Goal: Communication & Community: Answer question/provide support

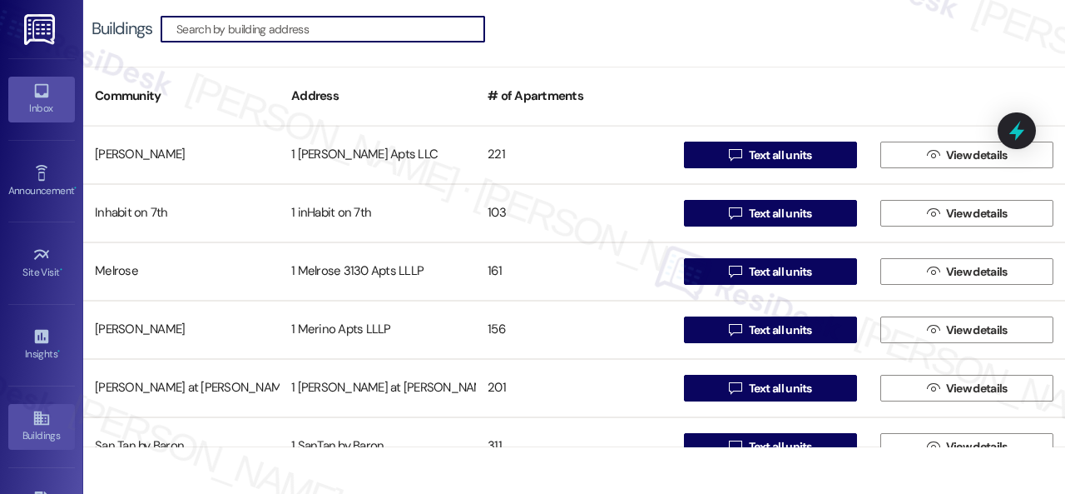
click at [32, 84] on icon at bounding box center [41, 91] width 18 height 18
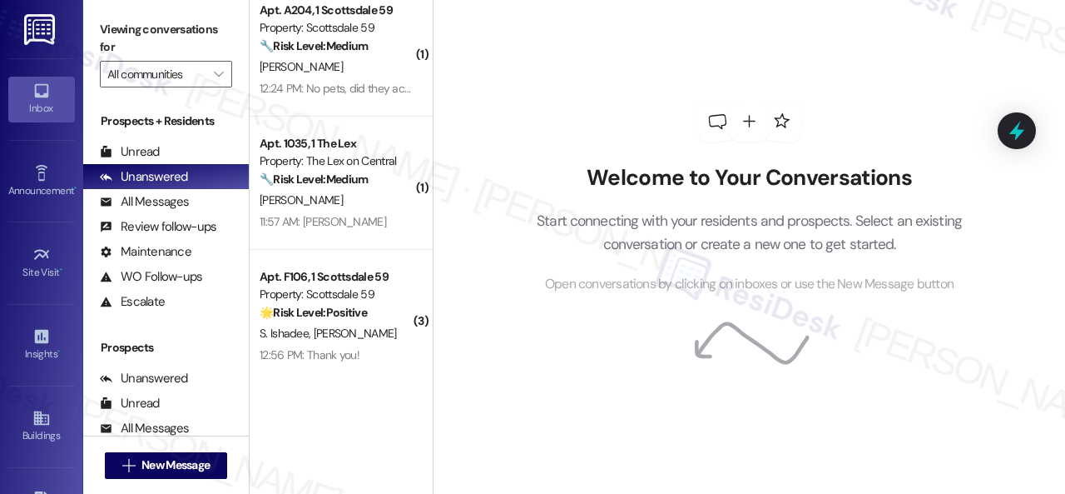
scroll to position [1355, 0]
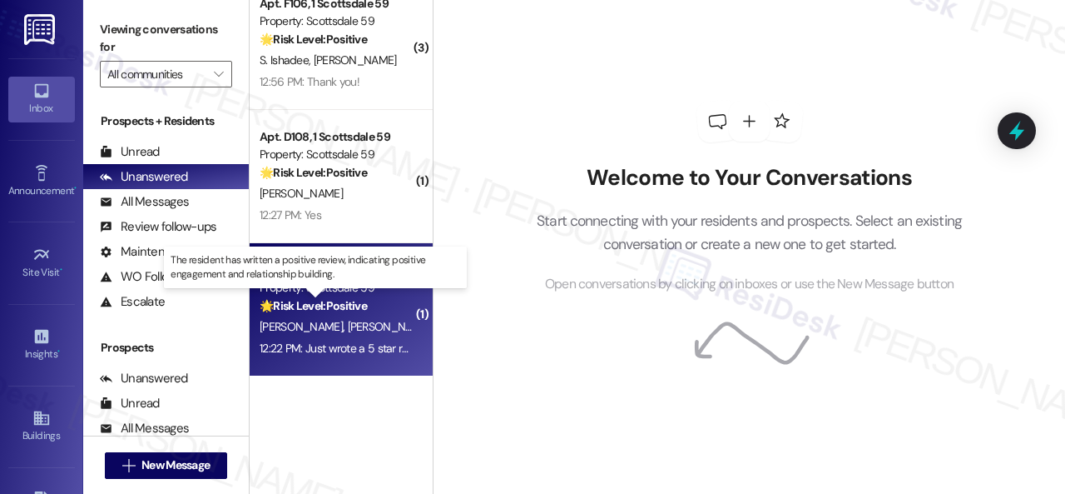
click at [348, 301] on strong "🌟 Risk Level: Positive" at bounding box center [313, 305] width 107 height 15
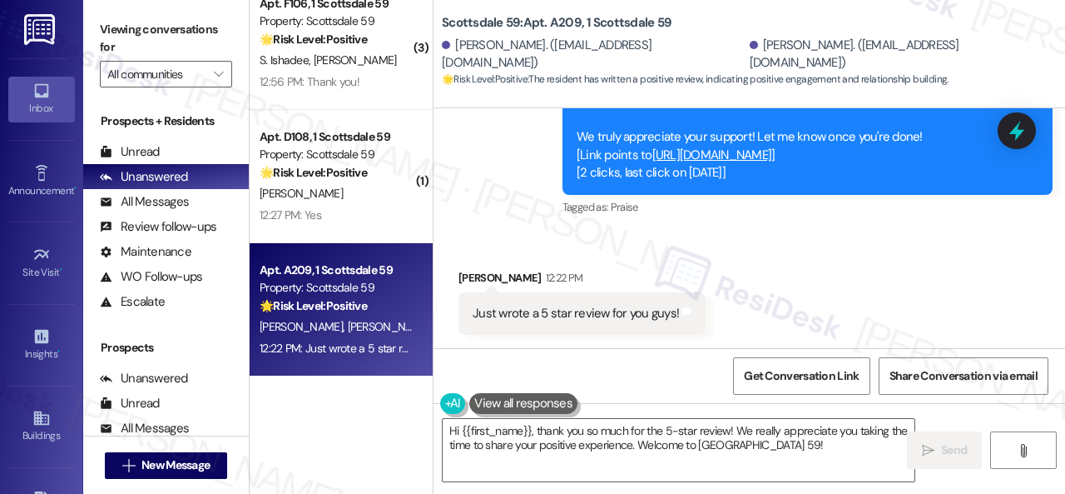
scroll to position [1470, 0]
click at [897, 256] on div "Received via SMS [PERSON_NAME] 12:22 PM Just wrote a 5 star review for you guys…" at bounding box center [750, 289] width 632 height 116
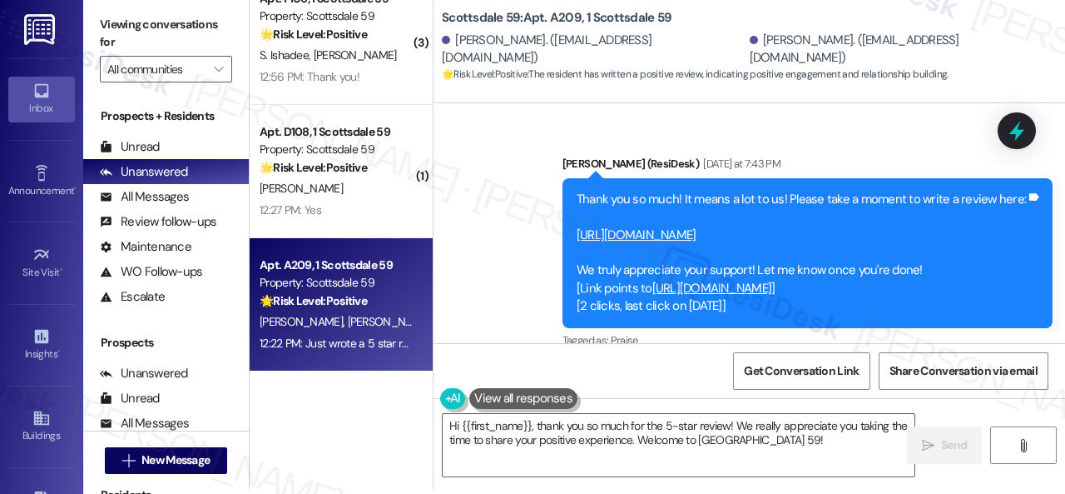
scroll to position [1303, 0]
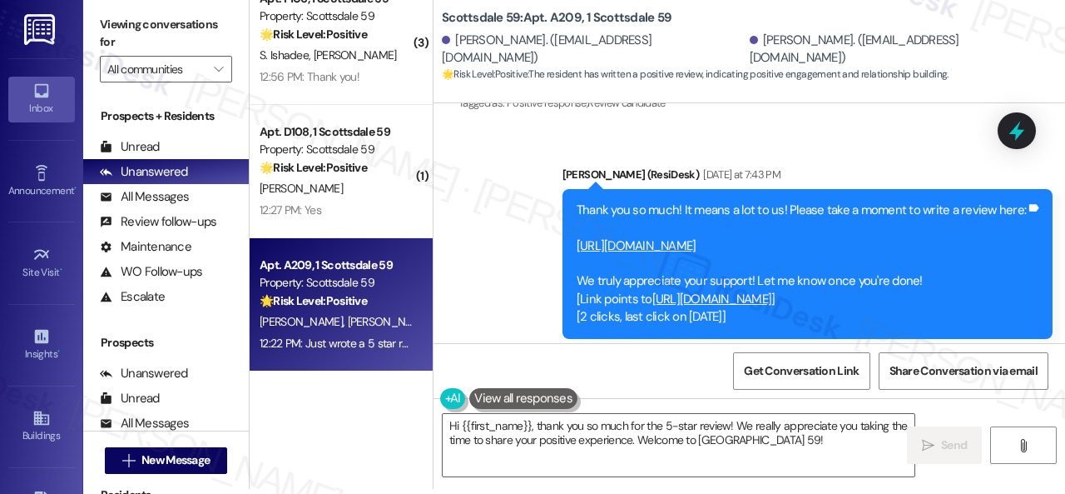
click at [637, 239] on link "[URL][DOMAIN_NAME]" at bounding box center [637, 245] width 120 height 17
drag, startPoint x: 443, startPoint y: 16, endPoint x: 578, endPoint y: 17, distance: 134.9
click at [578, 17] on b "Scottsdale 59: Apt. A209, 1 Scottsdale 59" at bounding box center [557, 17] width 230 height 17
copy b "Scottsdale 59: Apt. A209"
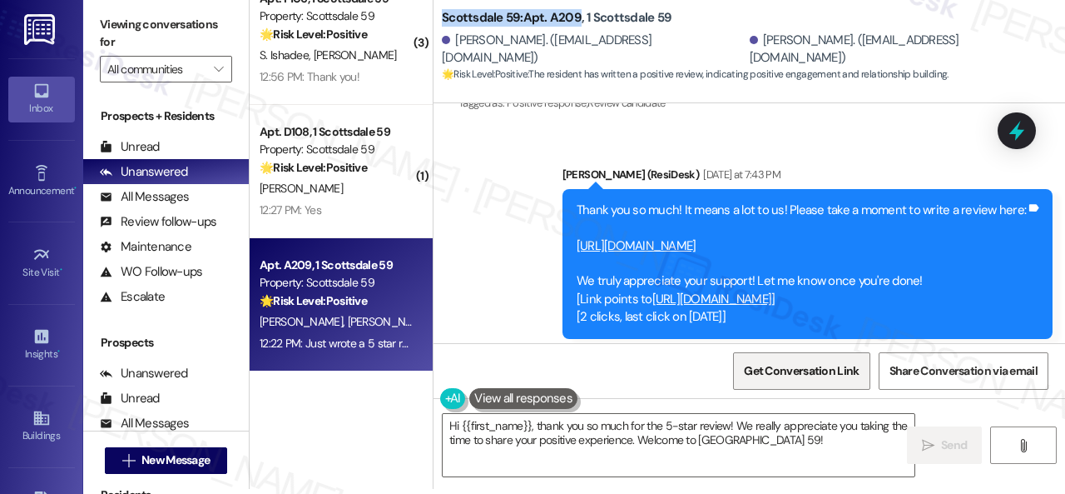
click at [795, 370] on span "Get Conversation Link" at bounding box center [801, 370] width 115 height 17
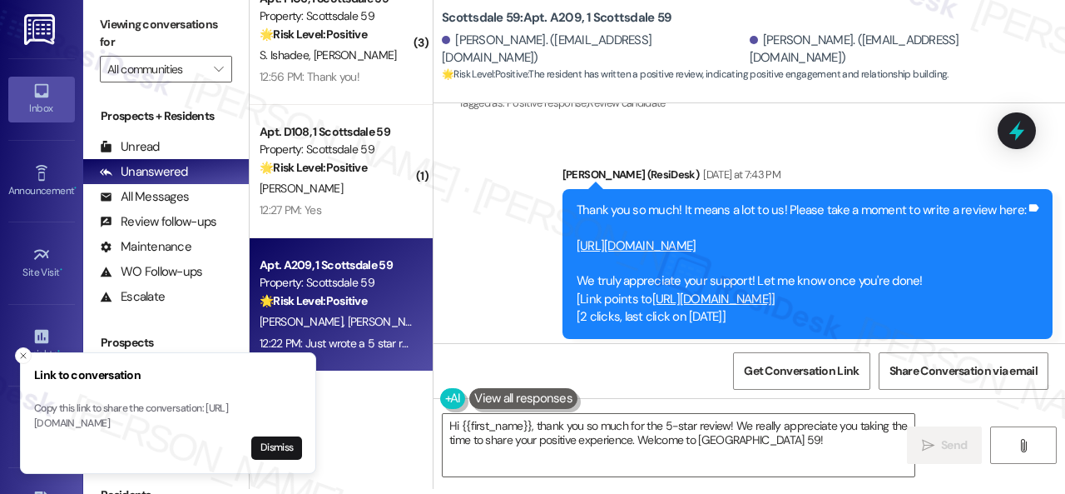
click at [678, 139] on div "Sent via SMS Sarah (ResiDesk) Yesterday at 7:43 PM Thank you so much! It means …" at bounding box center [750, 251] width 632 height 247
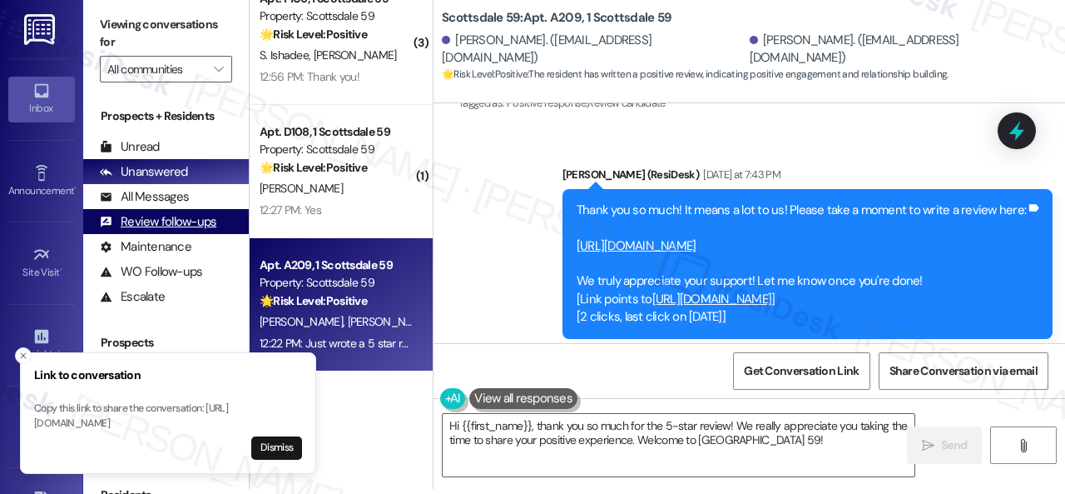
drag, startPoint x: 24, startPoint y: 339, endPoint x: 93, endPoint y: 229, distance: 129.8
click at [24, 350] on icon "Close toast" at bounding box center [23, 355] width 10 height 10
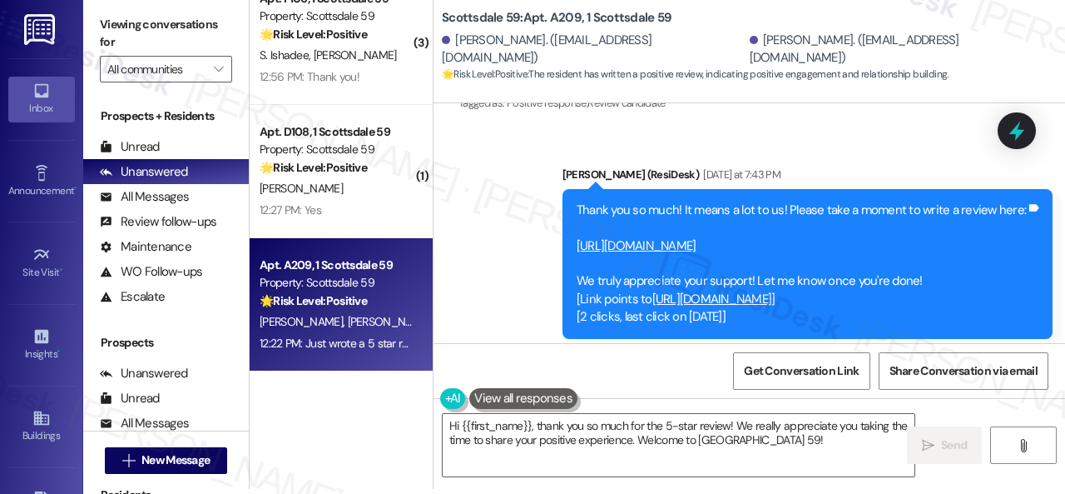
click at [492, 229] on div "Sent via SMS Sarah (ResiDesk) Yesterday at 7:43 PM Thank you so much! It means …" at bounding box center [750, 251] width 632 height 247
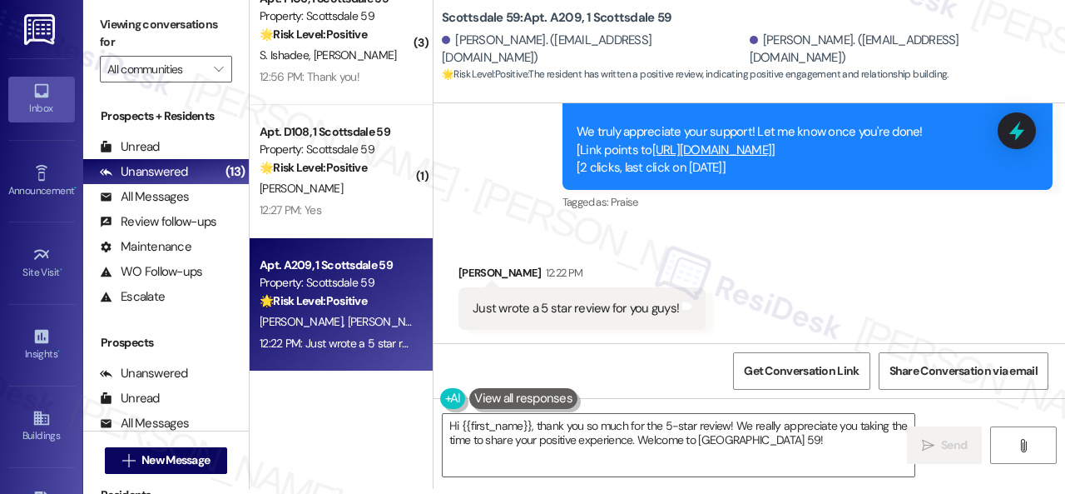
click at [515, 247] on div "Received via SMS Alden Cloutier 12:22 PM Just wrote a 5 star review for you guy…" at bounding box center [750, 284] width 632 height 116
click at [523, 437] on textarea "Hi {{first_name}}, thank you so much for the 5-star review! We really appreciat…" at bounding box center [679, 445] width 472 height 62
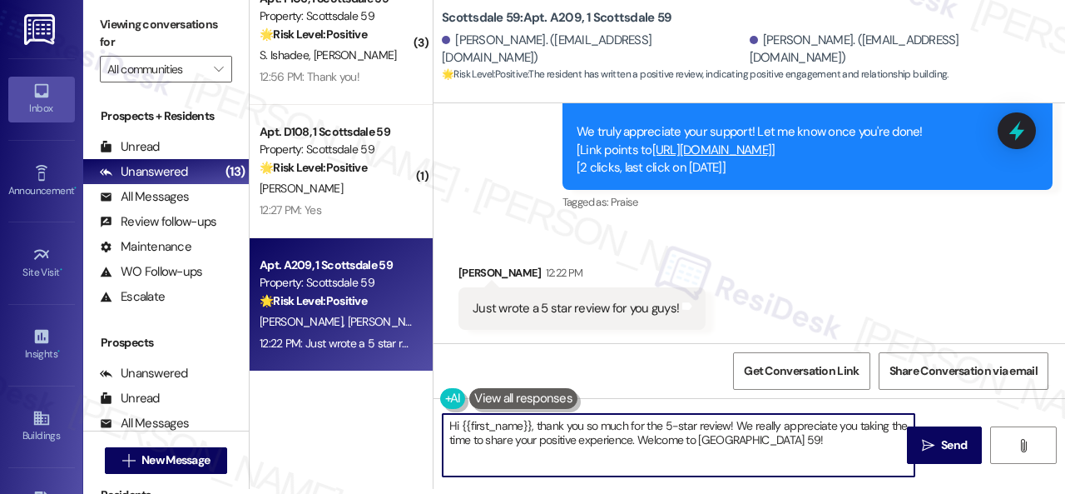
paste textarea "Thank you so much for the kind words, {{first_name}}! We truly appreciate you t…"
drag, startPoint x: 638, startPoint y: 424, endPoint x: 706, endPoint y: 421, distance: 68.3
click at [706, 421] on textarea "Thank you so much for the kind words, {{first_name}}! We truly appreciate you t…" at bounding box center [679, 445] width 472 height 62
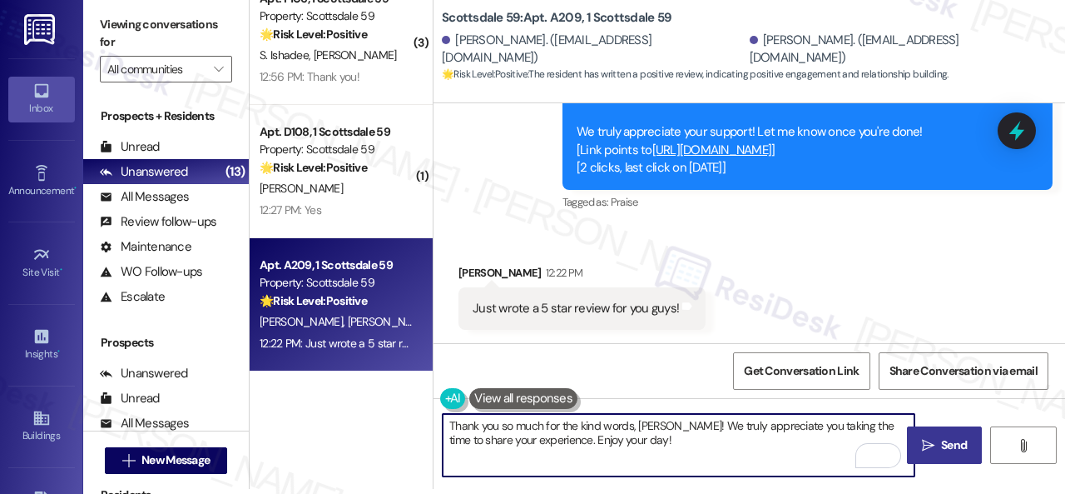
type textarea "Thank you so much for the kind words, Alden! We truly appreciate you taking the…"
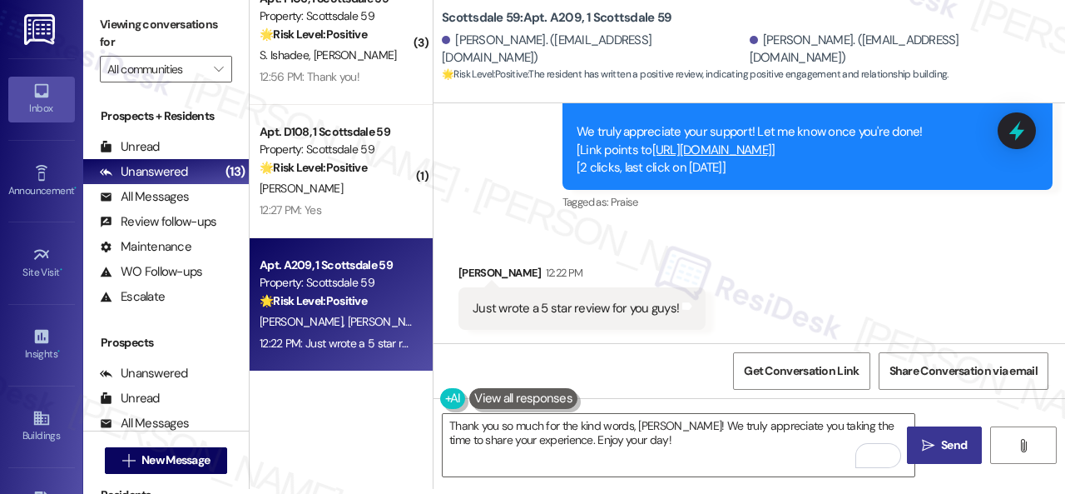
click at [947, 442] on span "Send" at bounding box center [954, 444] width 26 height 17
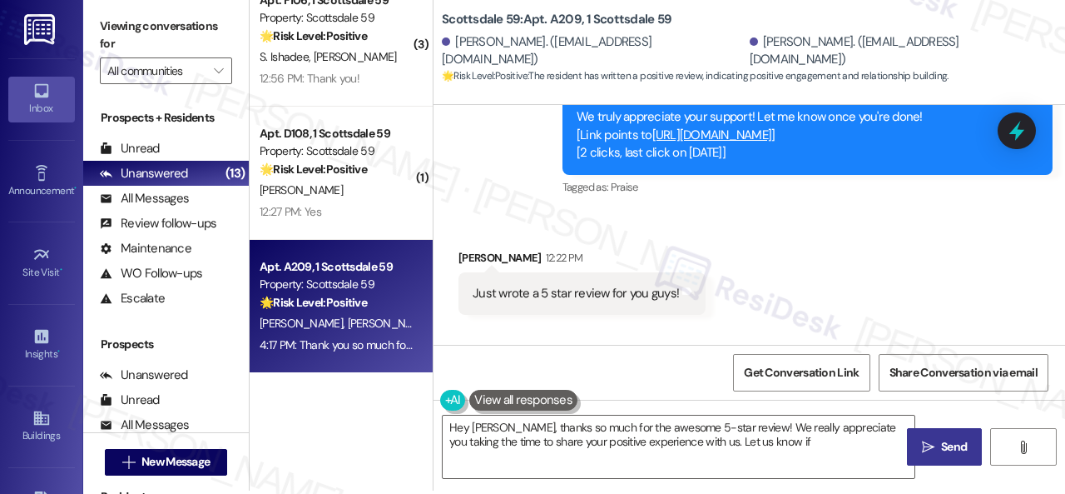
scroll to position [5, 0]
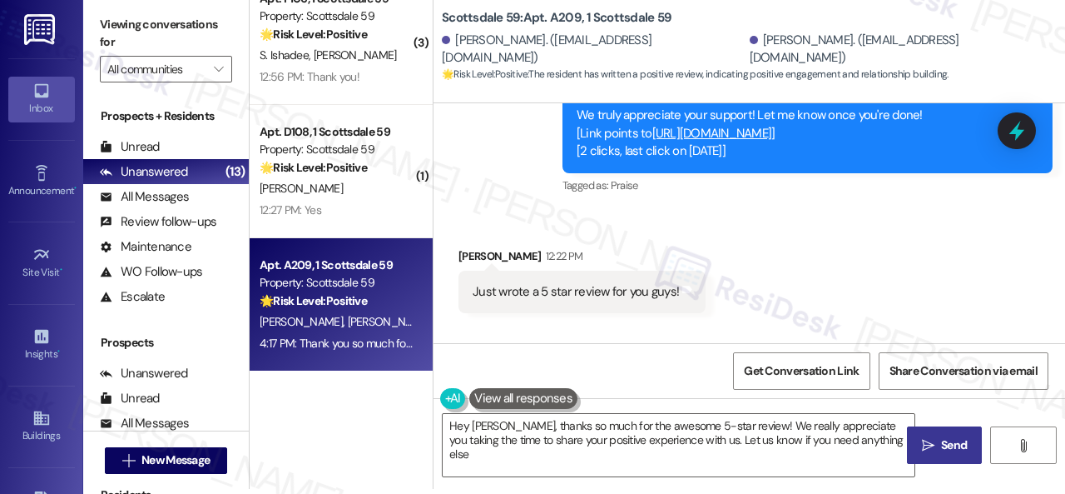
type textarea "Hey Alden, thanks so much for the awesome 5-star review! We really appreciate y…"
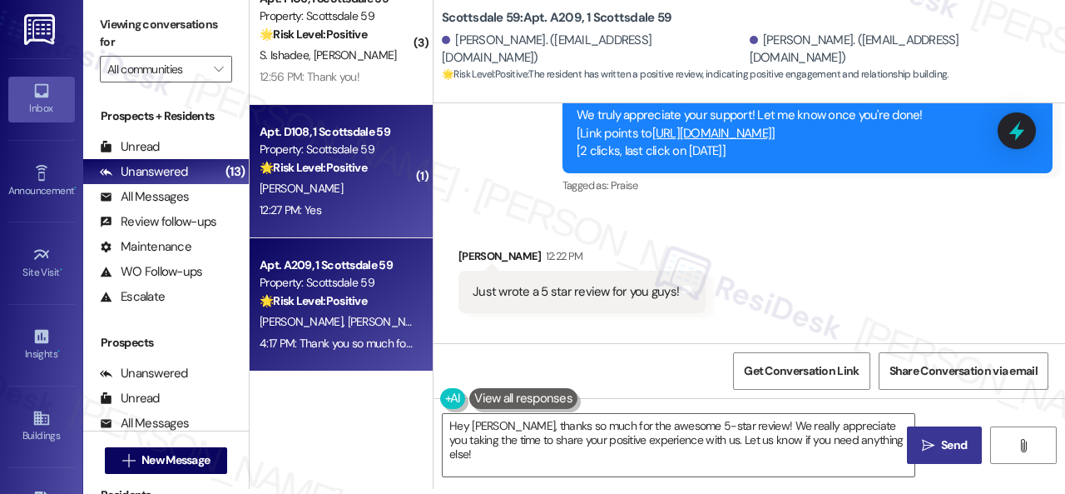
click at [354, 200] on div "12:27 PM: Yes 12:27 PM: Yes" at bounding box center [336, 210] width 157 height 21
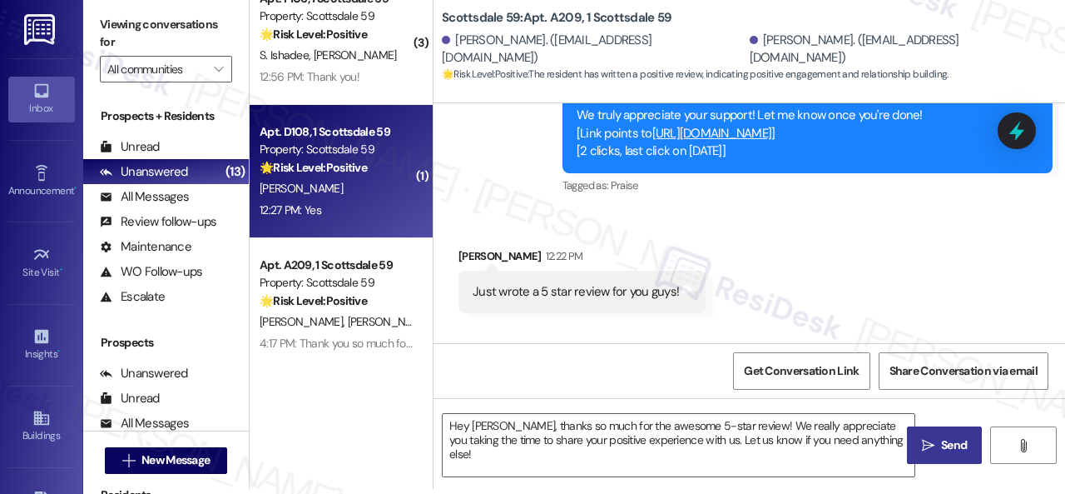
type textarea "Fetching suggested responses. Please feel free to read through the conversation…"
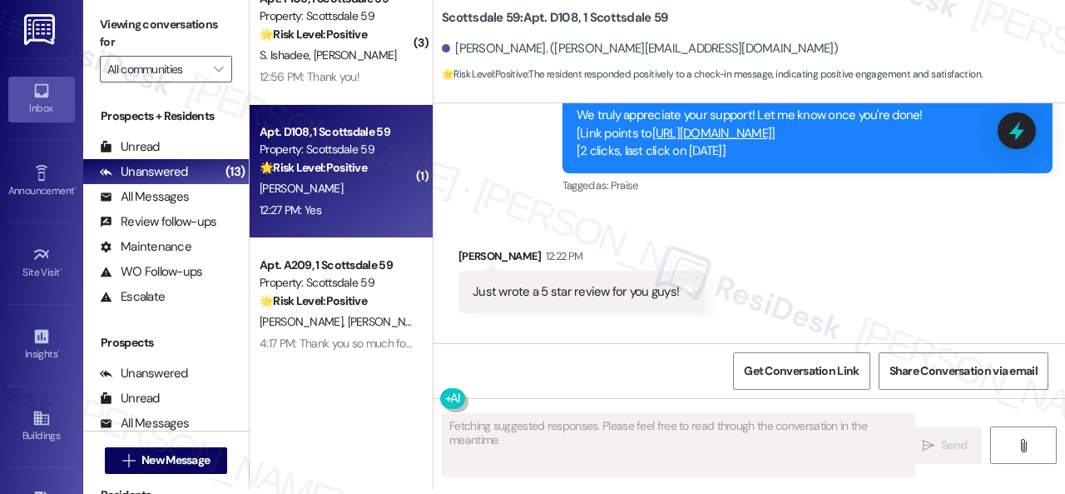
scroll to position [0, 0]
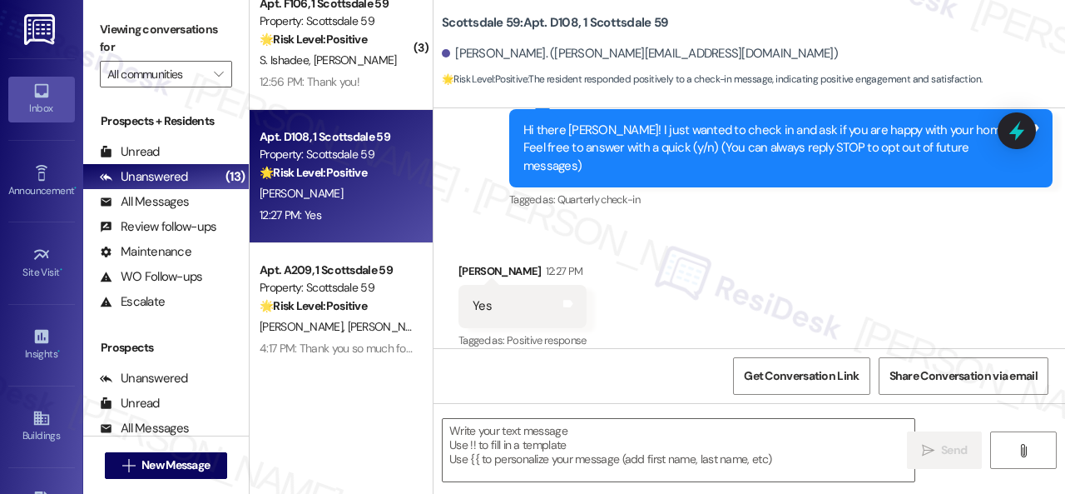
click at [481, 176] on div "Survey, sent via SMS Residesk Automated Survey 12:25 PM Hi there Joseph! I just…" at bounding box center [750, 136] width 632 height 176
click at [572, 444] on textarea at bounding box center [679, 450] width 472 height 62
paste textarea "I'm glad you are satisfied with your home. Have you written a review for us bef…"
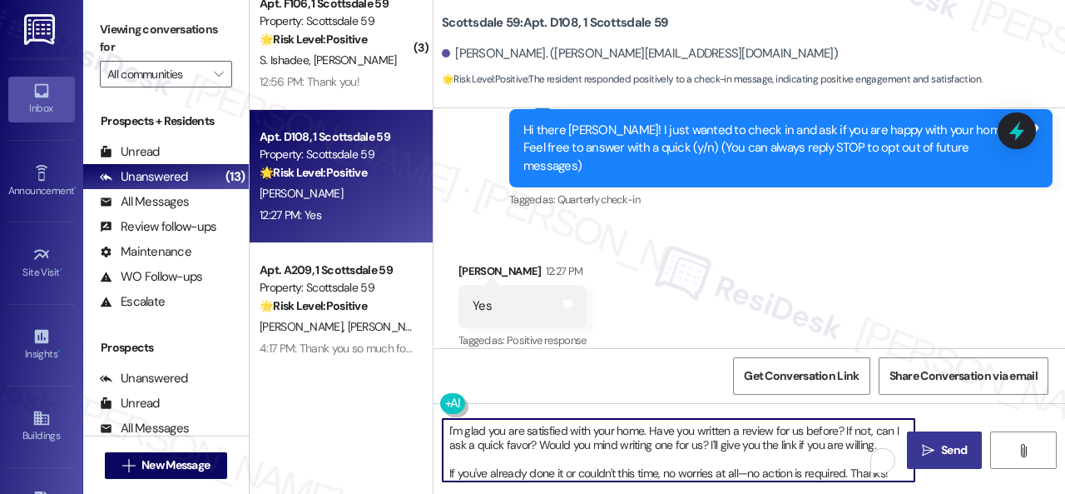
type textarea "I'm glad you are satisfied with your home. Have you written a review for us bef…"
click at [941, 457] on span "Send" at bounding box center [954, 449] width 26 height 17
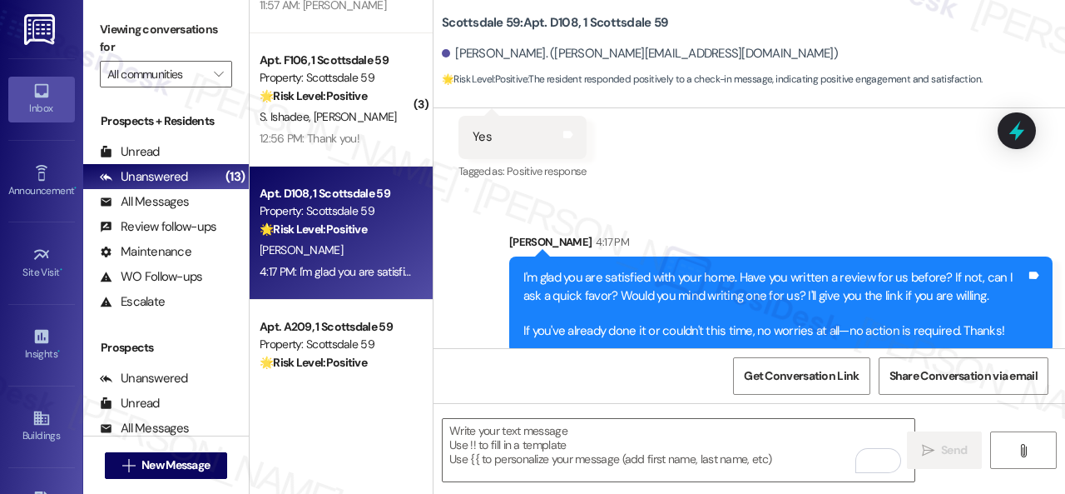
scroll to position [1272, 0]
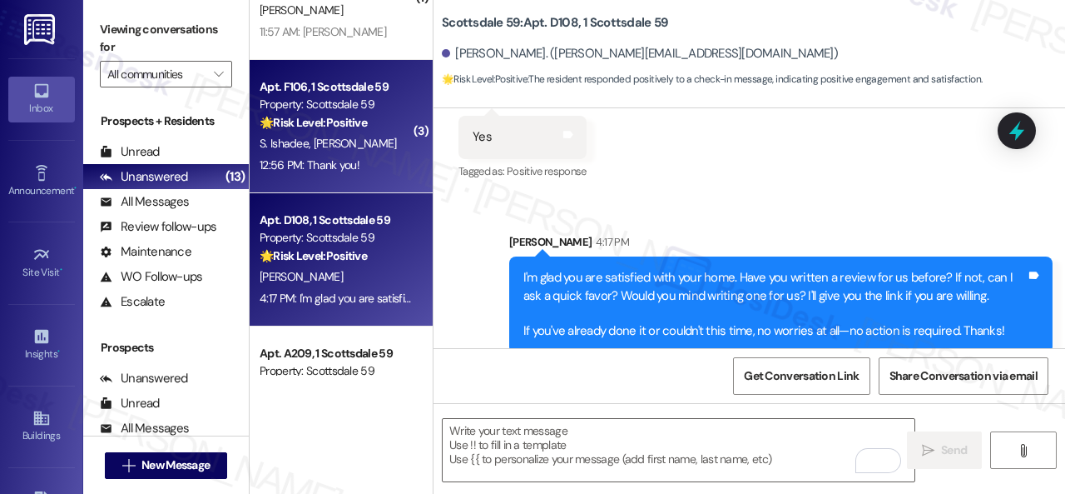
click at [360, 151] on div "S. Ishadee J. Brin" at bounding box center [336, 143] width 157 height 21
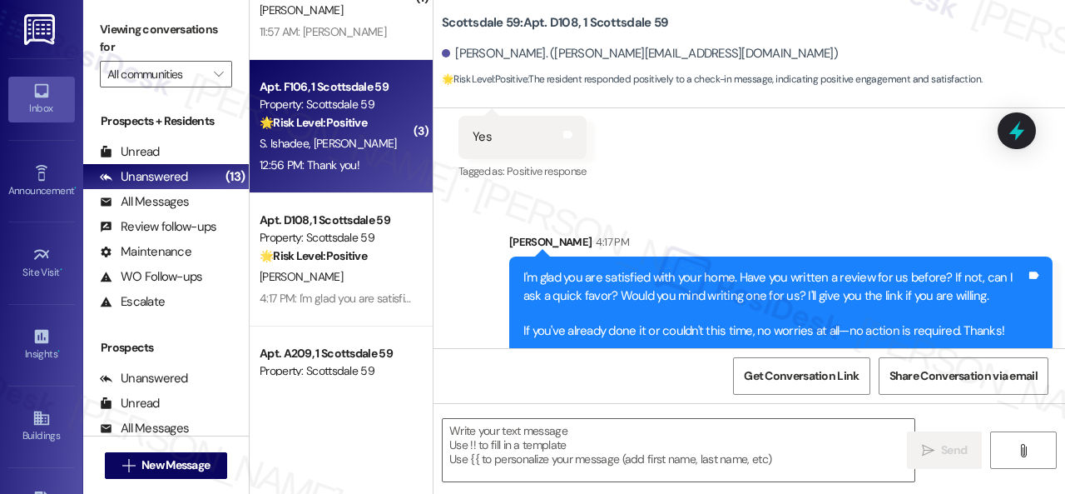
type textarea "Fetching suggested responses. Please feel free to read through the conversation…"
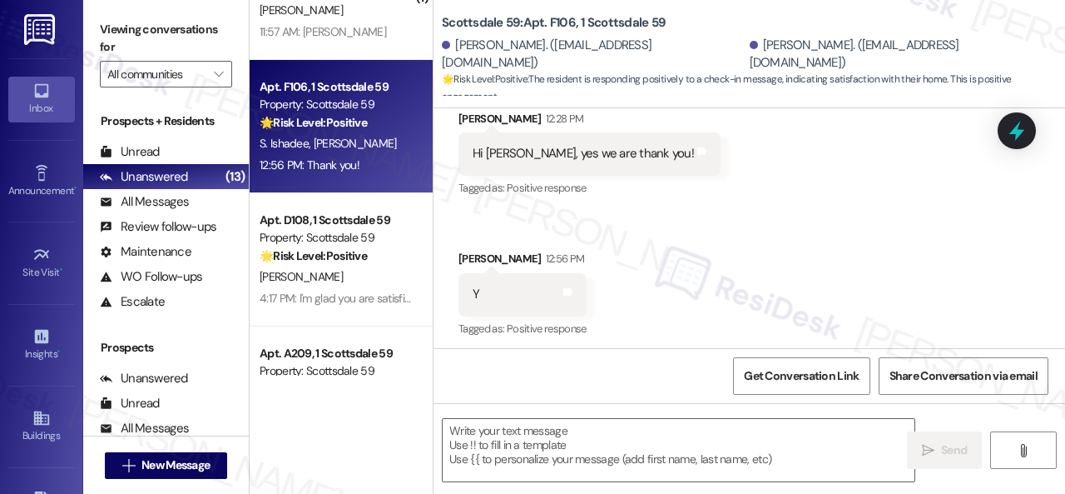
scroll to position [446, 0]
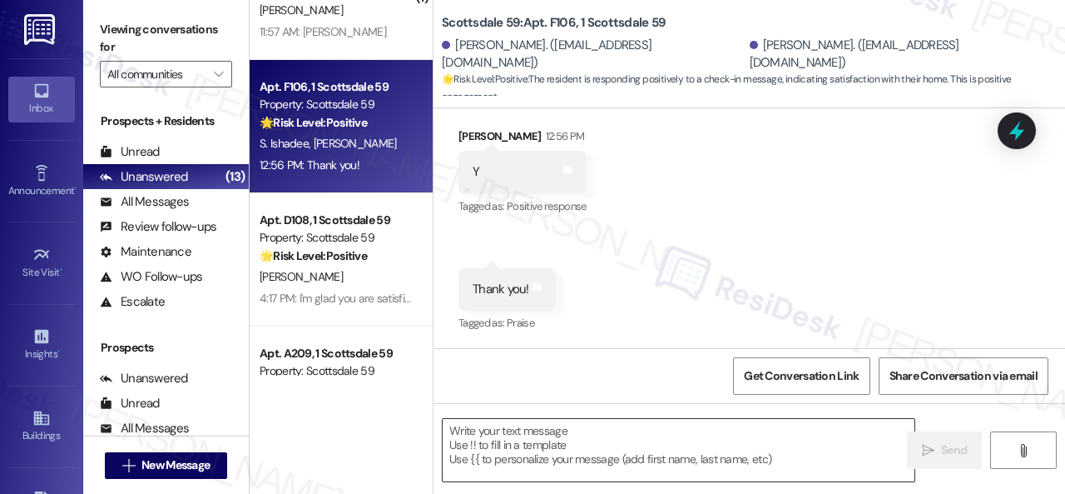
click at [530, 439] on textarea at bounding box center [679, 450] width 472 height 62
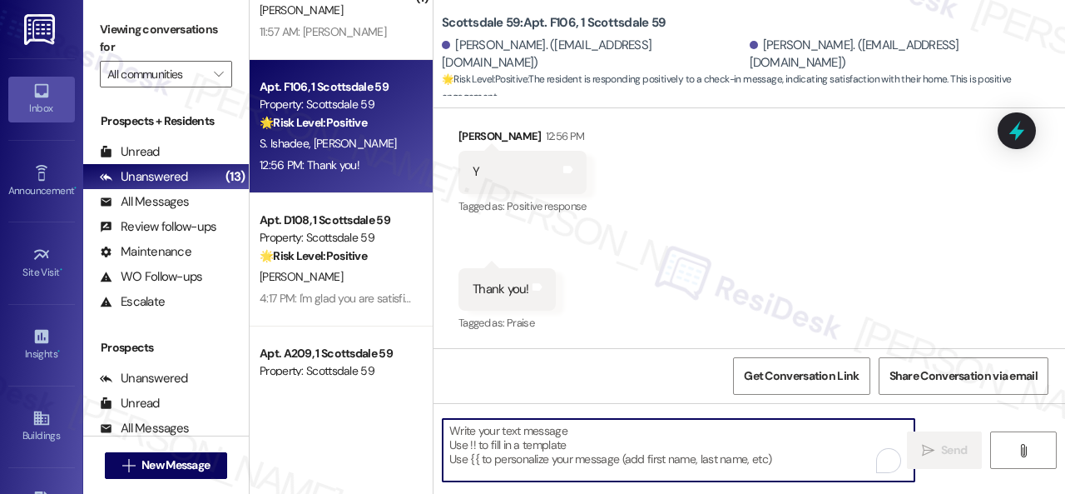
paste textarea "I'm glad you are satisfied with your home. Have you written a review for us bef…"
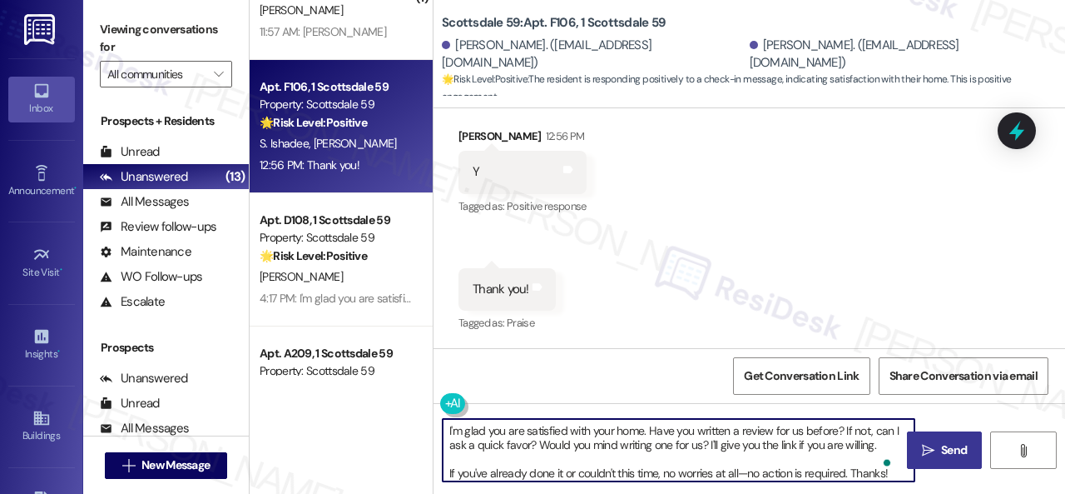
scroll to position [3, 0]
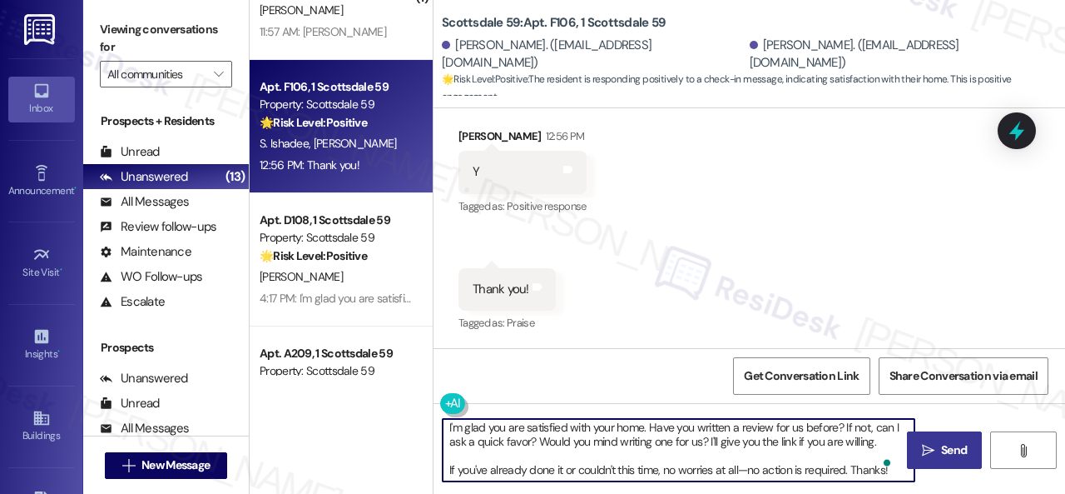
type textarea "I'm glad you are satisfied with your home. Have you written a review for us bef…"
click at [945, 446] on span "Send" at bounding box center [954, 449] width 26 height 17
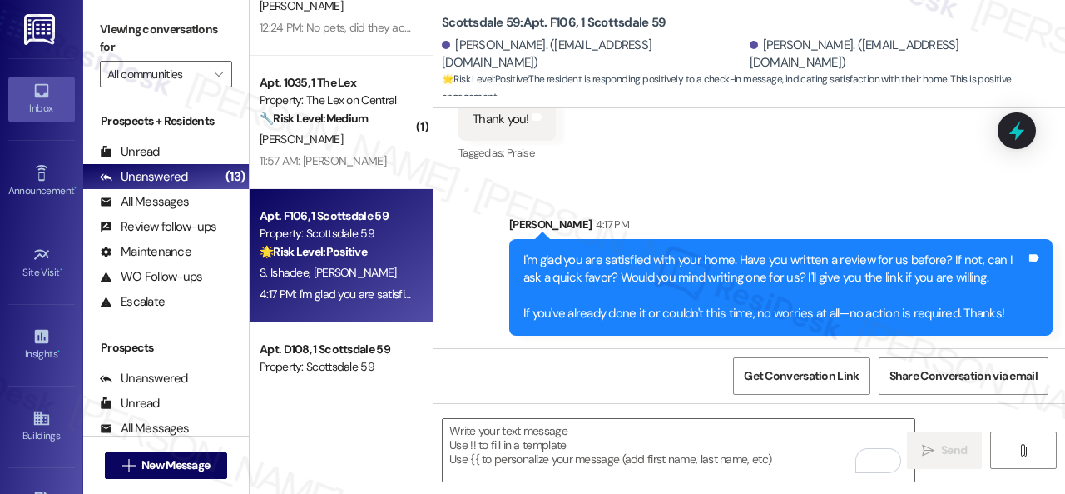
scroll to position [1105, 0]
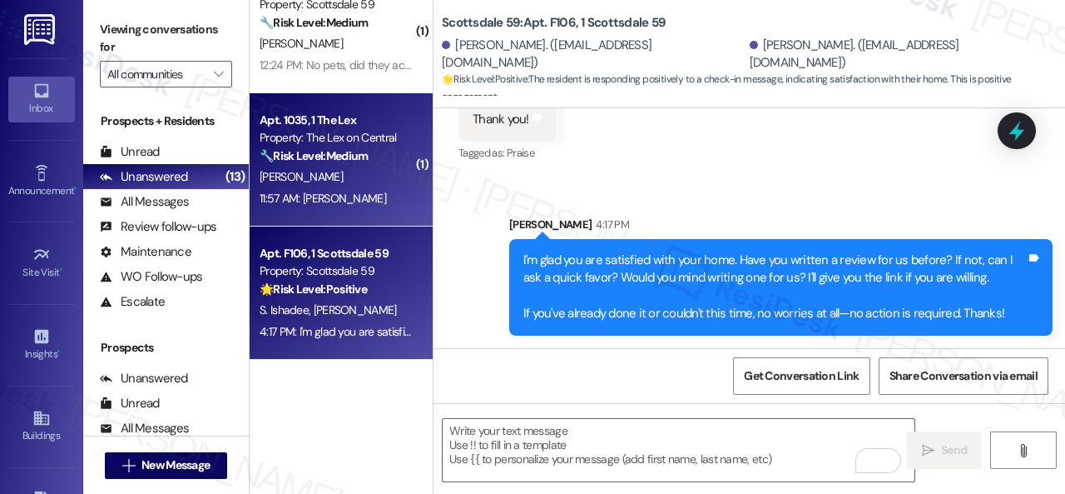
click at [361, 171] on div "B. Turner" at bounding box center [336, 176] width 157 height 21
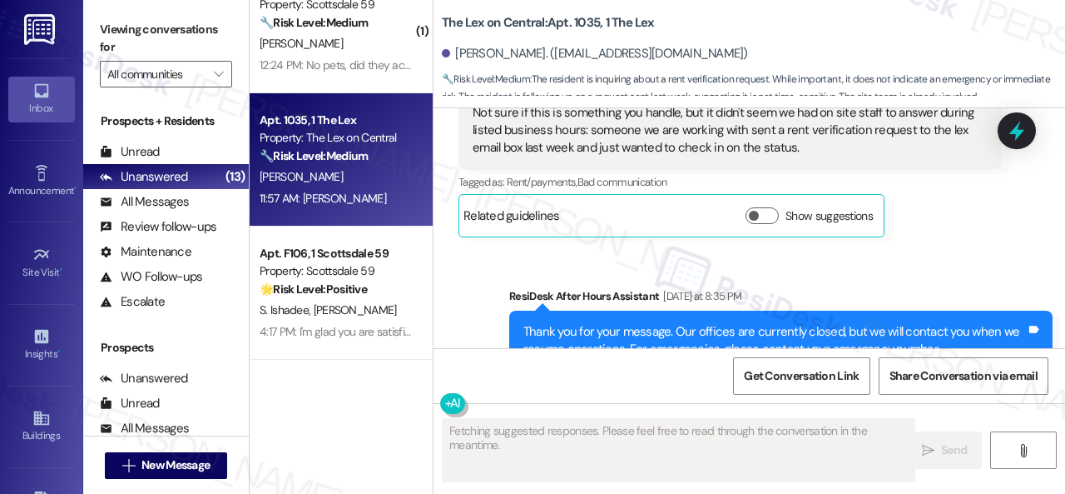
scroll to position [3499, 0]
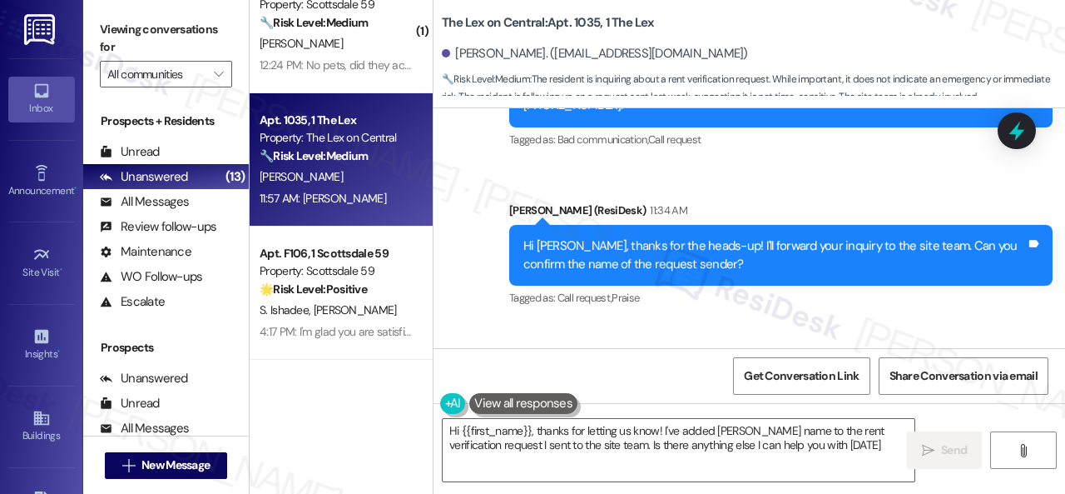
type textarea "Hi {{first_name}}, thanks for letting us know! I've added Donovan Cox's name to…"
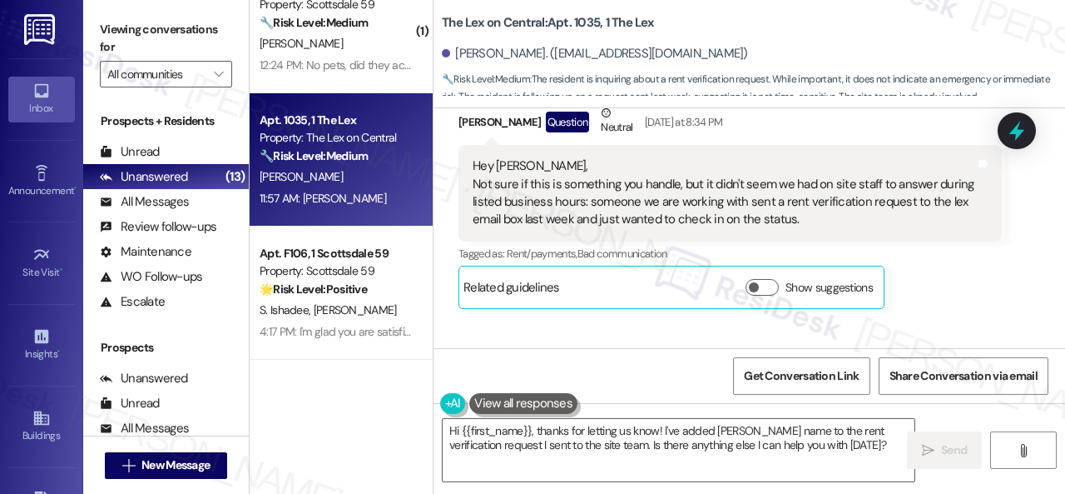
scroll to position [3083, 0]
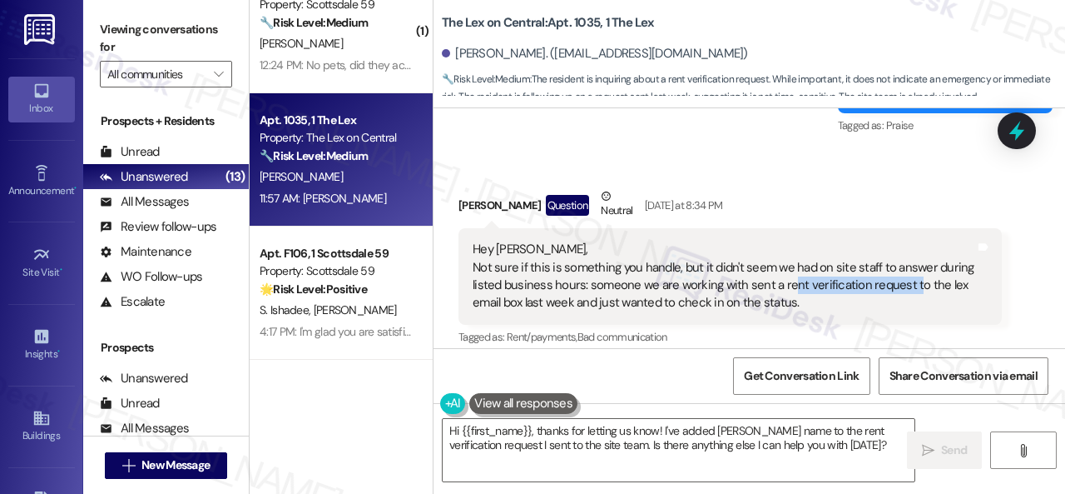
drag, startPoint x: 777, startPoint y: 211, endPoint x: 899, endPoint y: 208, distance: 121.6
click at [899, 241] on div "Hey Sarah, Not sure if this is something you handle, but it didn't seem we had …" at bounding box center [724, 277] width 503 height 72
copy div "rent verification request"
click at [942, 287] on div "Blake Turner Question Neutral Yesterday at 8:34 PM Hey Sarah, Not sure if this …" at bounding box center [731, 289] width 544 height 204
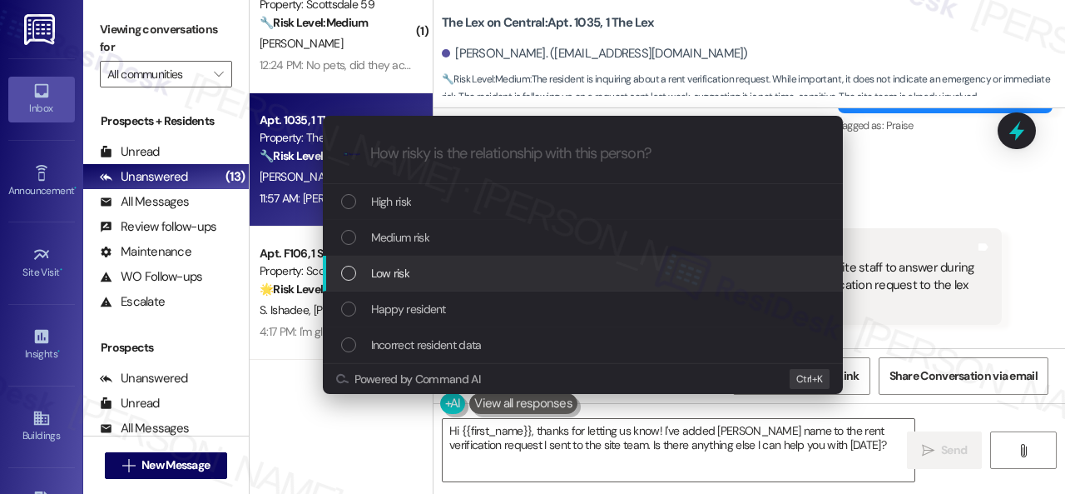
click at [397, 271] on span "Low risk" at bounding box center [390, 273] width 38 height 18
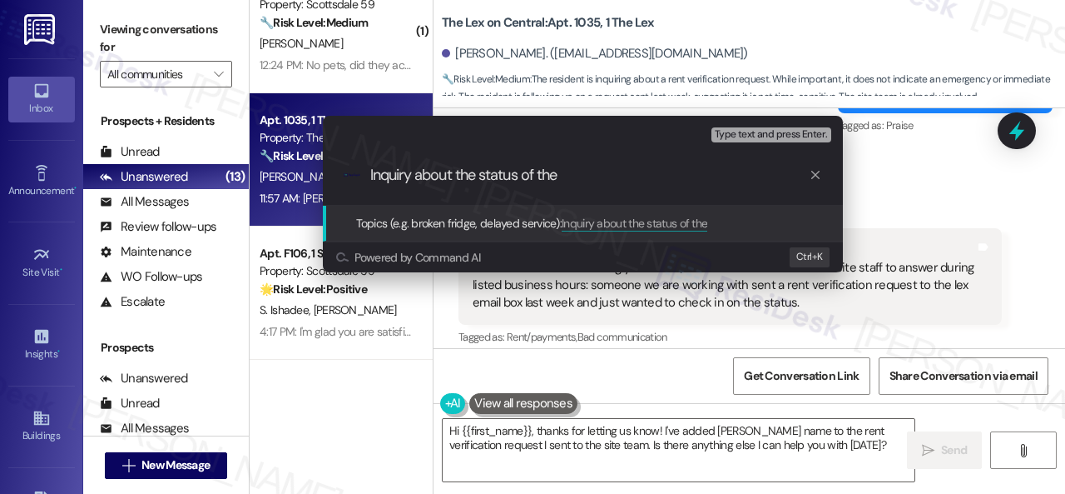
paste input "rent verification request"
type input "Inquiry about the status of the rent verification request."
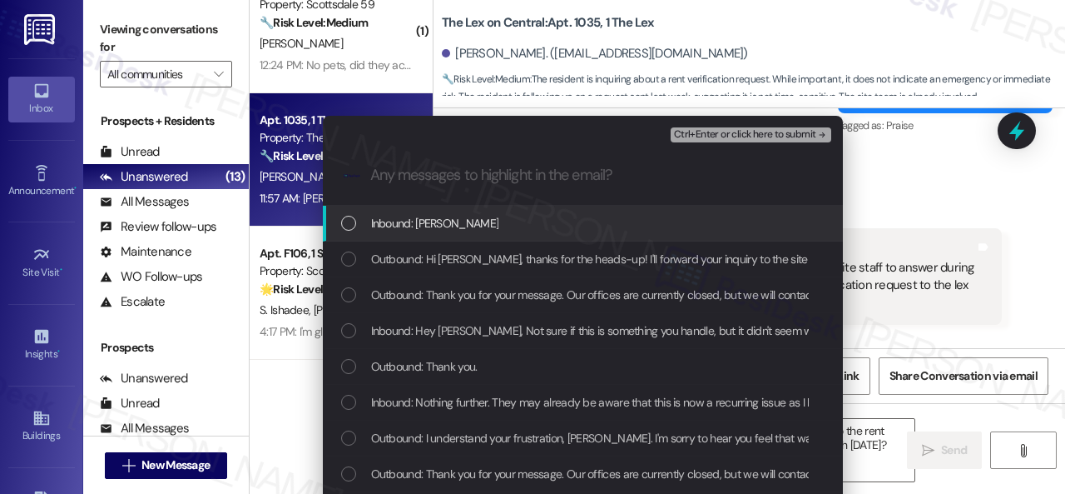
click at [400, 217] on span "Inbound: Donovan Cox" at bounding box center [435, 223] width 128 height 18
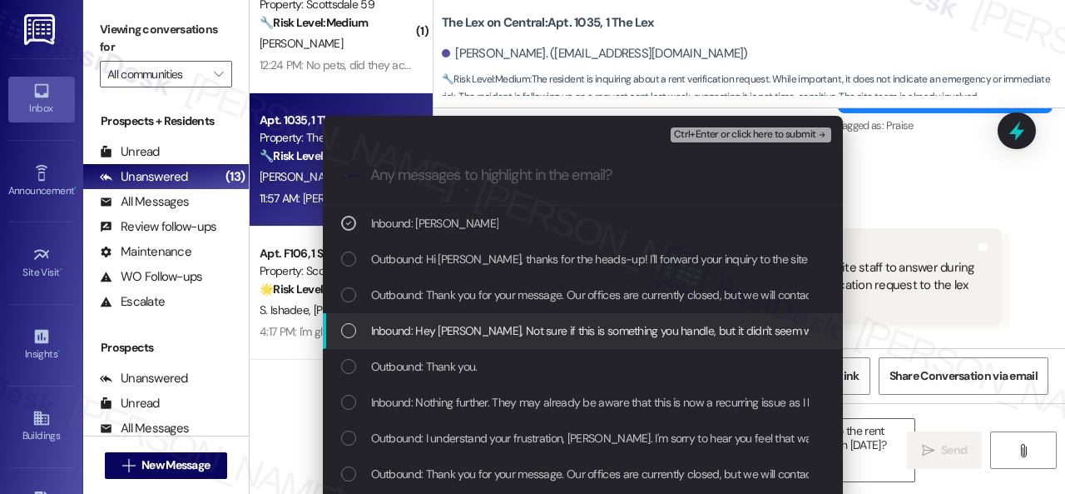
click at [406, 340] on div "Inbound: Hey Sarah, Not sure if this is something you handle, but it didn't see…" at bounding box center [583, 331] width 520 height 36
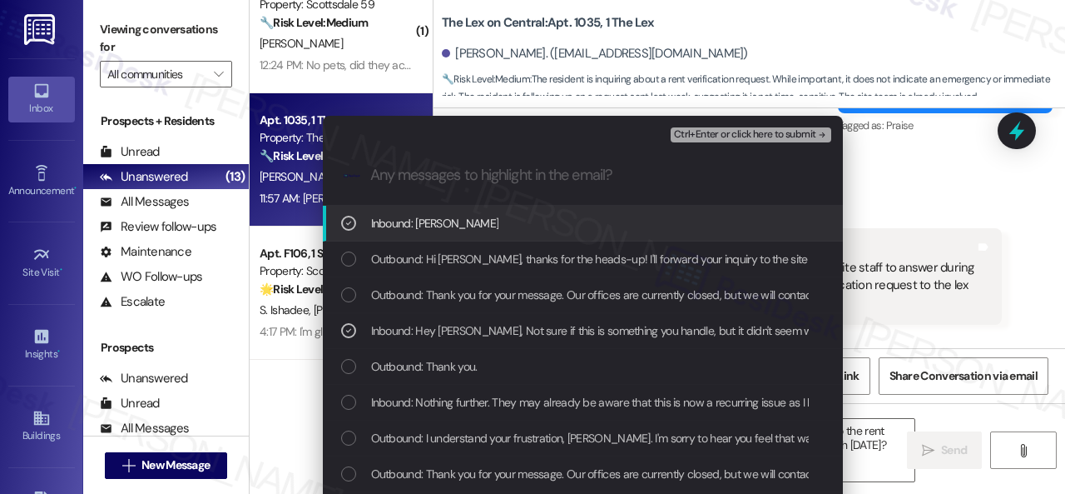
click at [697, 137] on span "Ctrl+Enter or click here to submit" at bounding box center [745, 135] width 142 height 12
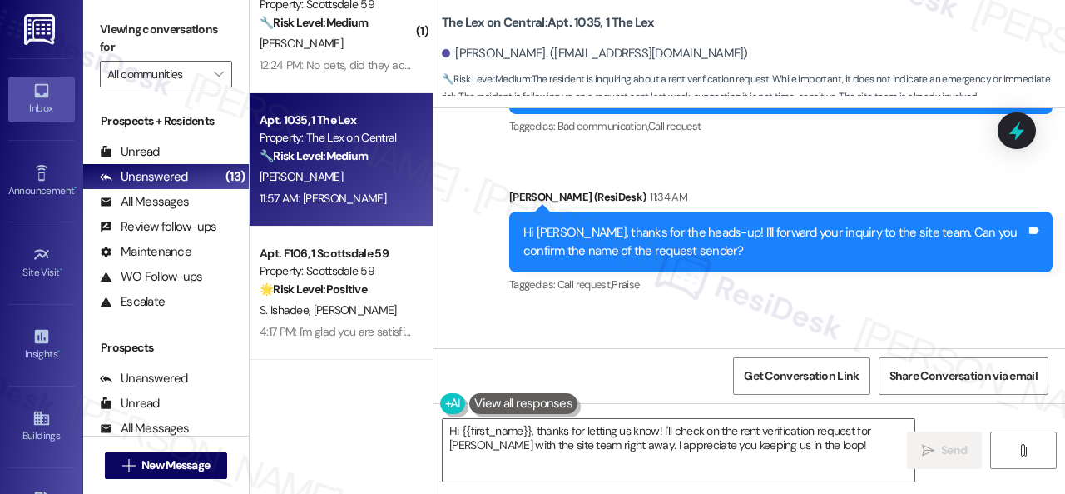
scroll to position [3523, 0]
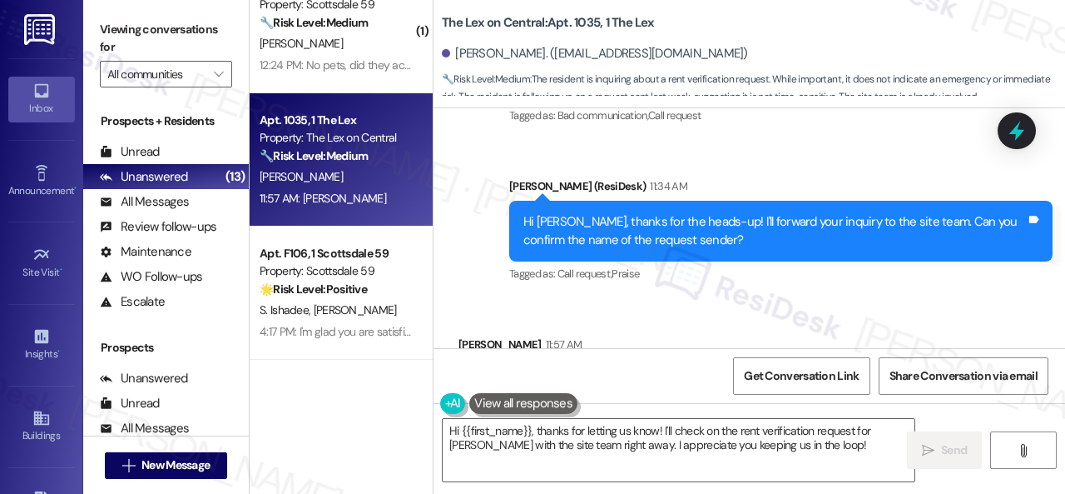
click at [802, 298] on div "Received via SMS Blake Turner 11:57 AM Donovan Cox Tags and notes Tagged as: Em…" at bounding box center [750, 368] width 632 height 141
click at [656, 447] on textarea "Hi {{first_name}}, thanks for letting us know! I'll check on the rent verificat…" at bounding box center [679, 450] width 472 height 62
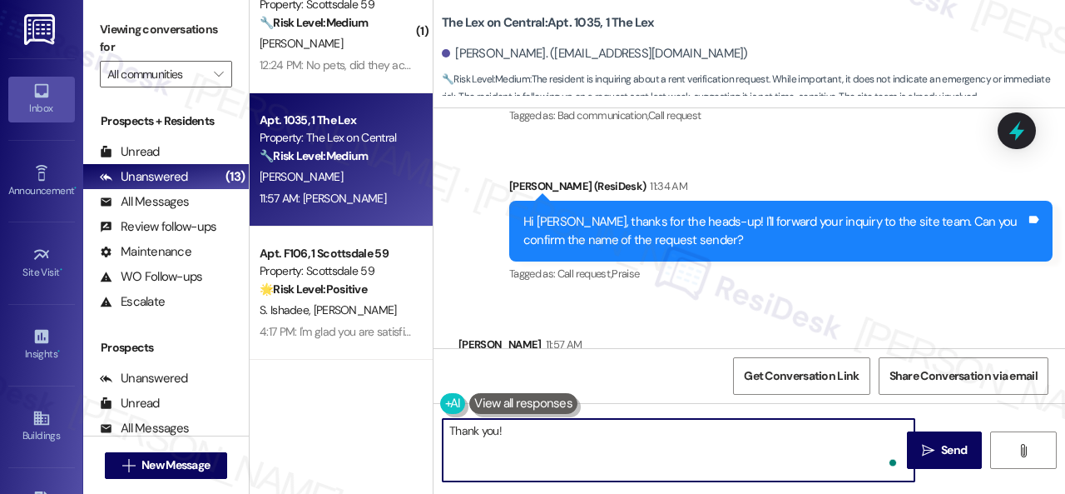
paste textarea "I will forward your inquiry to the site team and get back to you as soon as I r…"
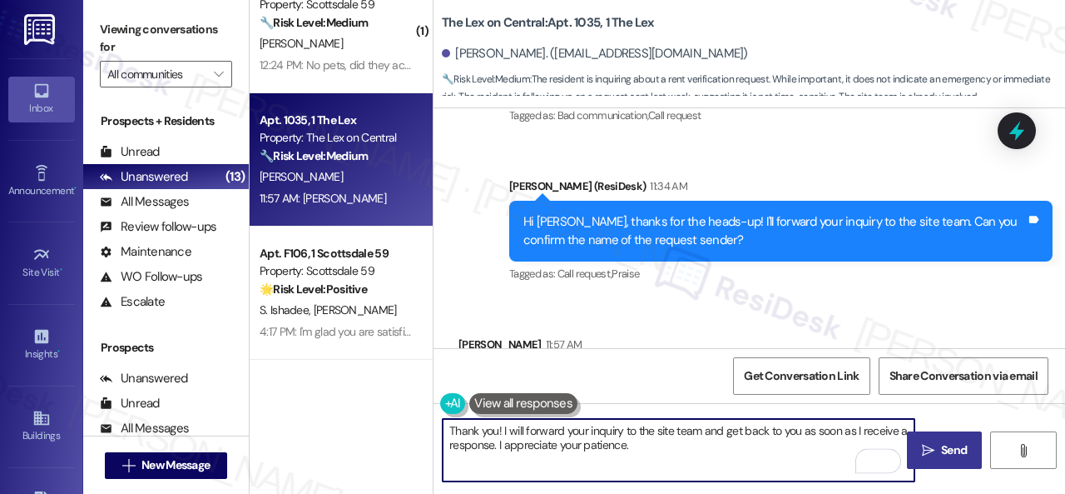
type textarea "Thank you! I will forward your inquiry to the site team and get back to you as …"
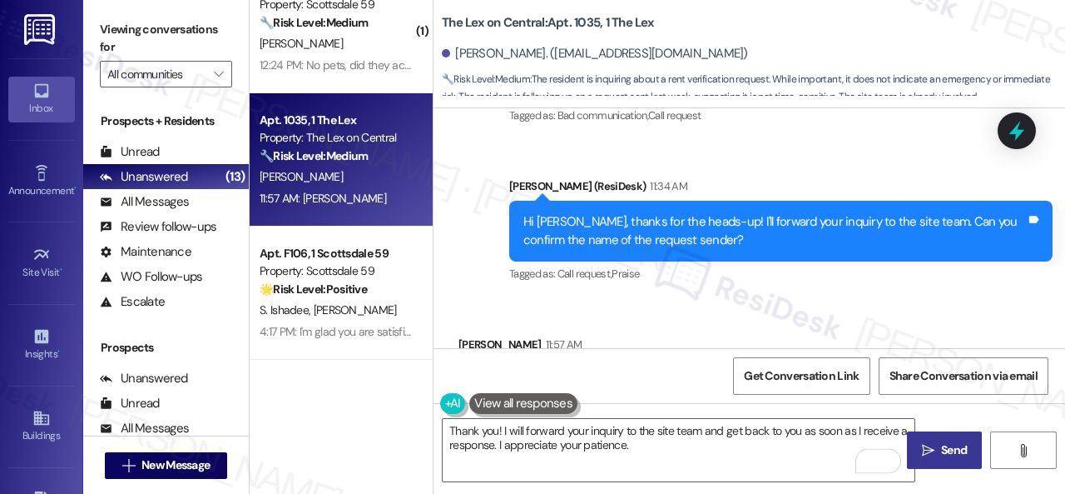
click at [949, 457] on span "Send" at bounding box center [954, 449] width 26 height 17
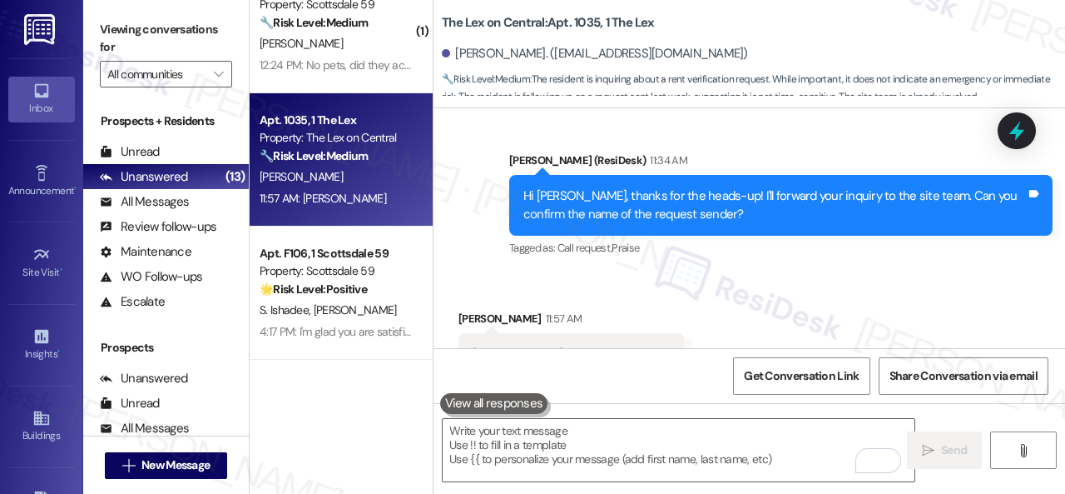
scroll to position [3658, 0]
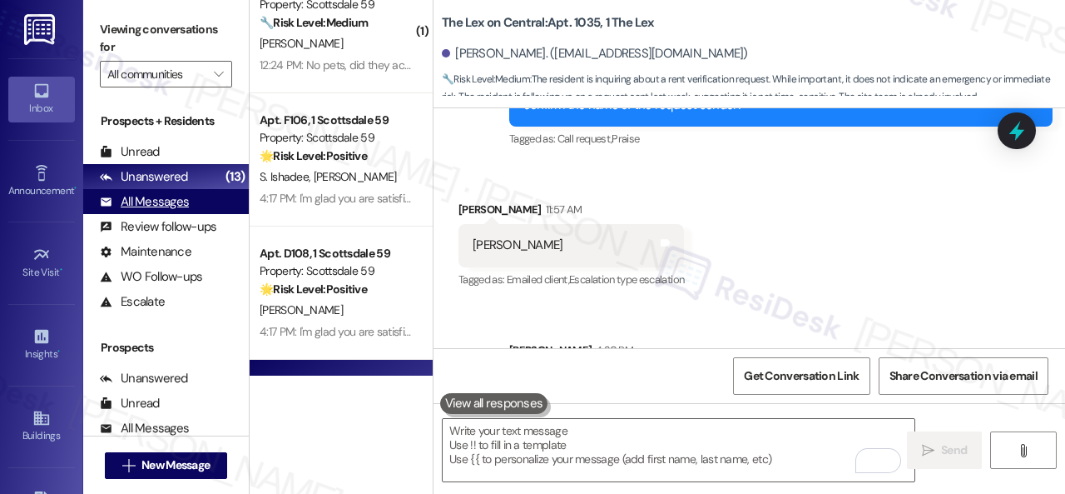
click at [142, 196] on div "All Messages" at bounding box center [144, 201] width 89 height 17
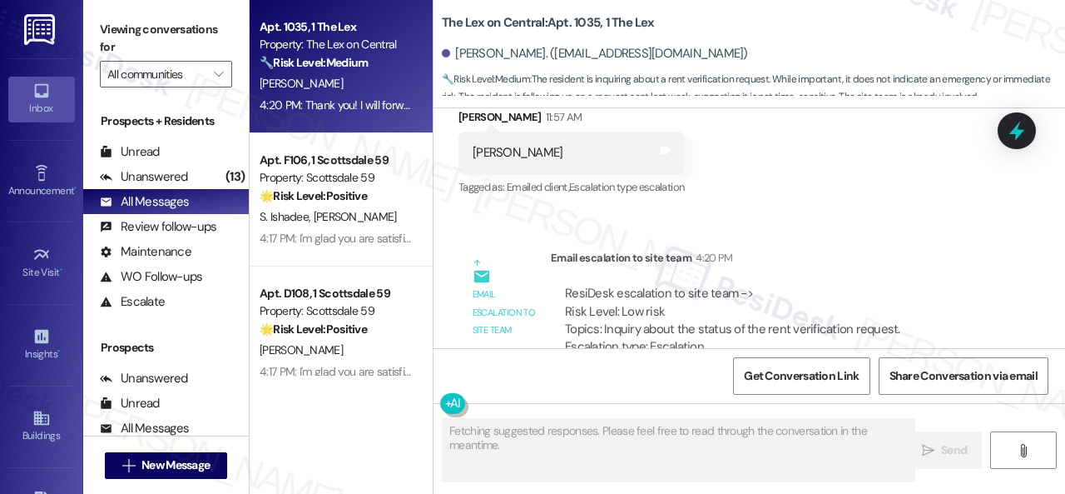
scroll to position [3739, 0]
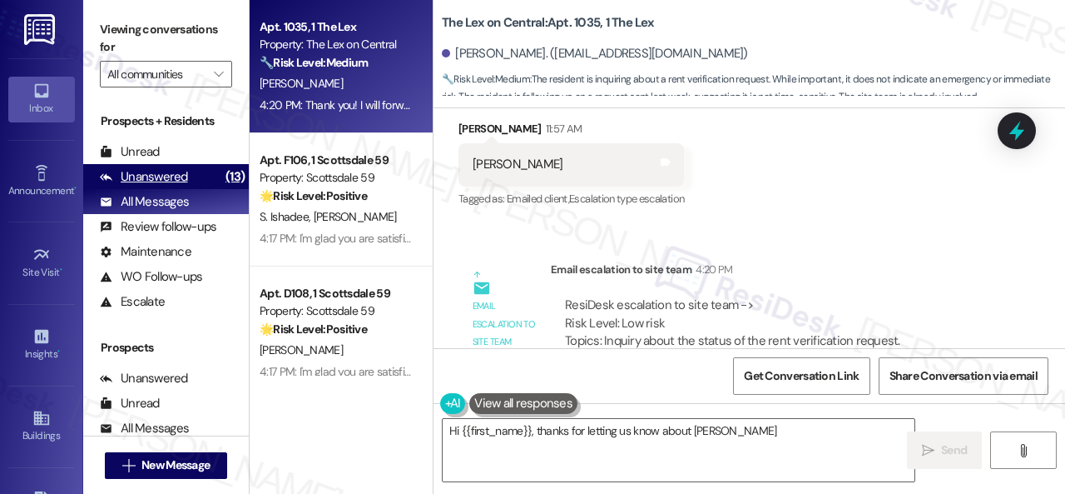
click at [130, 180] on div "Unanswered" at bounding box center [144, 176] width 88 height 17
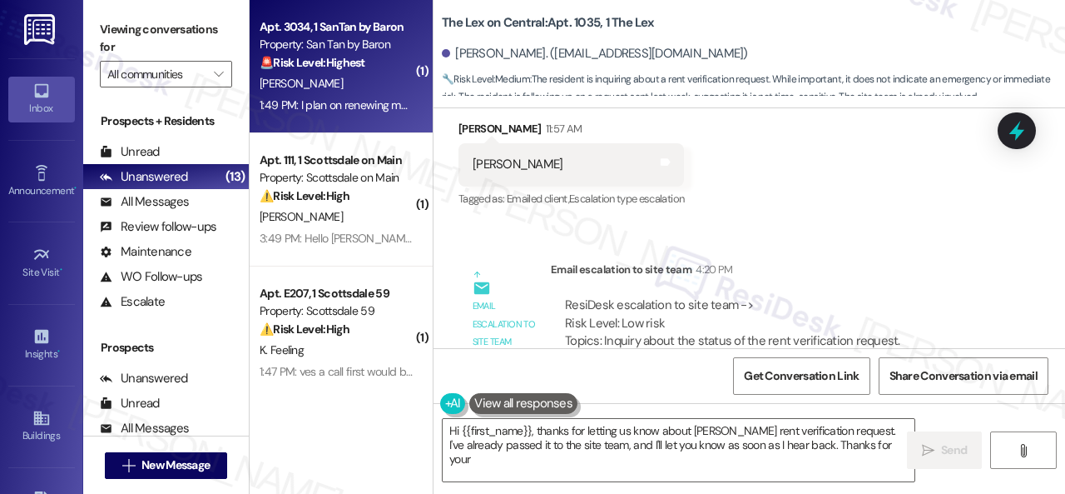
type textarea "Hi {{first_name}}, thanks for letting us know about Donovan Cox's rent verifica…"
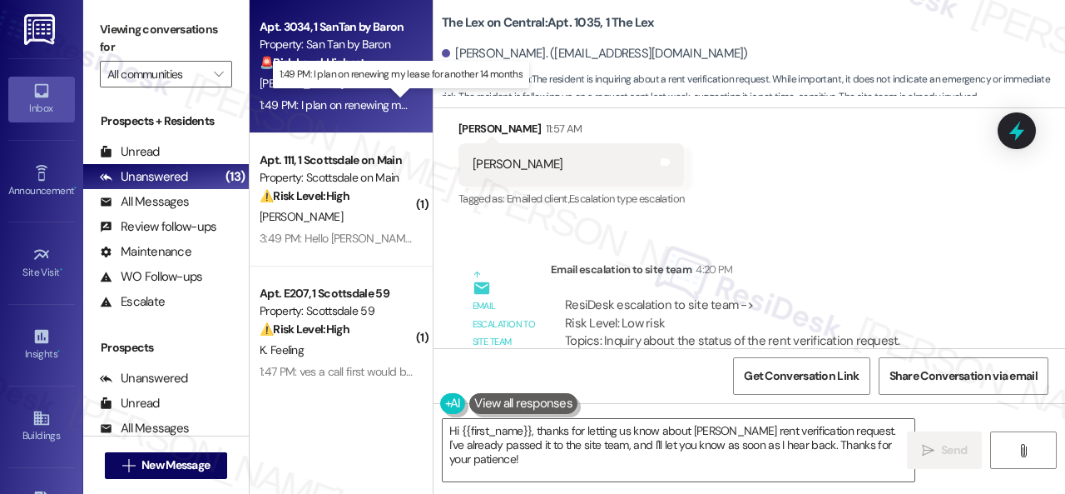
click at [380, 105] on div "1:49 PM: I plan on renewing my lease for another 14 months 1:49 PM: I plan on r…" at bounding box center [401, 104] width 283 height 15
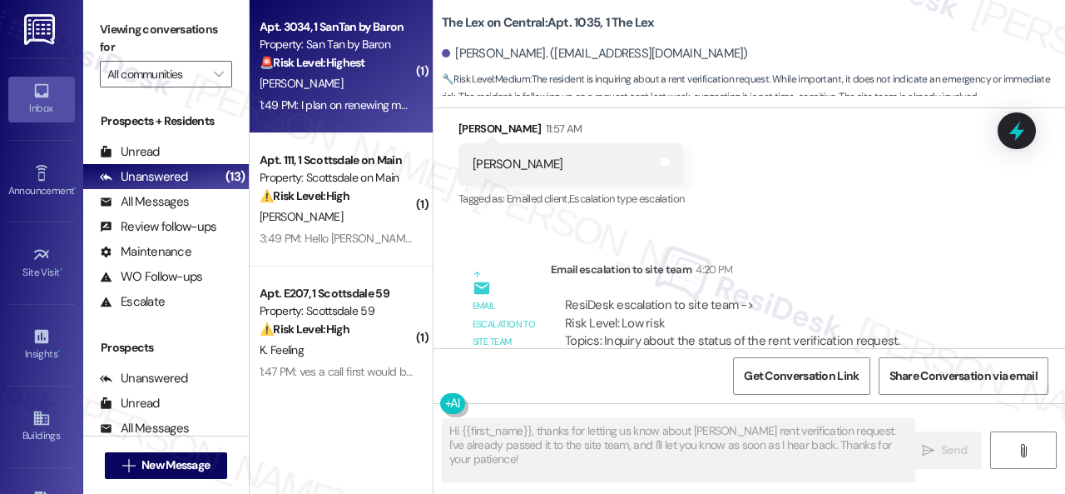
type textarea "Fetching suggested responses. Please feel free to read through the conversation…"
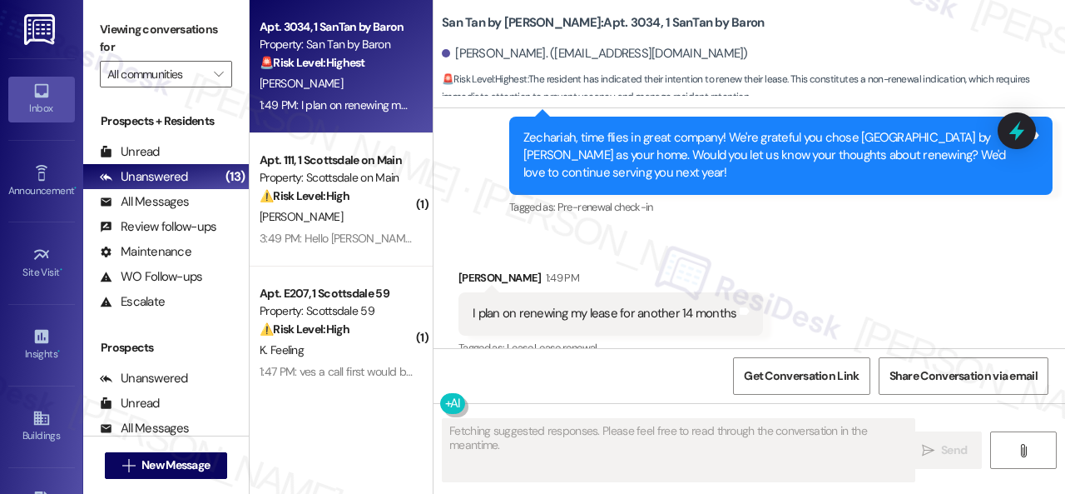
scroll to position [1267, 0]
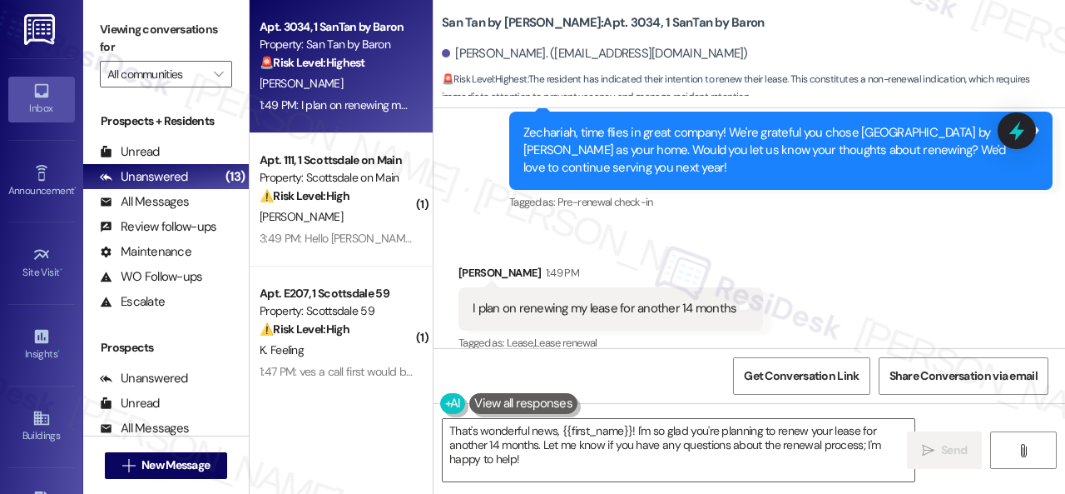
click at [449, 226] on div "Received via SMS Zechariah Nevarez 1:49 PM I plan on renewing my lease for anot…" at bounding box center [750, 296] width 632 height 141
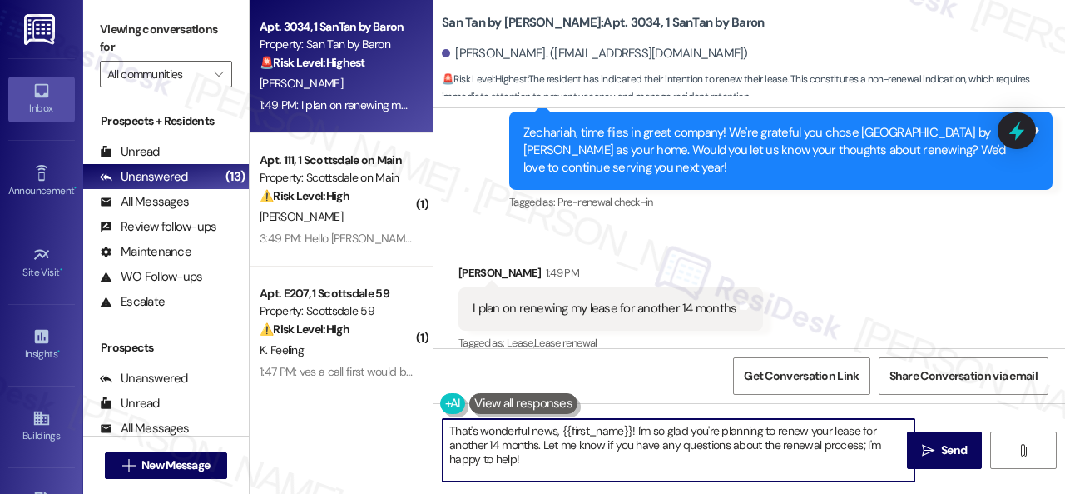
drag, startPoint x: 448, startPoint y: 425, endPoint x: 577, endPoint y: 492, distance: 145.6
click at [577, 492] on div "Viewing conversations for All communities  Prospects + Residents Unread (0) Un…" at bounding box center [574, 247] width 982 height 494
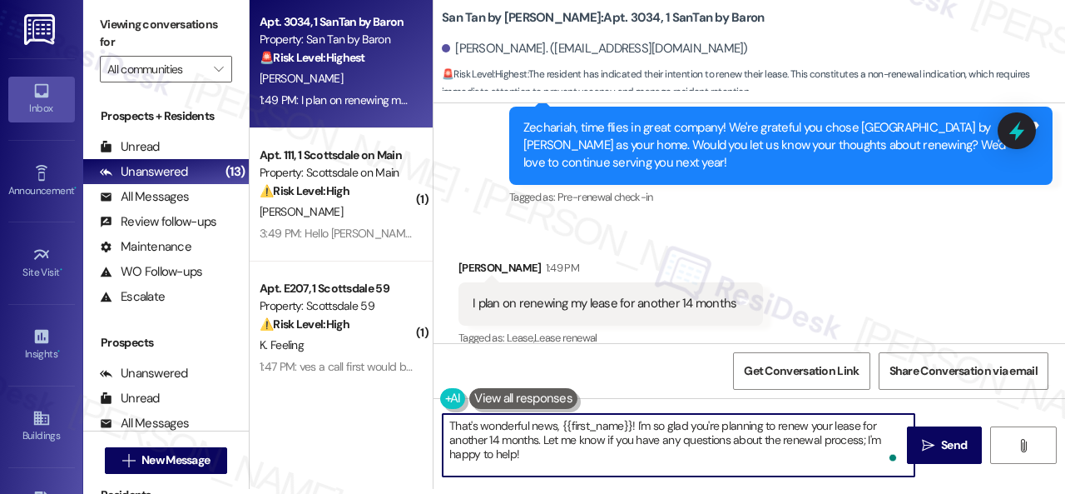
paste textarea "I'm thrilled to hear you're planning to renew your lease with us at {{property}…"
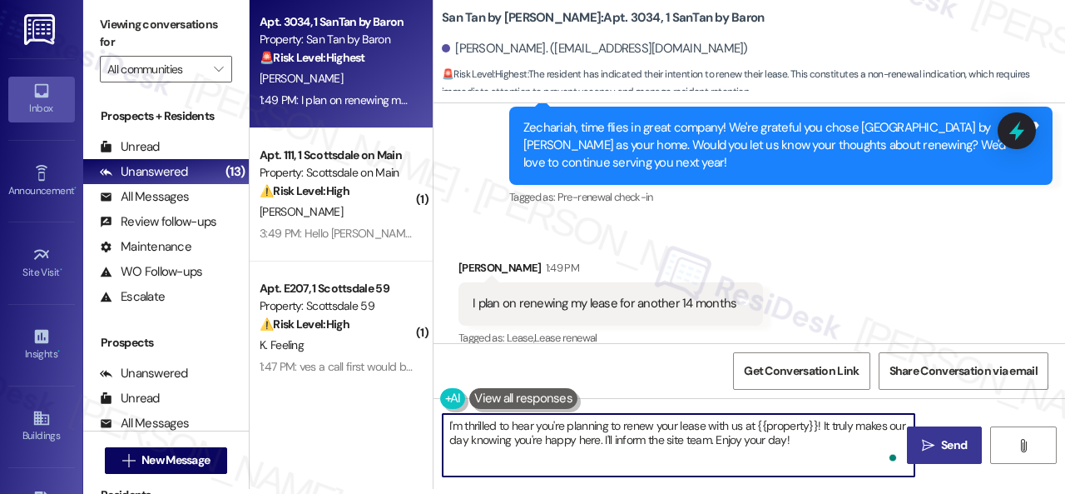
type textarea "I'm thrilled to hear you're planning to renew your lease with us at {{property}…"
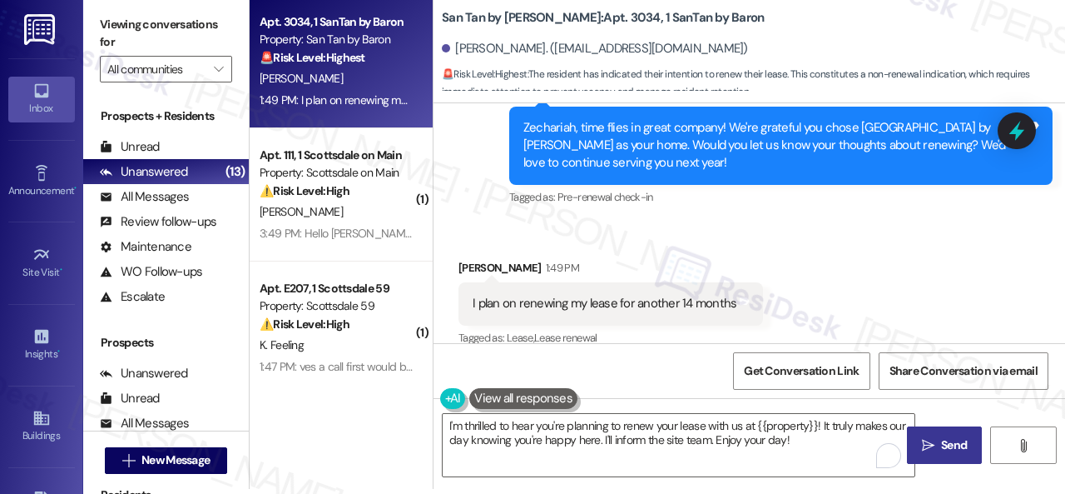
click at [922, 444] on icon "" at bounding box center [928, 445] width 12 height 13
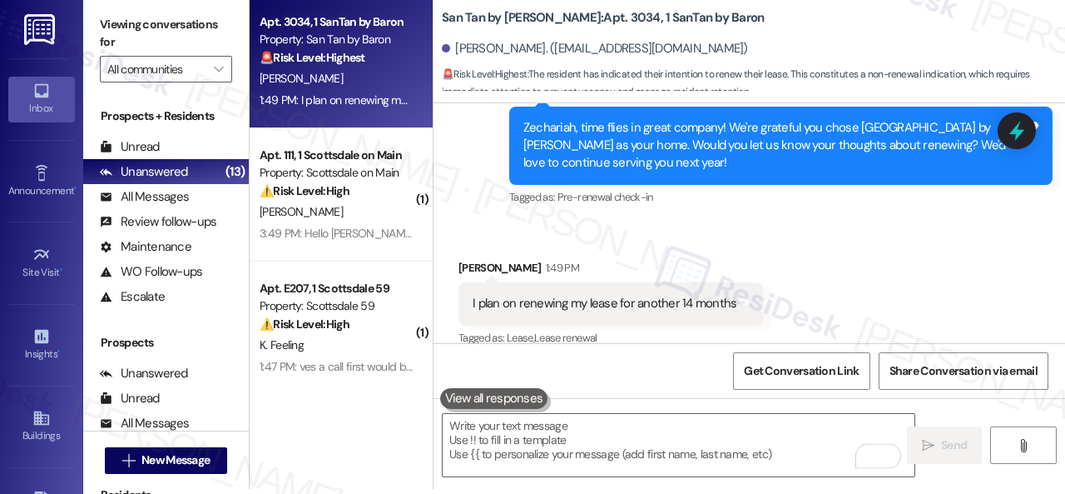
scroll to position [0, 0]
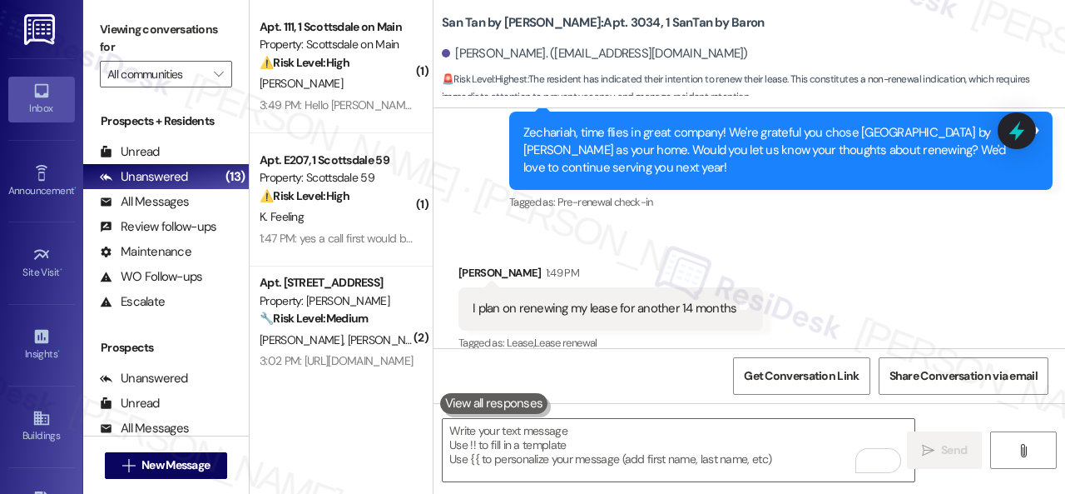
drag, startPoint x: 476, startPoint y: 216, endPoint x: 516, endPoint y: 216, distance: 40.0
click at [476, 226] on div "Received via SMS Zechariah Nevarez 1:49 PM I plan on renewing my lease for anot…" at bounding box center [750, 296] width 632 height 141
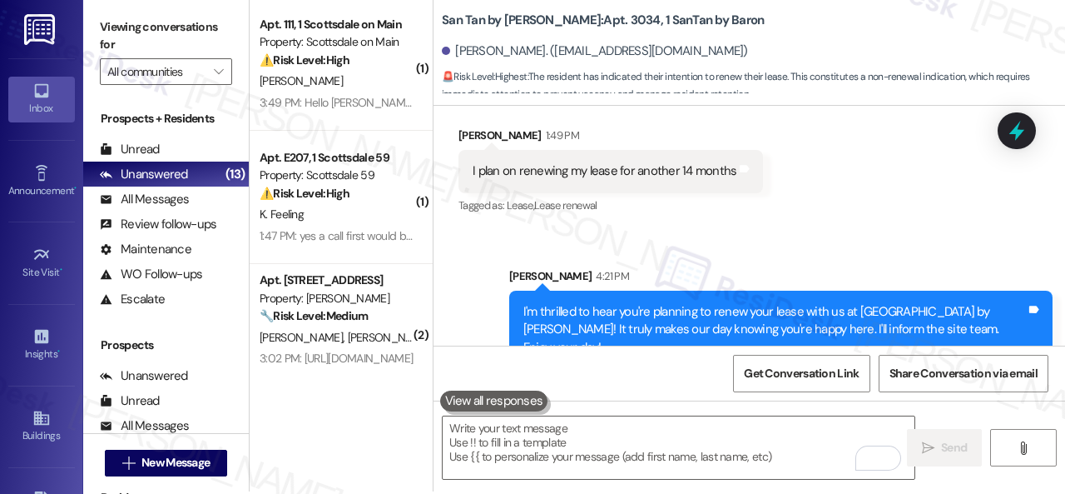
scroll to position [5, 0]
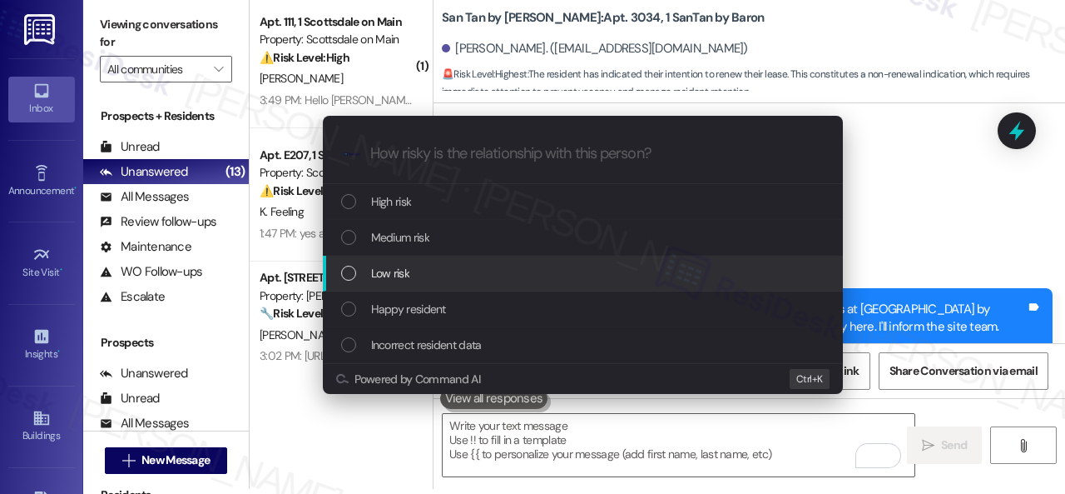
click at [386, 276] on span "Low risk" at bounding box center [390, 273] width 38 height 18
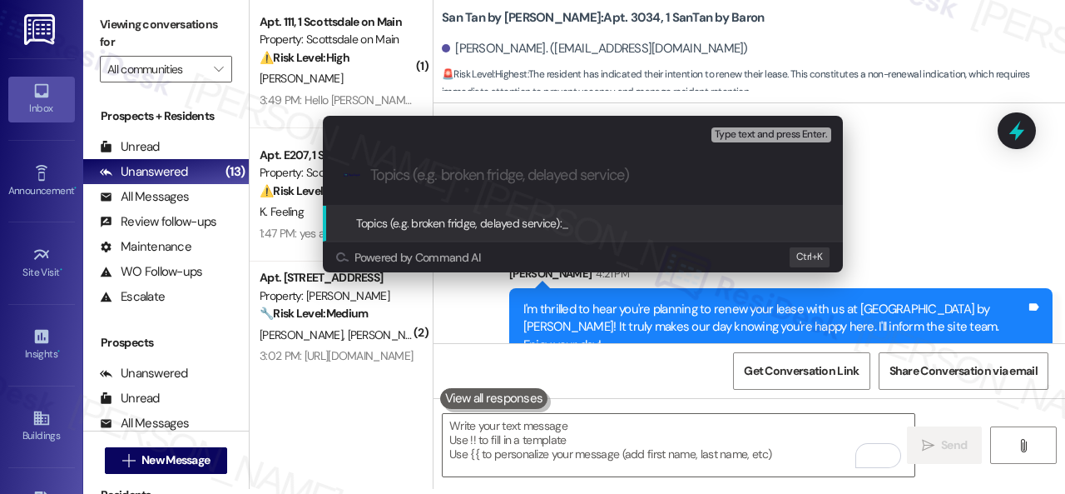
paste input "Renewal Survey Response"
type input "Renewal Survey Response"
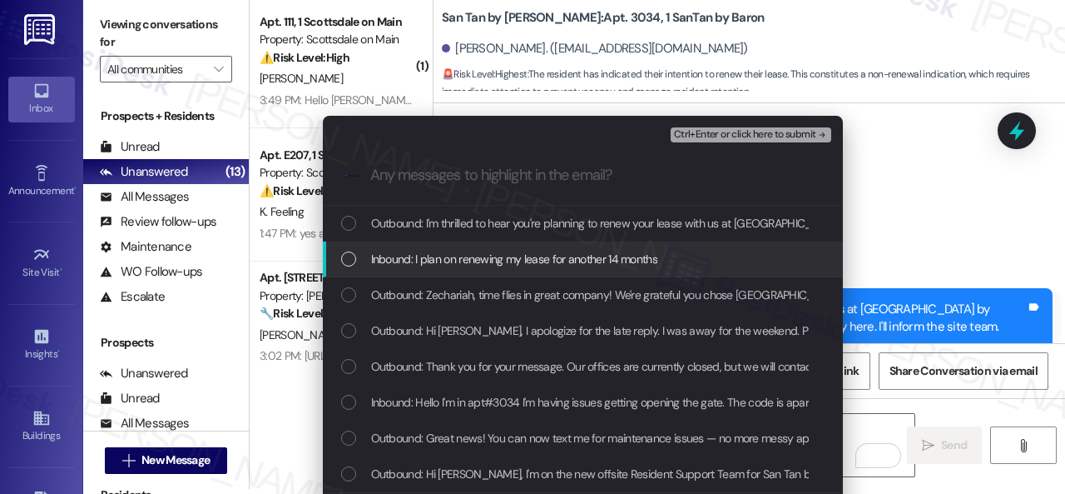
click at [450, 264] on span "Inbound: I plan on renewing my lease for another 14 months" at bounding box center [514, 259] width 286 height 18
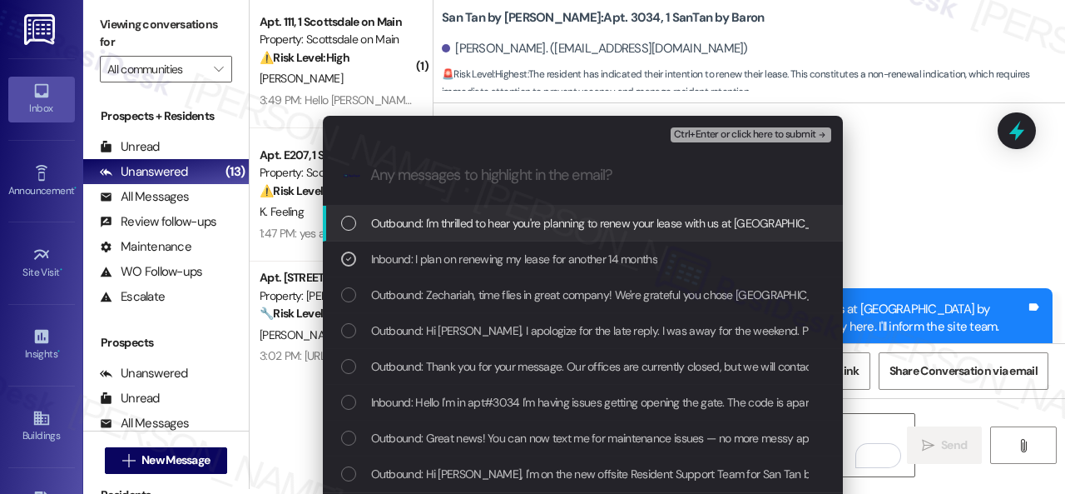
click at [733, 138] on span "Ctrl+Enter or click here to submit" at bounding box center [745, 135] width 142 height 12
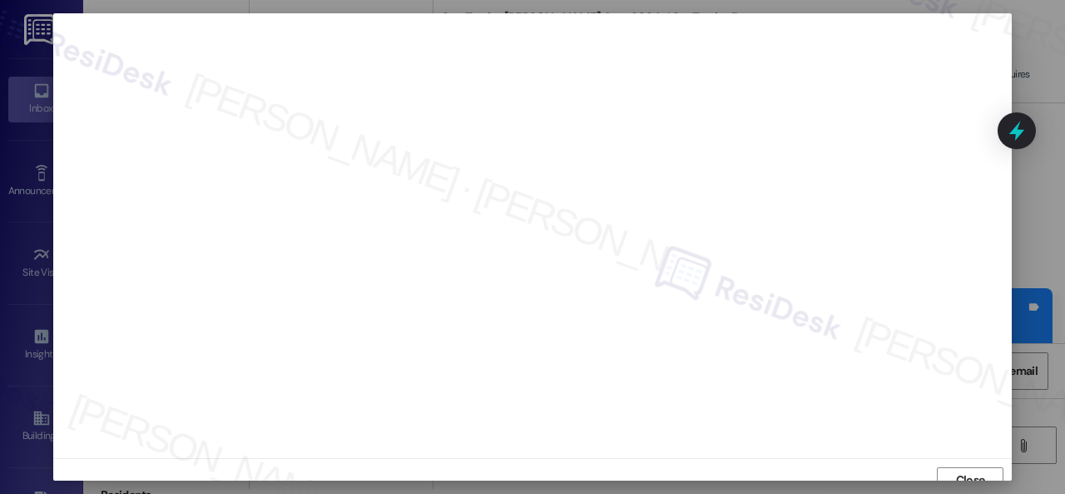
scroll to position [12, 0]
click at [956, 462] on span "Close" at bounding box center [970, 467] width 29 height 17
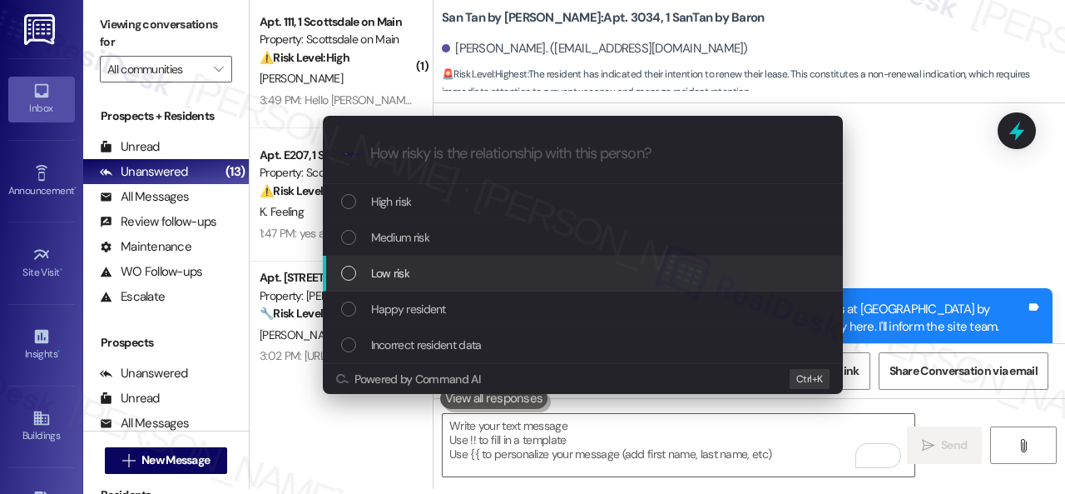
click at [378, 267] on span "Low risk" at bounding box center [390, 273] width 38 height 18
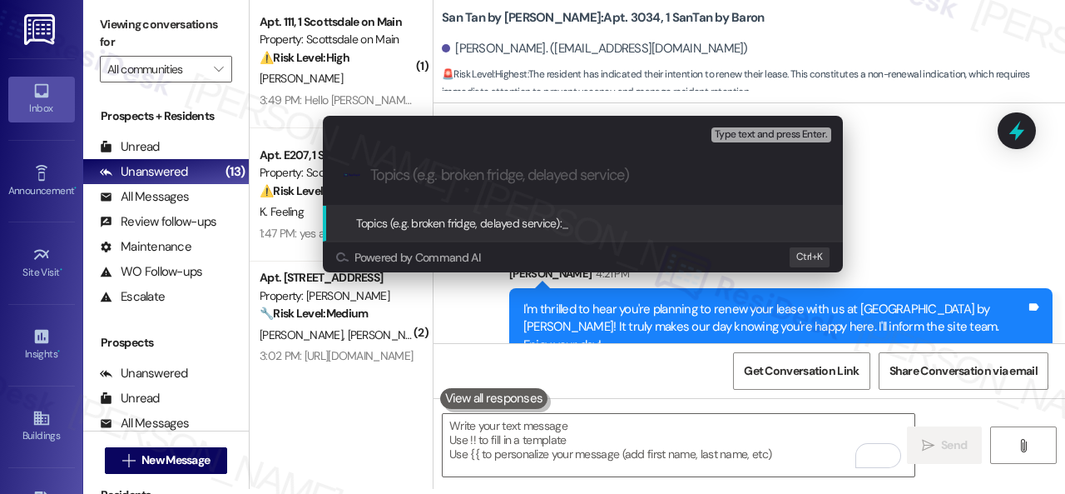
paste input "Renewal Survey Response"
type input "Renewal Survey Response"
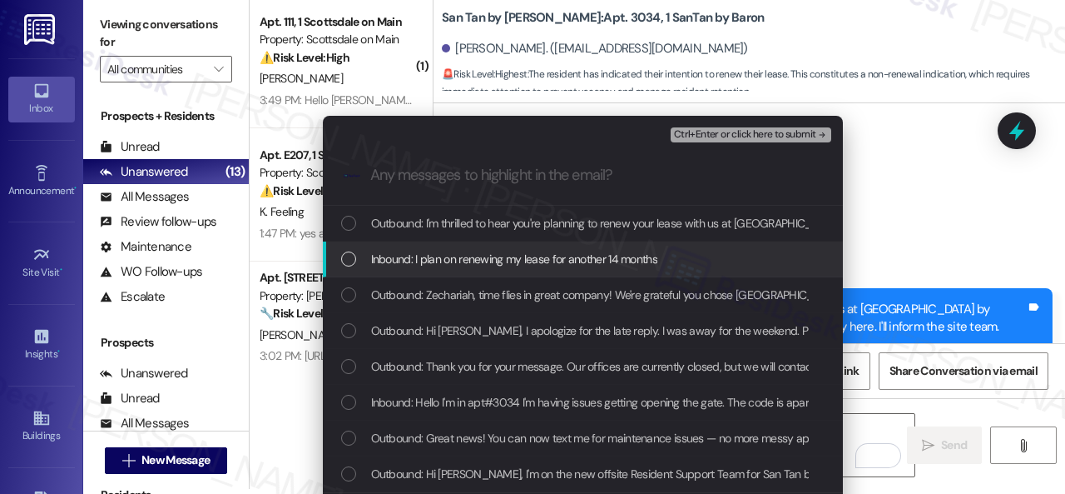
drag, startPoint x: 414, startPoint y: 261, endPoint x: 460, endPoint y: 256, distance: 46.8
click at [418, 261] on span "Inbound: I plan on renewing my lease for another 14 months" at bounding box center [514, 259] width 286 height 18
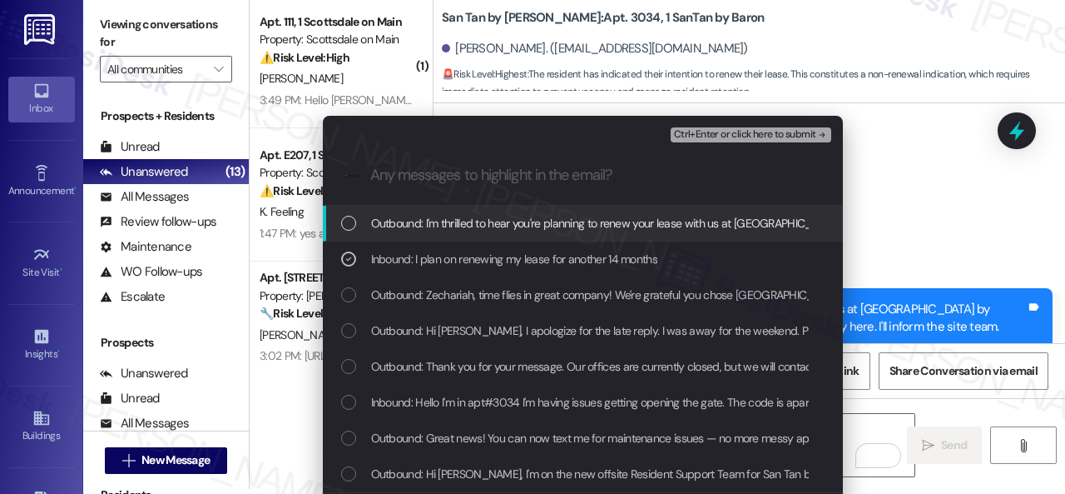
click at [735, 141] on span "Ctrl+Enter or click here to submit" at bounding box center [745, 135] width 142 height 12
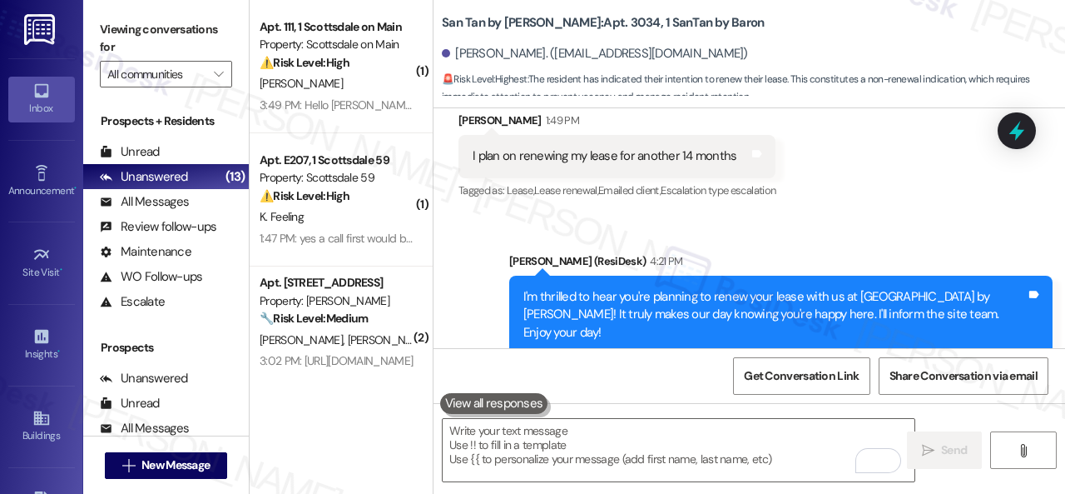
scroll to position [1427, 0]
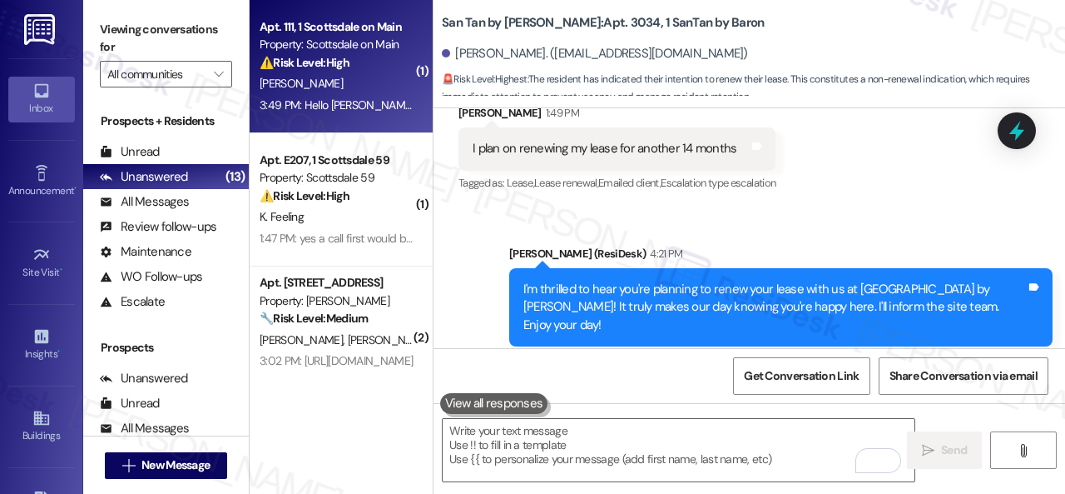
click at [323, 82] on div "D. Kralik" at bounding box center [336, 83] width 157 height 21
type textarea "Fetching suggested responses. Please feel free to read through the conversation…"
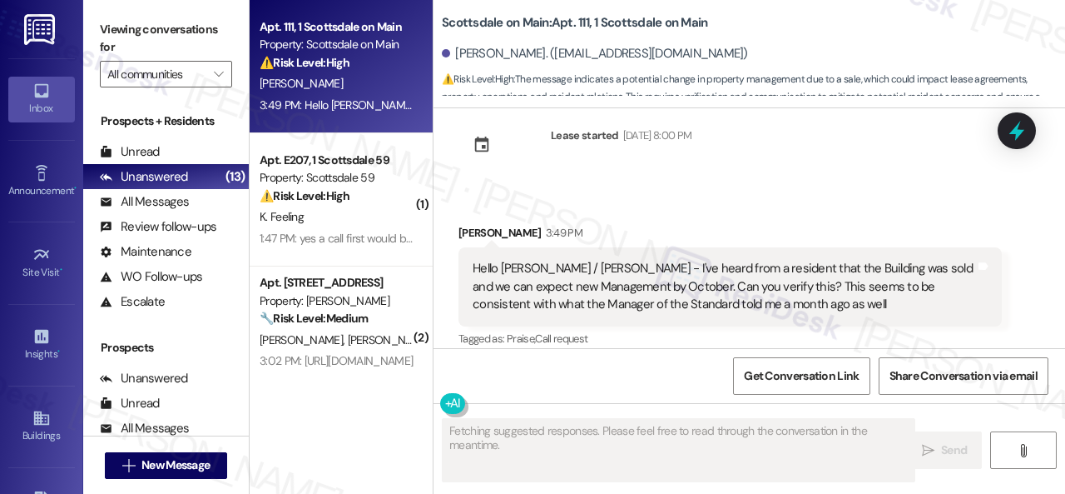
scroll to position [11440, 0]
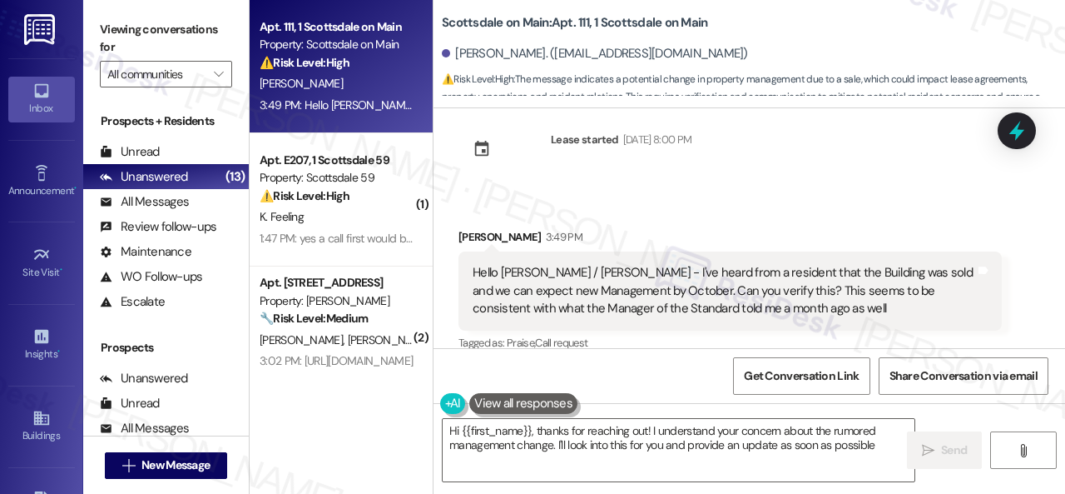
type textarea "Hi {{first_name}}, thanks for reaching out! I understand your concern about the…"
click at [878, 445] on textarea "Hi {{first_name}}, thanks for reaching out! I understand your concern about the…" at bounding box center [679, 450] width 472 height 62
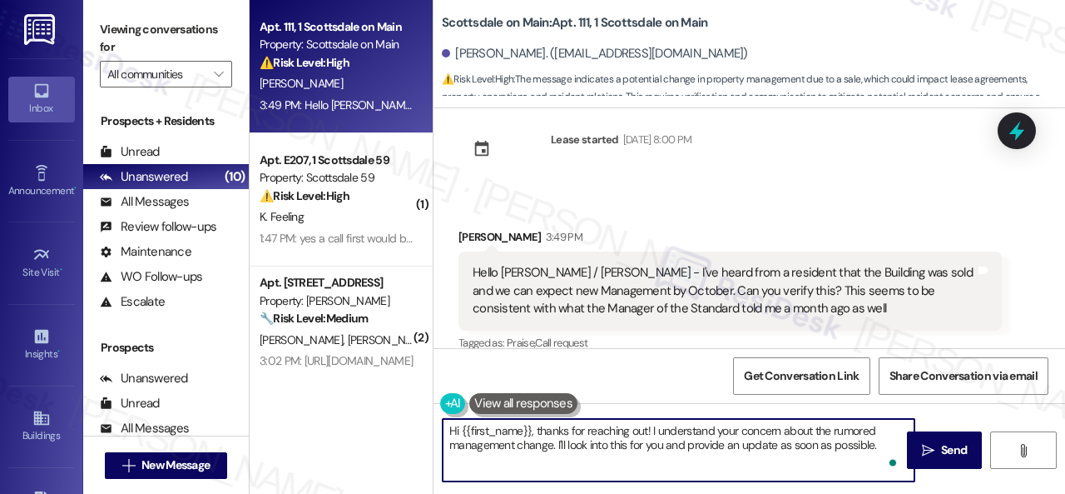
click at [861, 429] on textarea "Hi {{first_name}}, thanks for reaching out! I understand your concern about the…" at bounding box center [679, 450] width 472 height 62
click at [878, 450] on textarea "Hi {{first_name}}, thanks for reaching out! I understand your concern about the…" at bounding box center [679, 450] width 472 height 62
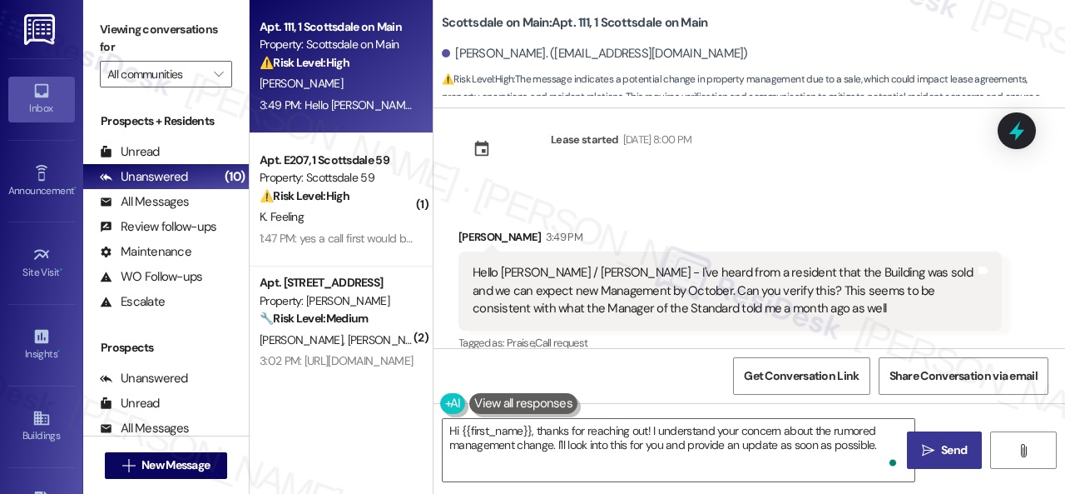
click at [942, 449] on span "Send" at bounding box center [954, 449] width 26 height 17
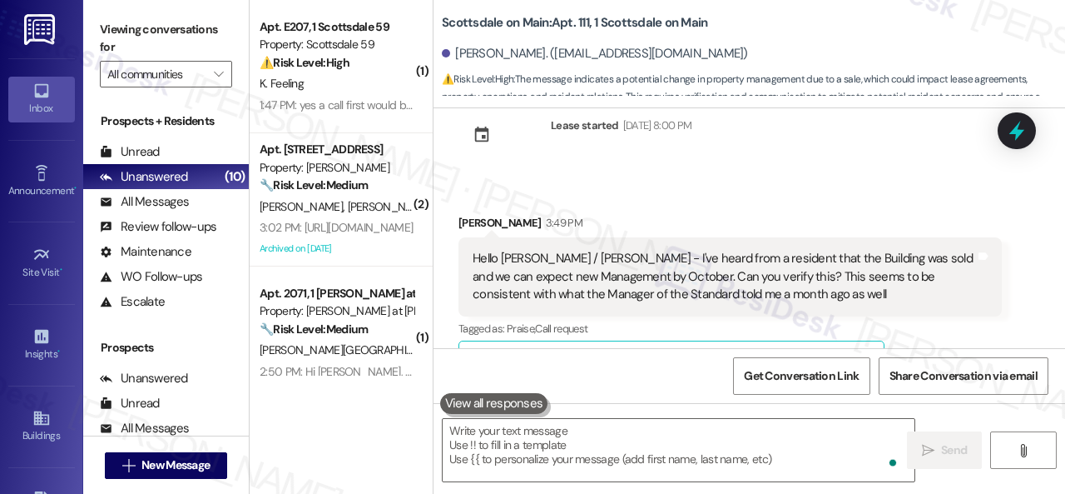
scroll to position [11439, 0]
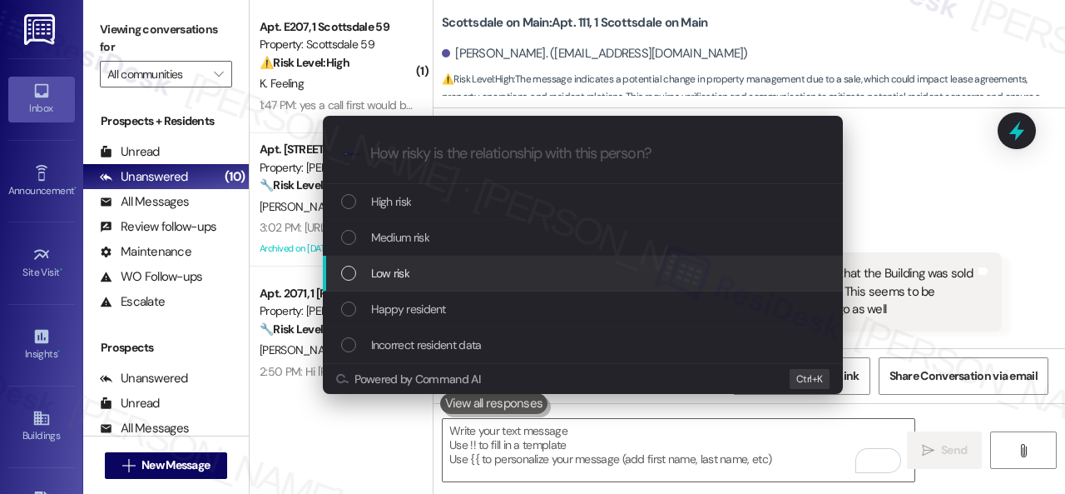
click at [391, 281] on span "Low risk" at bounding box center [390, 273] width 38 height 18
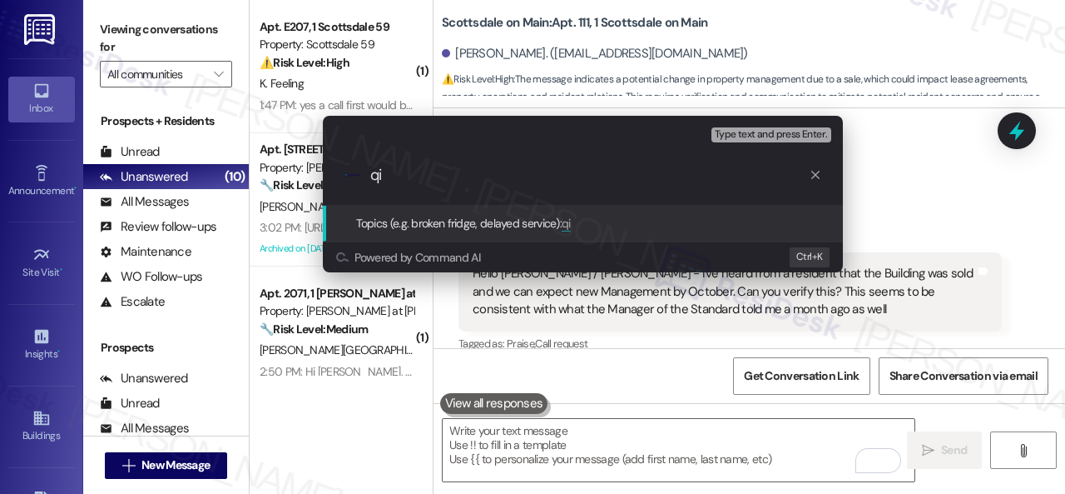
type input "q"
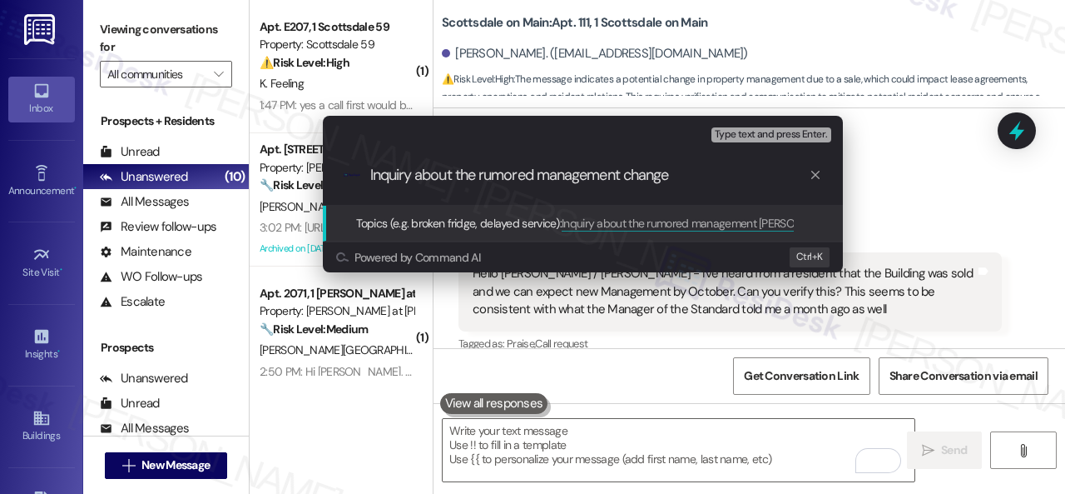
type input "Inquiry about the rumored management change."
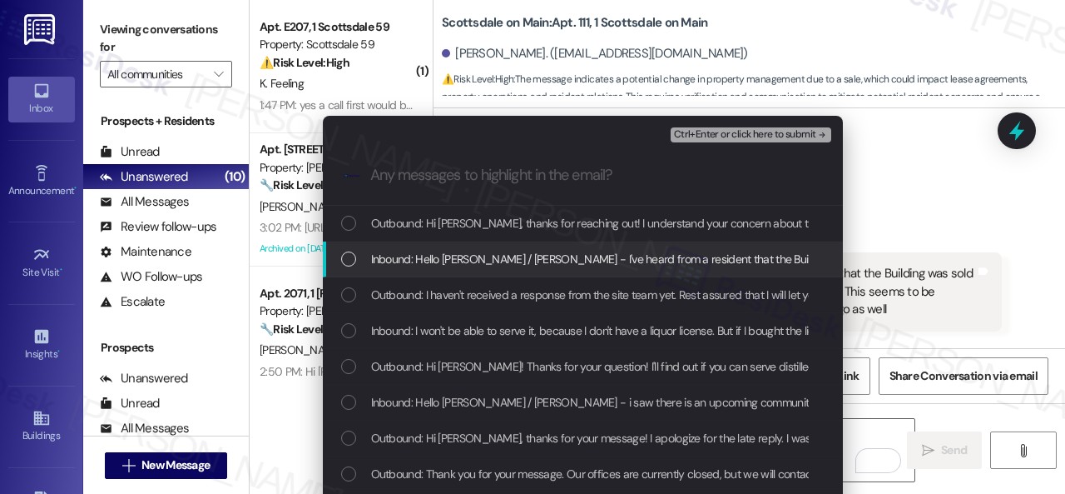
click at [418, 265] on span "Inbound: Hello Sarah / Kiana - I've heard from a resident that the Building was…" at bounding box center [1031, 259] width 1320 height 18
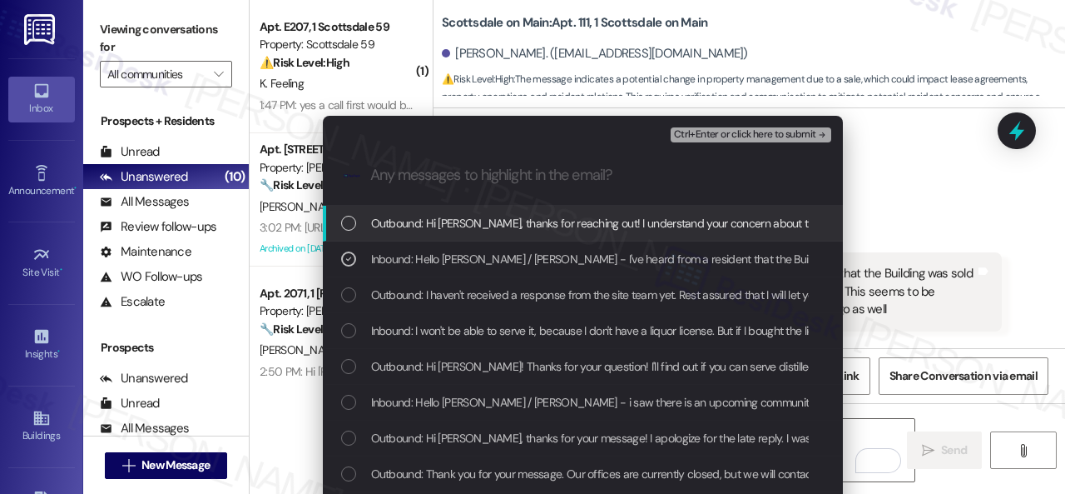
click at [698, 136] on span "Ctrl+Enter or click here to submit" at bounding box center [745, 135] width 142 height 12
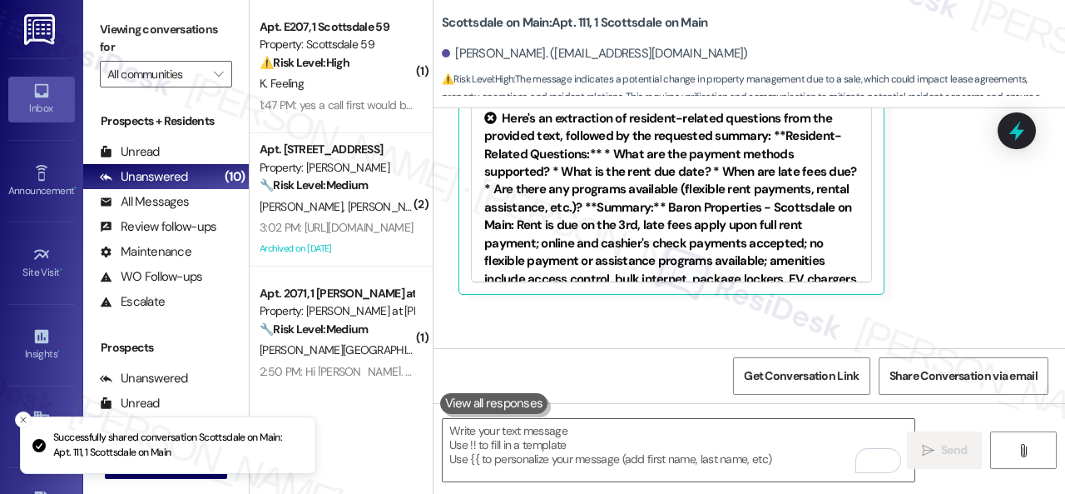
scroll to position [11606, 0]
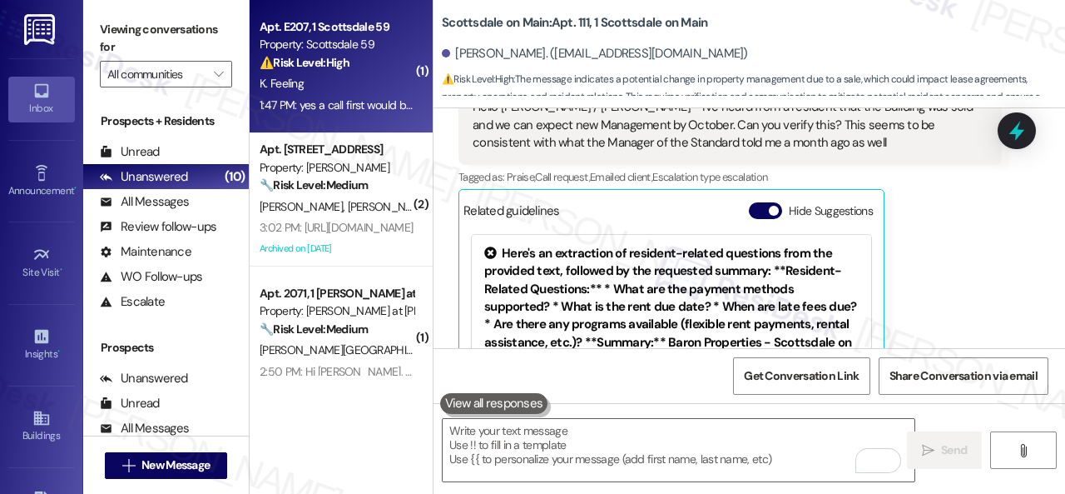
click at [369, 96] on div "1:47 PM: yes a call first would be great! kitchen sink. my ac is also very inco…" at bounding box center [336, 105] width 157 height 21
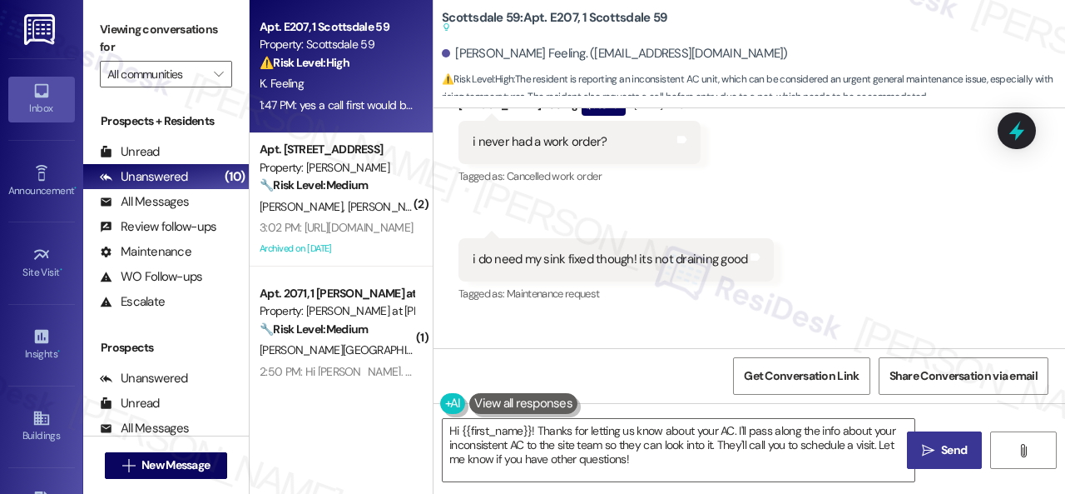
scroll to position [908, 0]
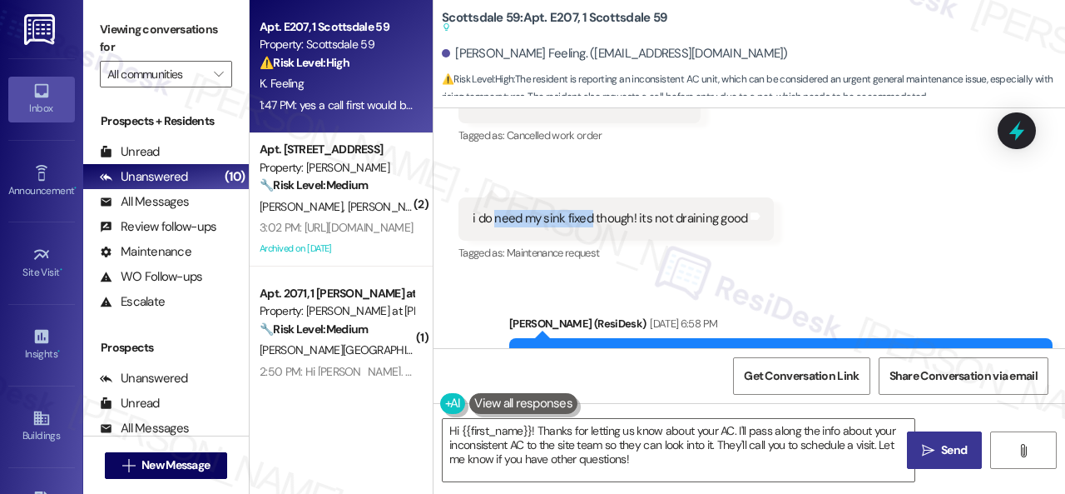
drag, startPoint x: 494, startPoint y: 216, endPoint x: 589, endPoint y: 208, distance: 95.3
click at [589, 208] on div "i do need my sink fixed though! its not draining good Tags and notes" at bounding box center [616, 218] width 315 height 42
copy div "need my sink fixed"
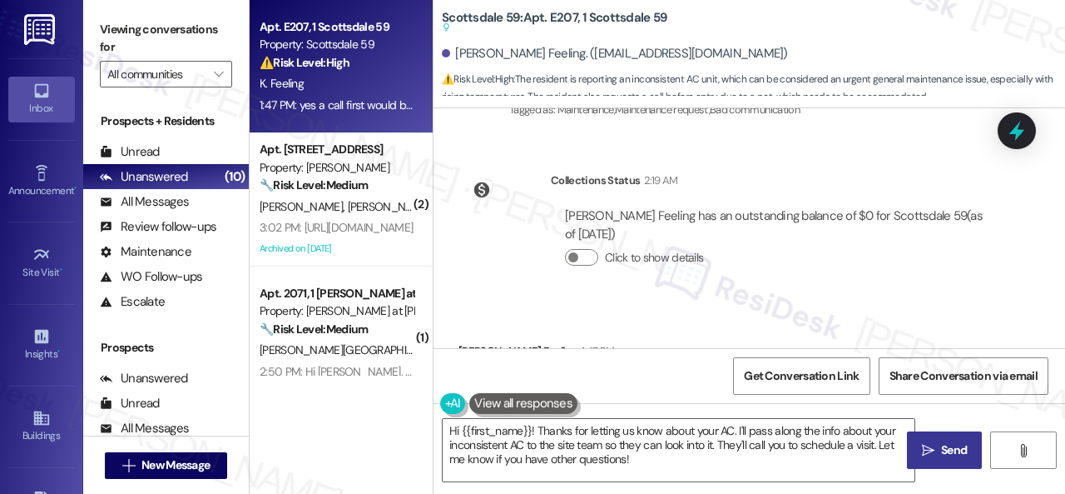
scroll to position [2323, 0]
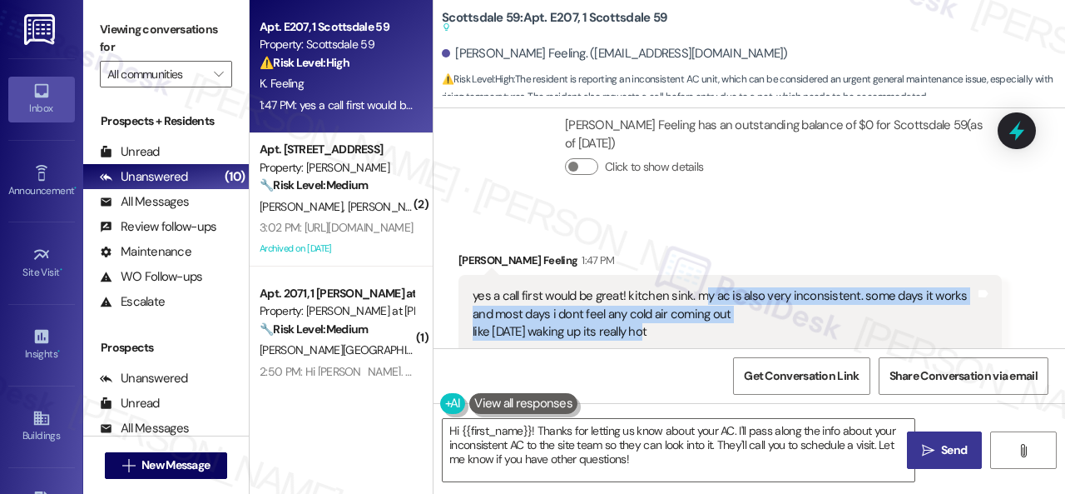
drag, startPoint x: 698, startPoint y: 221, endPoint x: 669, endPoint y: 256, distance: 45.5
click at [669, 287] on div "yes a call first would be great! kitchen sink. my ac is also very inconsistent.…" at bounding box center [724, 313] width 503 height 53
copy div "y ac is also very inconsistent. some days it works and most days i dont feel an…"
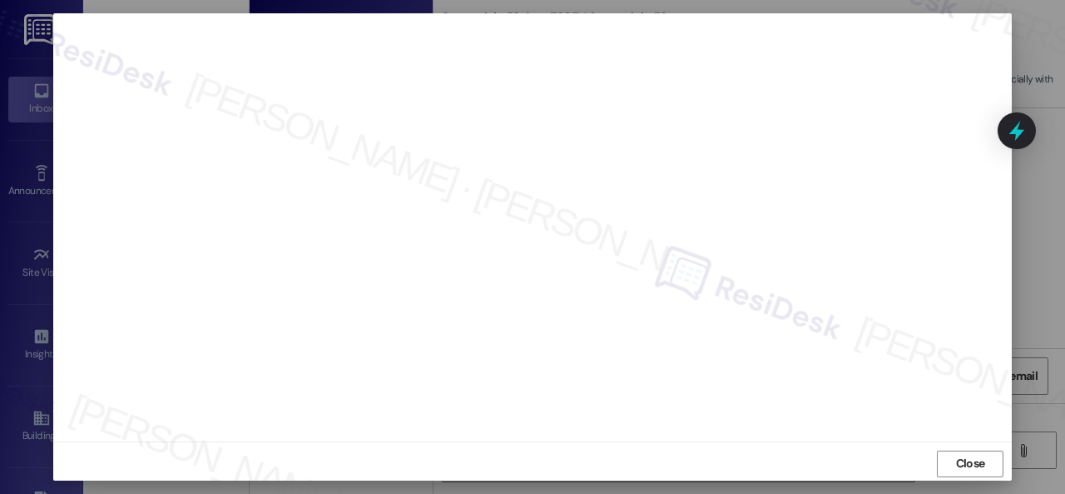
scroll to position [21, 0]
click at [968, 460] on span "Close" at bounding box center [970, 458] width 29 height 17
click at [971, 469] on span "Close" at bounding box center [970, 467] width 29 height 17
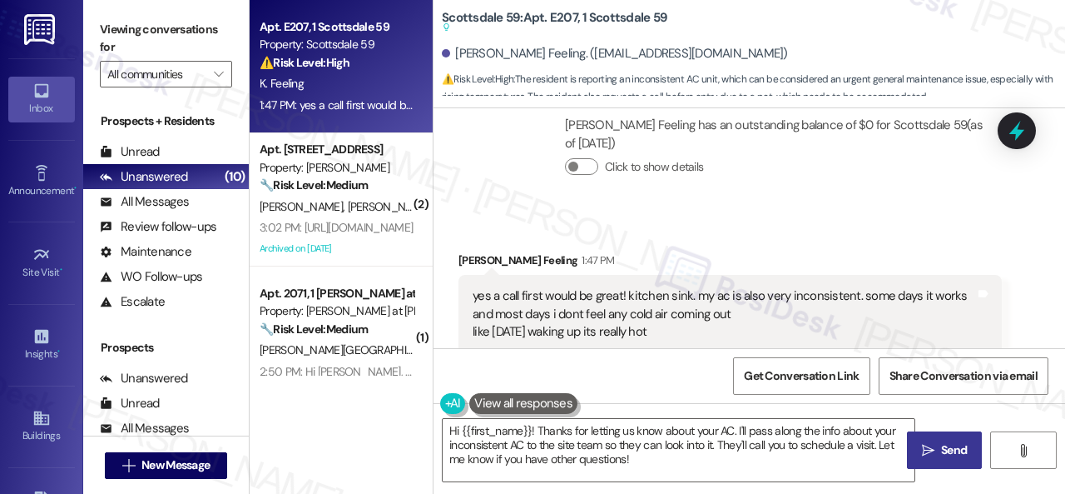
click at [751, 125] on div "Kendall Feeling has an outstanding balance of $0 for Scottsdale 59 (as of Sep 0…" at bounding box center [776, 152] width 451 height 97
drag, startPoint x: 730, startPoint y: 162, endPoint x: 712, endPoint y: 192, distance: 34.7
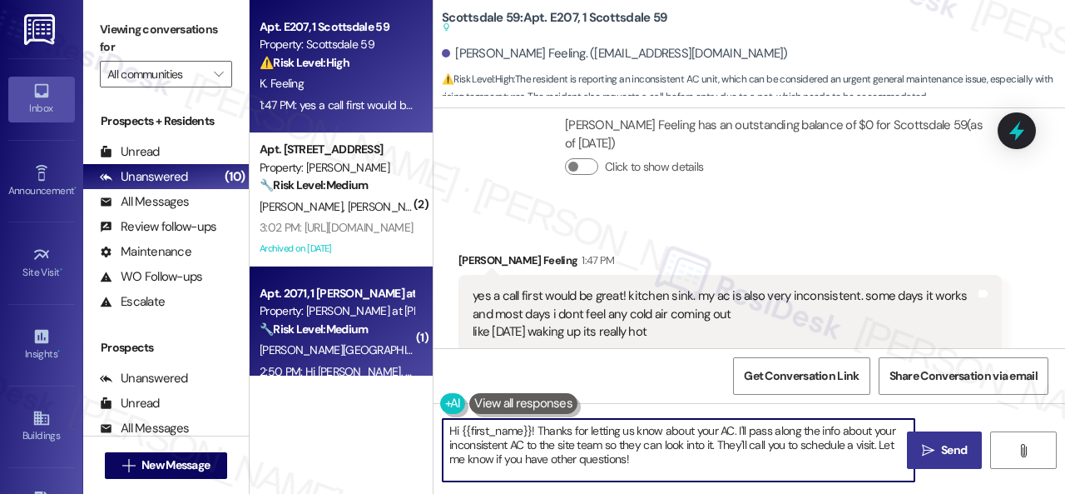
drag, startPoint x: 654, startPoint y: 467, endPoint x: 274, endPoint y: 370, distance: 392.5
click at [274, 370] on div "Apt. E207, 1 Scottsdale 59 Property: Scottsdale 59 ⚠️ Risk Level: High The resi…" at bounding box center [658, 247] width 816 height 494
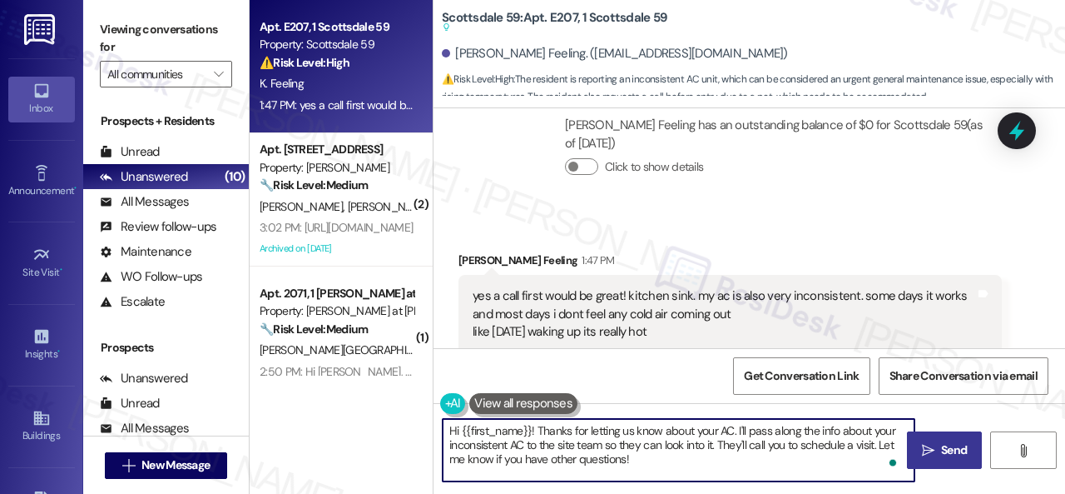
paste textarea "Thank you. I've submitted work orders on your behalf and notified the site team…"
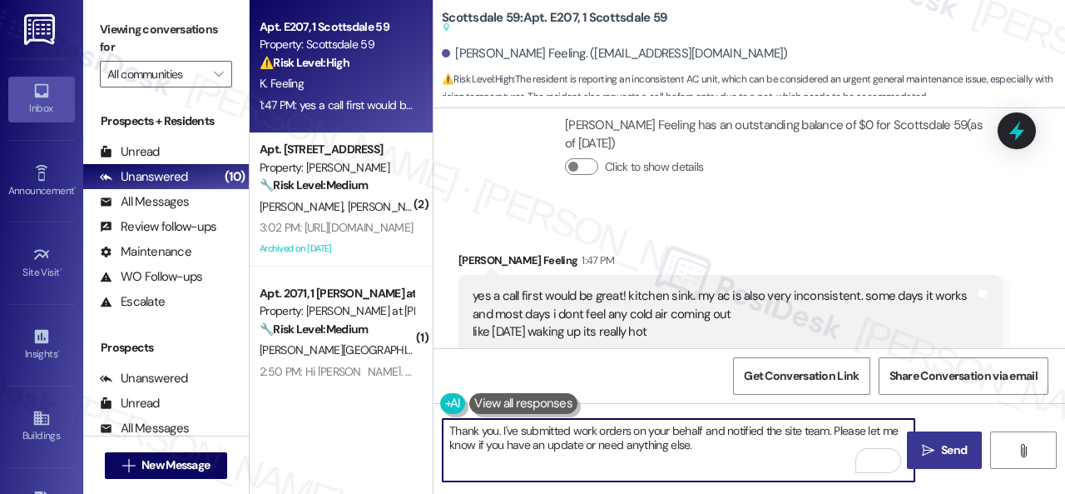
type textarea "Thank you. I've submitted work orders on your behalf and notified the site team…"
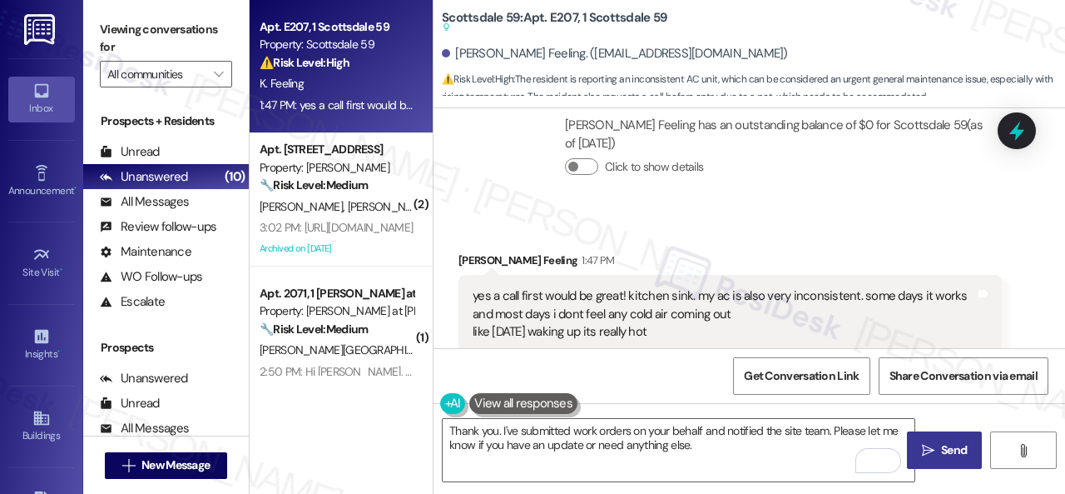
click at [943, 455] on span "Send" at bounding box center [954, 449] width 26 height 17
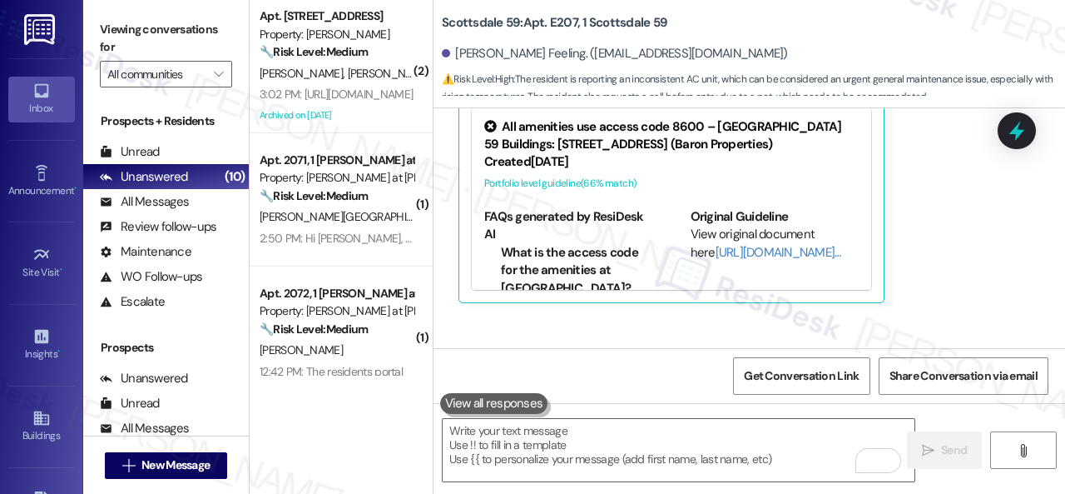
scroll to position [2669, 0]
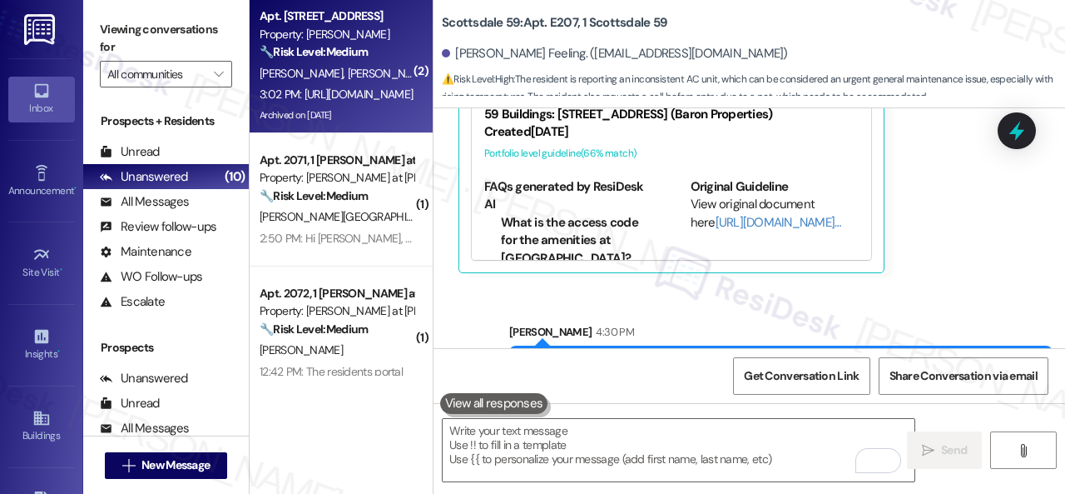
click at [365, 101] on div "3:02 PM: [URL][DOMAIN_NAME] 3:02 PM: [URL][DOMAIN_NAME]" at bounding box center [336, 94] width 153 height 15
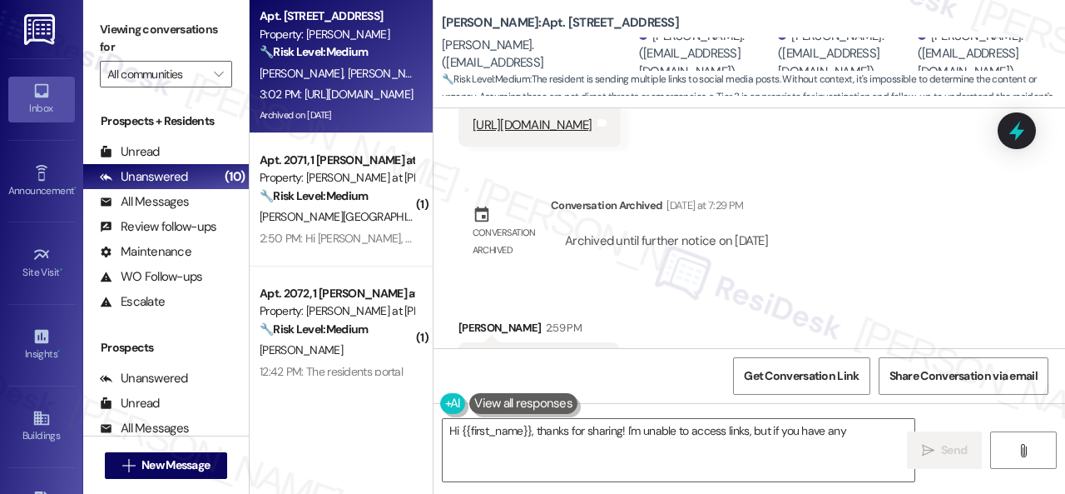
scroll to position [8429, 0]
type textarea "Hi {{first_name}}, thanks for sharing! I'm unable to access links, but if you h…"
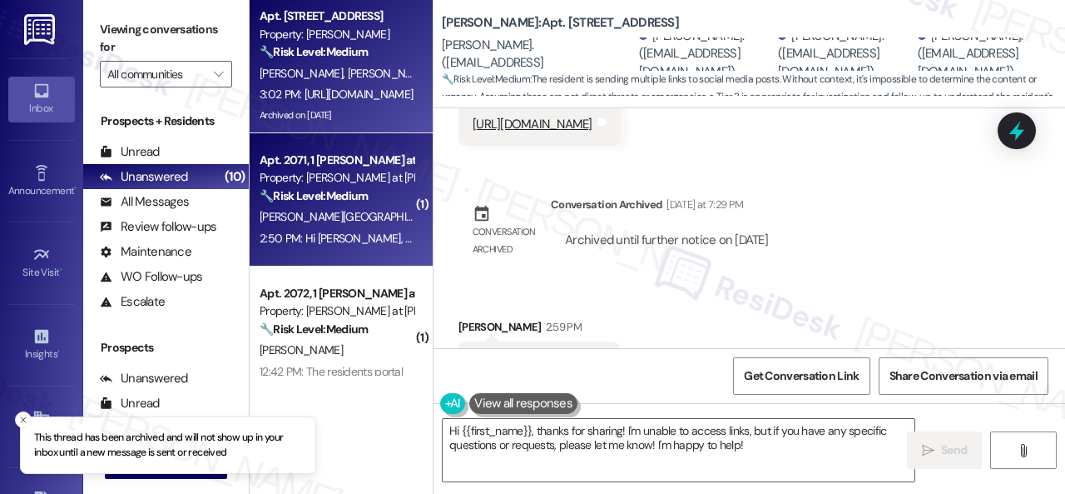
click at [391, 207] on div "[PERSON_NAME] [PERSON_NAME][GEOGRAPHIC_DATA]" at bounding box center [336, 216] width 157 height 21
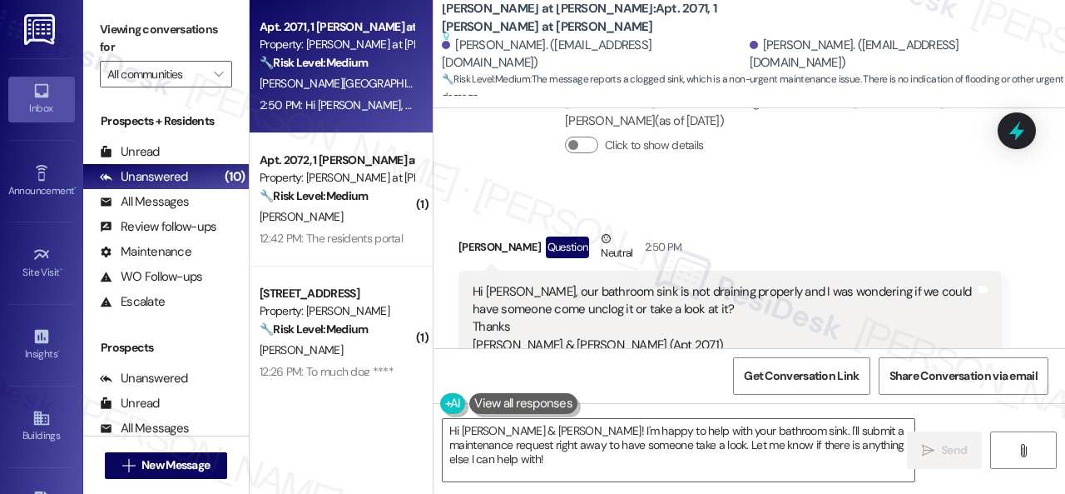
scroll to position [4848, 0]
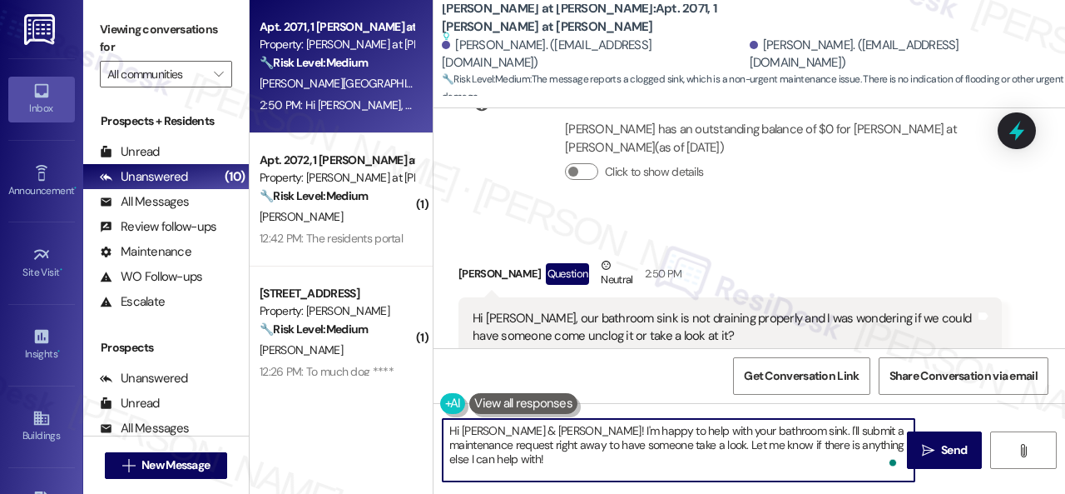
drag, startPoint x: 484, startPoint y: 434, endPoint x: 529, endPoint y: 434, distance: 44.1
click at [529, 434] on textarea "Hi [PERSON_NAME] & [PERSON_NAME]! I'm happy to help with your bathroom sink. I'…" at bounding box center [679, 450] width 472 height 62
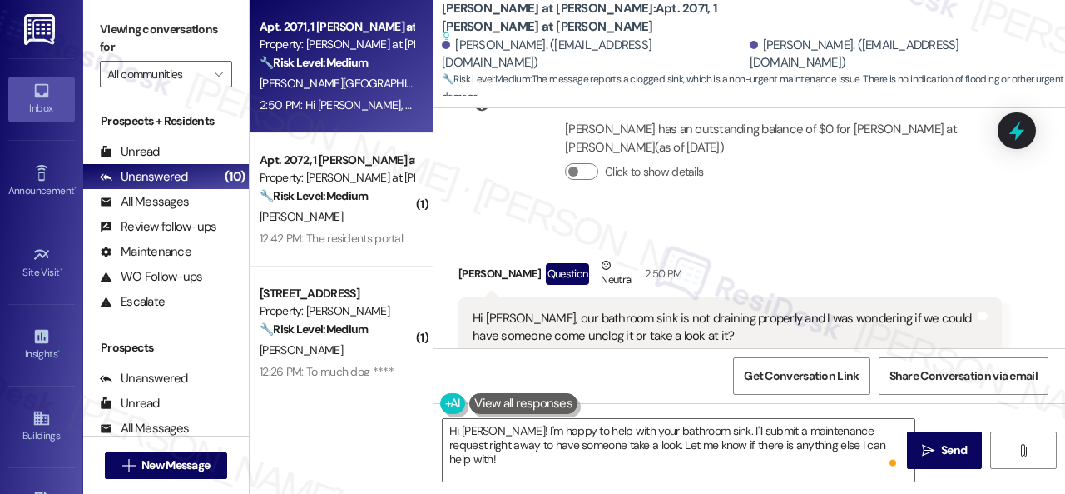
click at [837, 256] on div "[PERSON_NAME] Question Neutral 2:50 PM" at bounding box center [731, 276] width 544 height 41
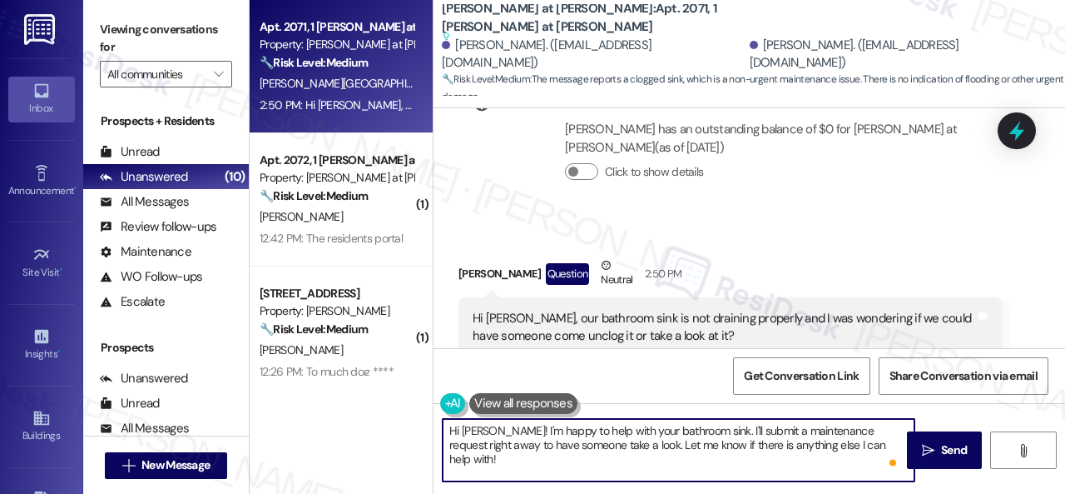
scroll to position [5, 0]
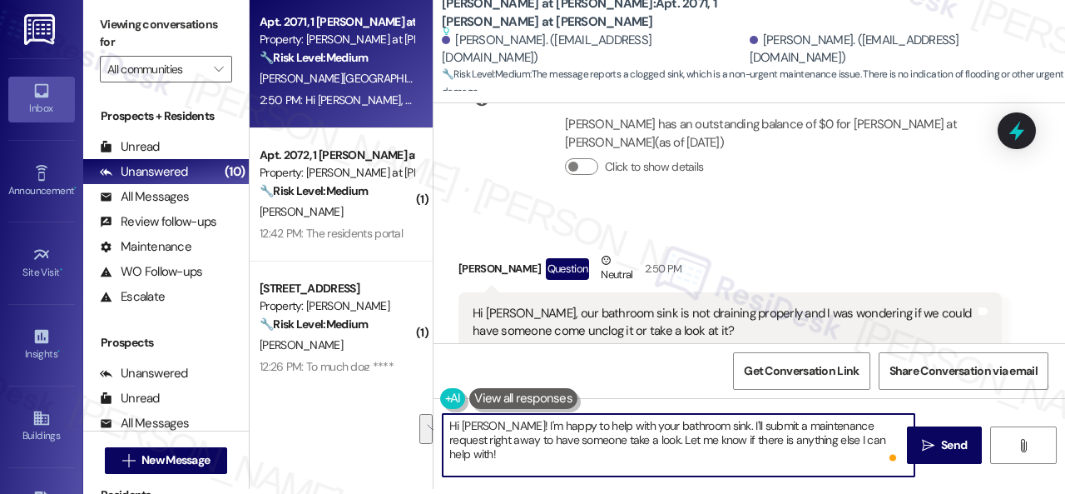
drag, startPoint x: 694, startPoint y: 428, endPoint x: 921, endPoint y: 484, distance: 233.4
click at [921, 484] on div "Hi [PERSON_NAME]! I'm happy to help with your bathroom sink. I'll submit a main…" at bounding box center [750, 460] width 632 height 125
paste textarea "s there already a work order for the issue? If so, may I have the work order nu…"
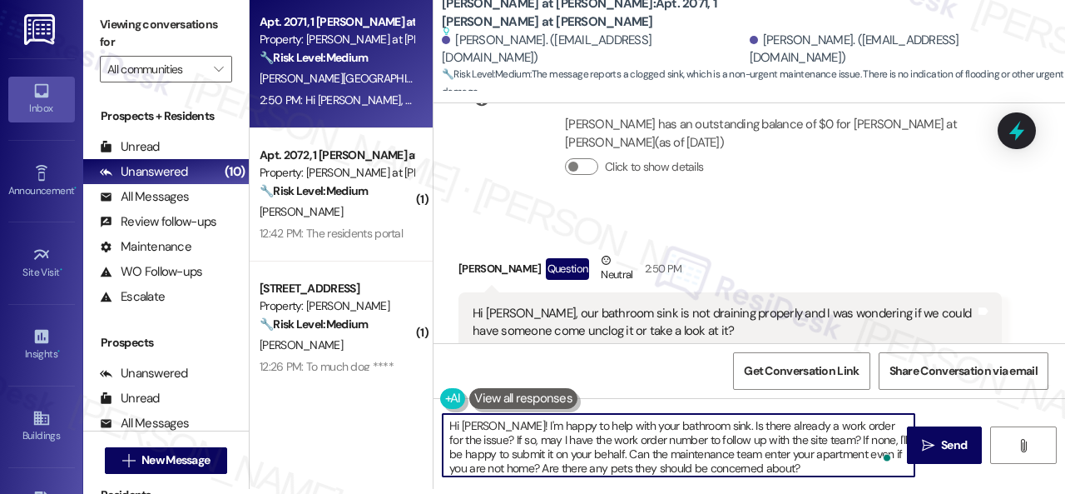
click at [613, 453] on textarea "Hi [PERSON_NAME]! I'm happy to help with your bathroom sink. Is there already a…" at bounding box center [679, 445] width 472 height 62
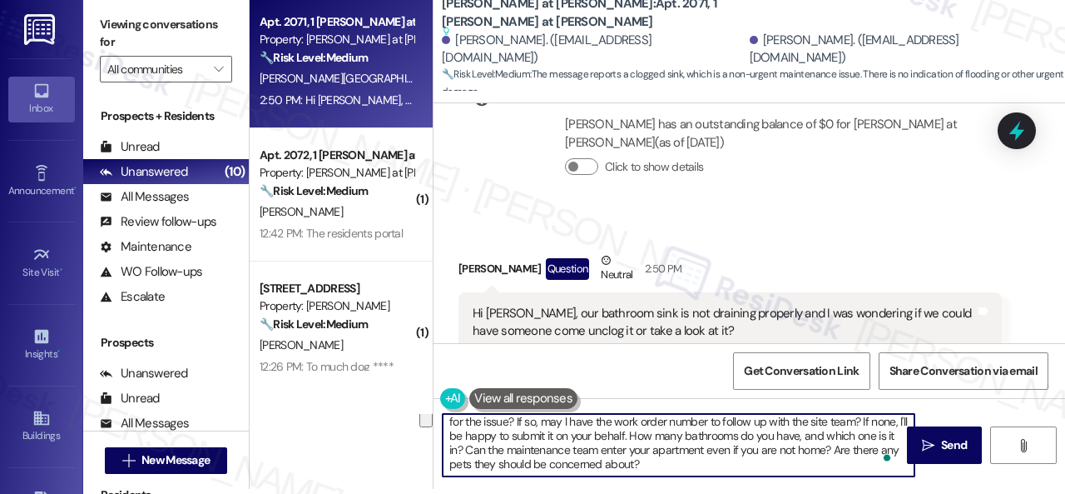
scroll to position [18, 0]
drag, startPoint x: 453, startPoint y: 469, endPoint x: 449, endPoint y: 455, distance: 14.7
click at [449, 455] on textarea "Hi [PERSON_NAME]! I'm happy to help with your bathroom sink. Is there already a…" at bounding box center [679, 445] width 472 height 62
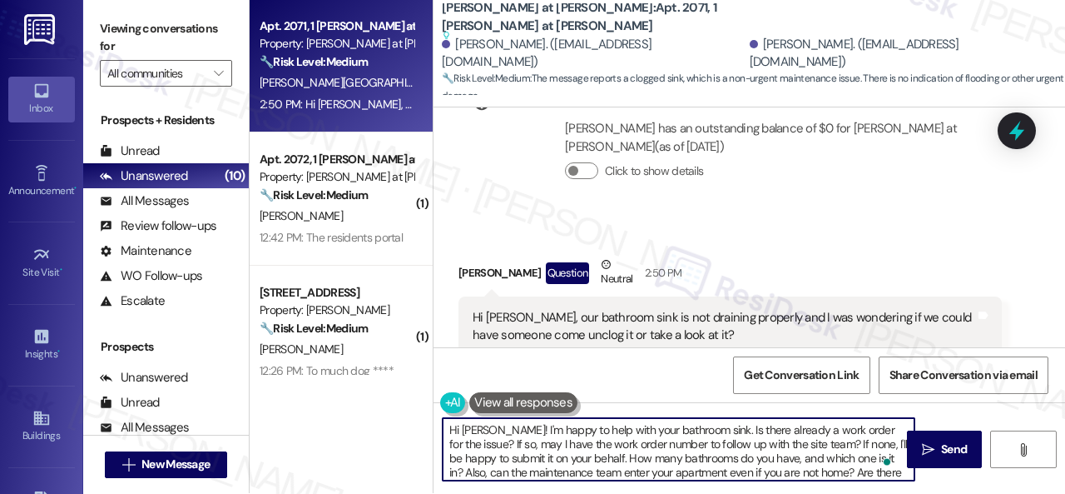
scroll to position [0, 0]
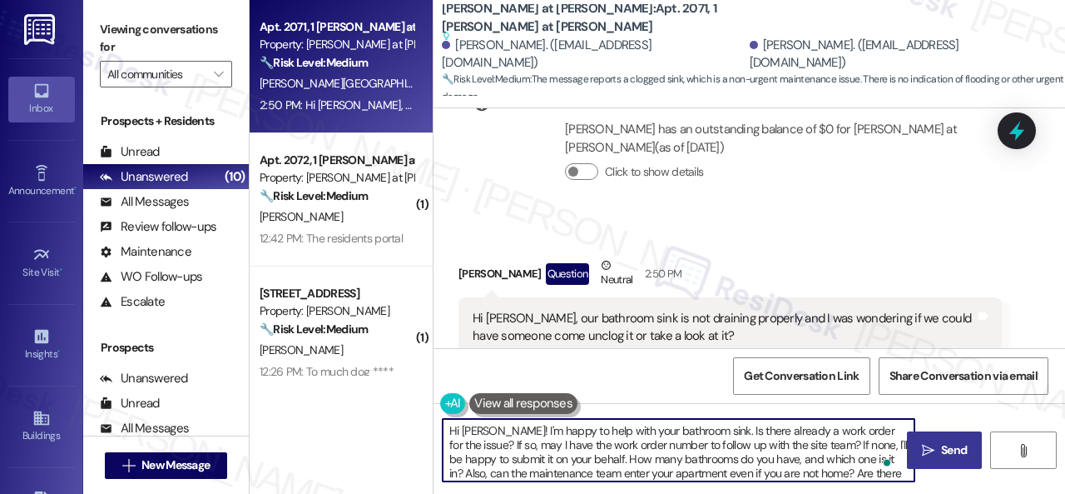
type textarea "Hi [PERSON_NAME]! I'm happy to help with your bathroom sink. Is there already a…"
click at [944, 440] on button " Send" at bounding box center [944, 449] width 75 height 37
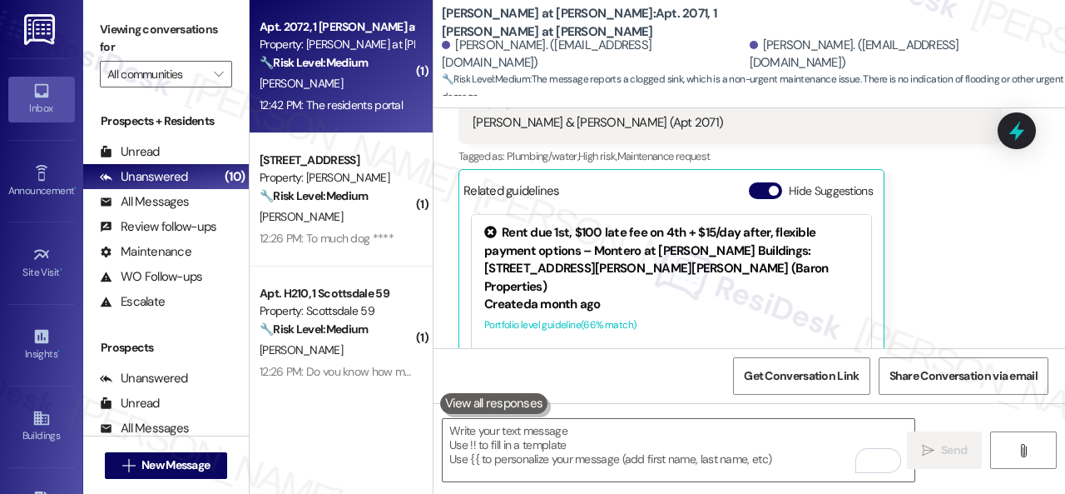
click at [363, 91] on div "[PERSON_NAME]" at bounding box center [336, 83] width 157 height 21
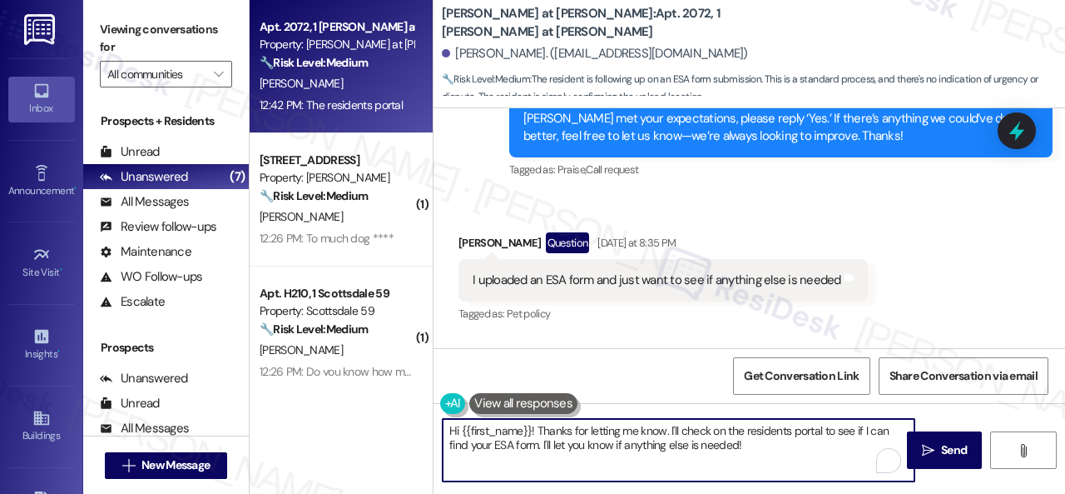
drag, startPoint x: 755, startPoint y: 449, endPoint x: 397, endPoint y: 384, distance: 363.8
click at [397, 384] on div "Apt. 2072, 1 [PERSON_NAME] at [PERSON_NAME] Property: [PERSON_NAME] at [PERSON_…" at bounding box center [658, 247] width 816 height 494
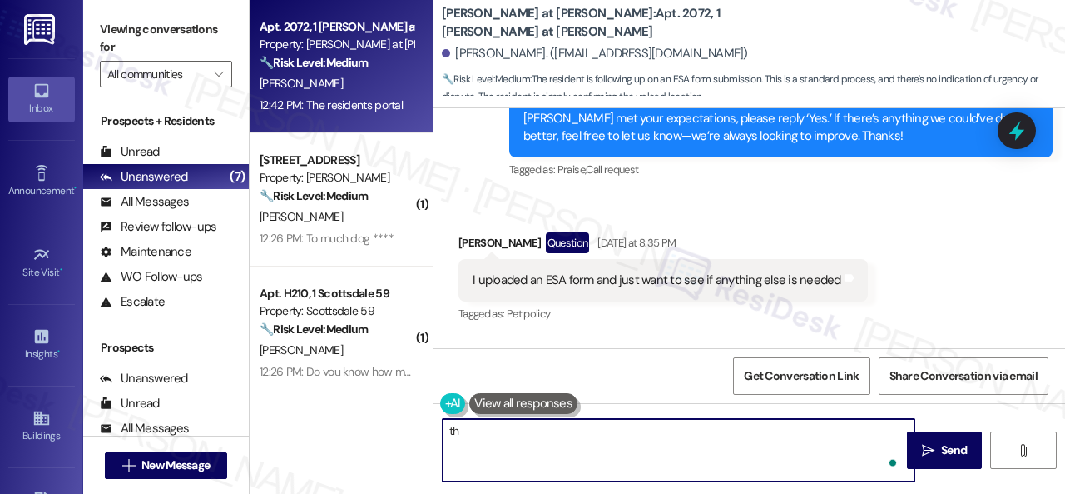
type textarea "t"
type textarea "Thank you. I will forward your question to the site team. I appreciate your pat…"
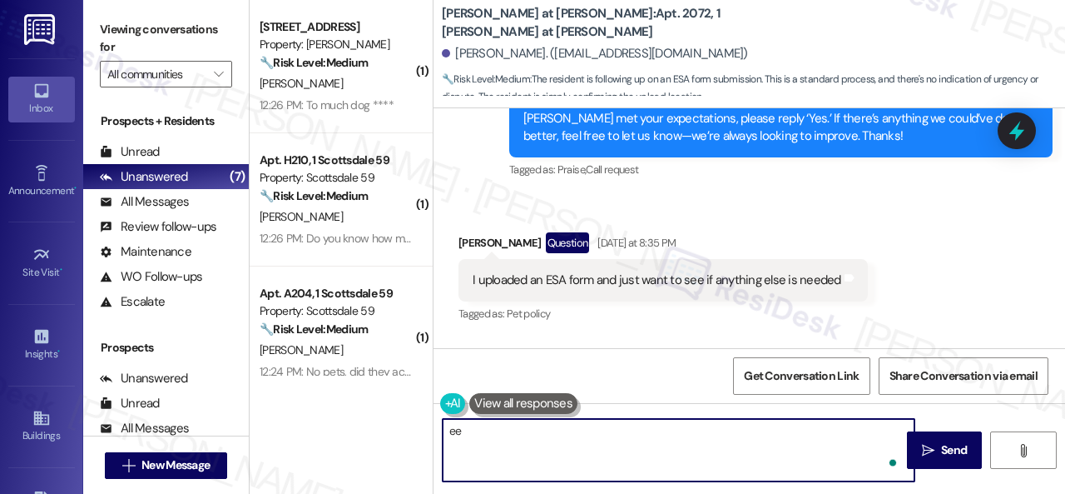
type textarea "ee"
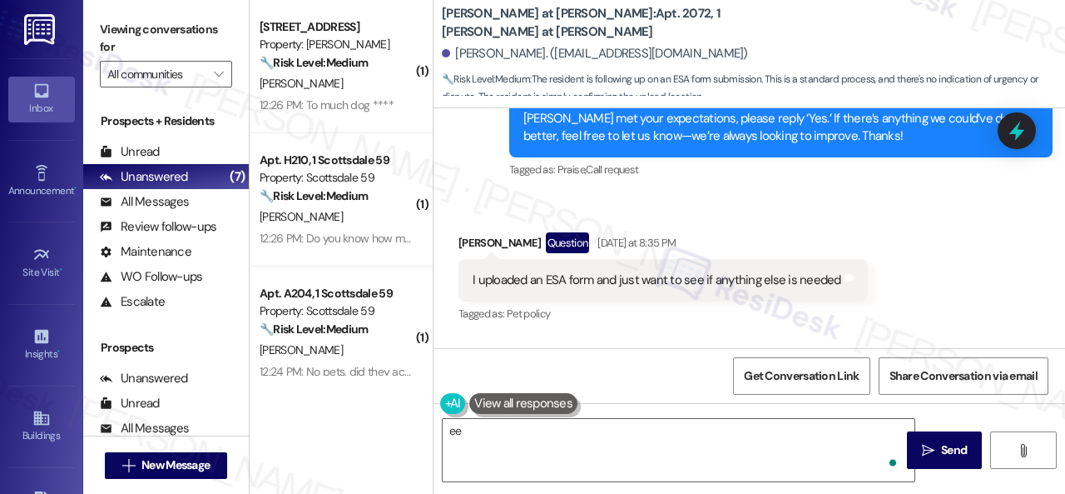
click at [687, 339] on div "Sent via SMS ResiDesk After Hours Assistant [DATE] at 8:35 PM Thank you for you…" at bounding box center [750, 427] width 632 height 176
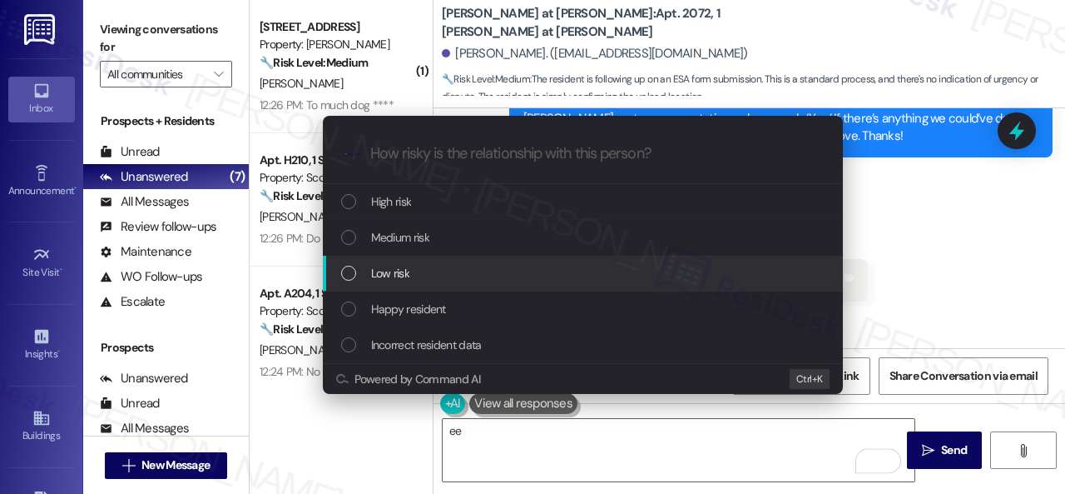
click at [392, 274] on span "Low risk" at bounding box center [390, 273] width 38 height 18
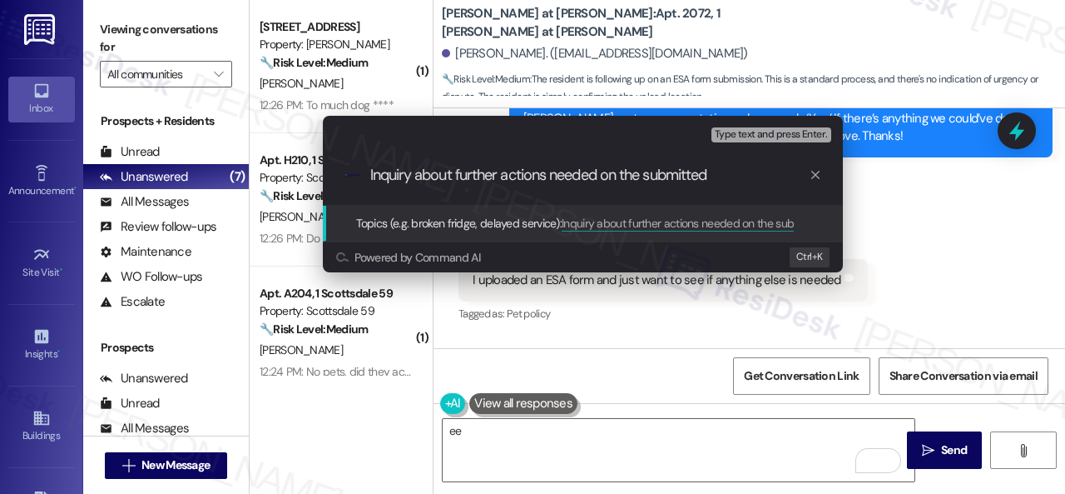
paste input "Is there already a work order for the issue? If so, may I have the work order n…"
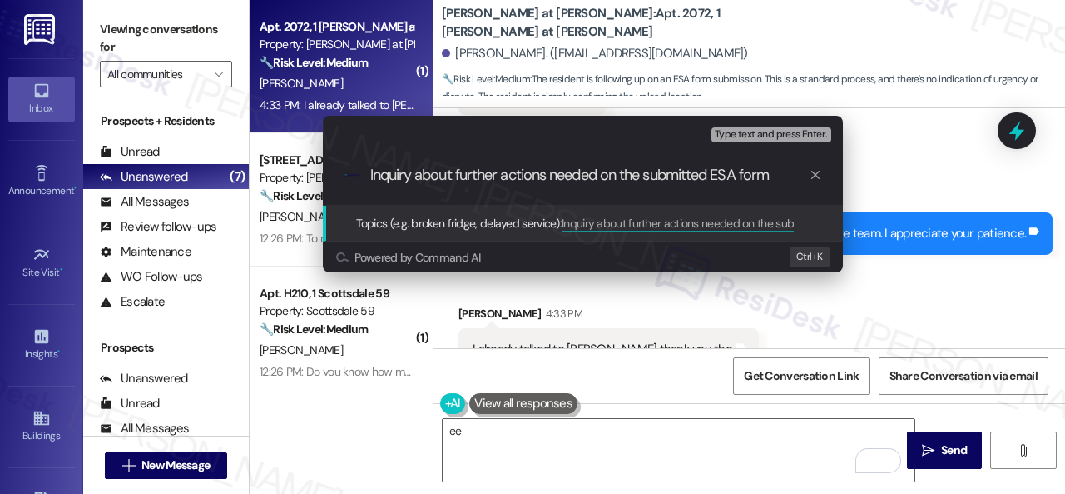
type input "Inquiry about further actions needed on the submitted ESA form."
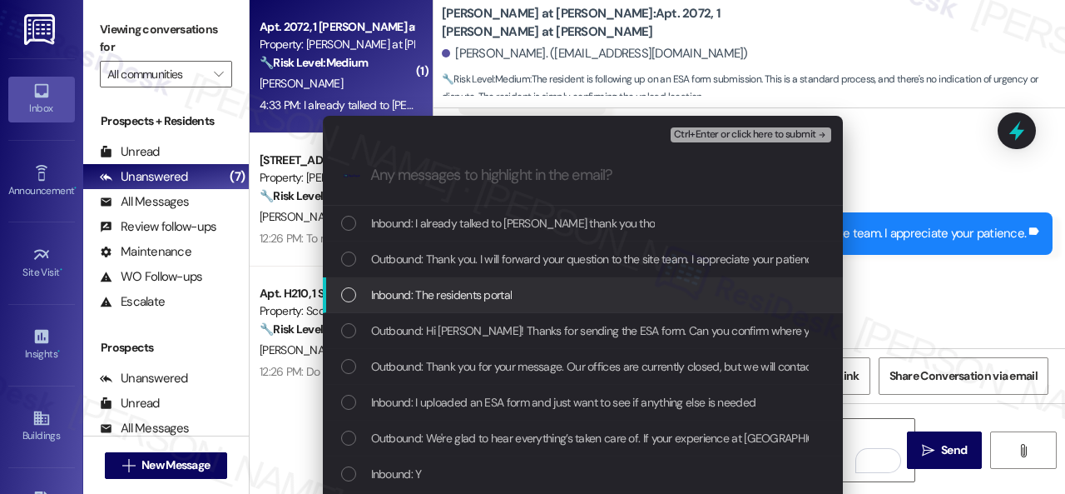
click at [981, 267] on div "Escalate Conversation Low risk Inquiry about further actions needed on the subm…" at bounding box center [532, 247] width 1065 height 494
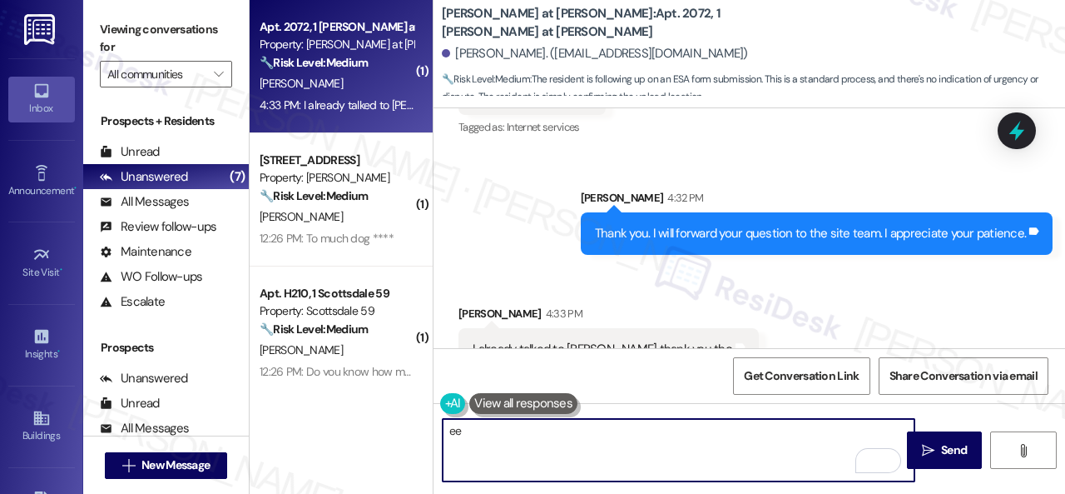
drag, startPoint x: 474, startPoint y: 429, endPoint x: 376, endPoint y: 417, distance: 98.1
click at [390, 422] on div "( 1 ) Apt. 2072, 1 [PERSON_NAME] at [PERSON_NAME] Property: [PERSON_NAME] at [P…" at bounding box center [658, 247] width 816 height 494
type textarea "I see. Thanks for the update! Enjoy your day!"
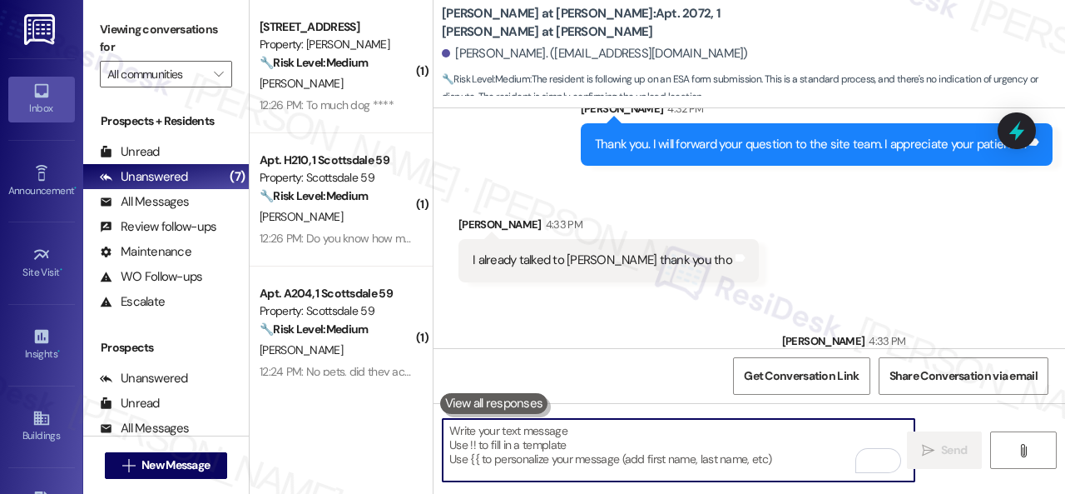
scroll to position [2645, 0]
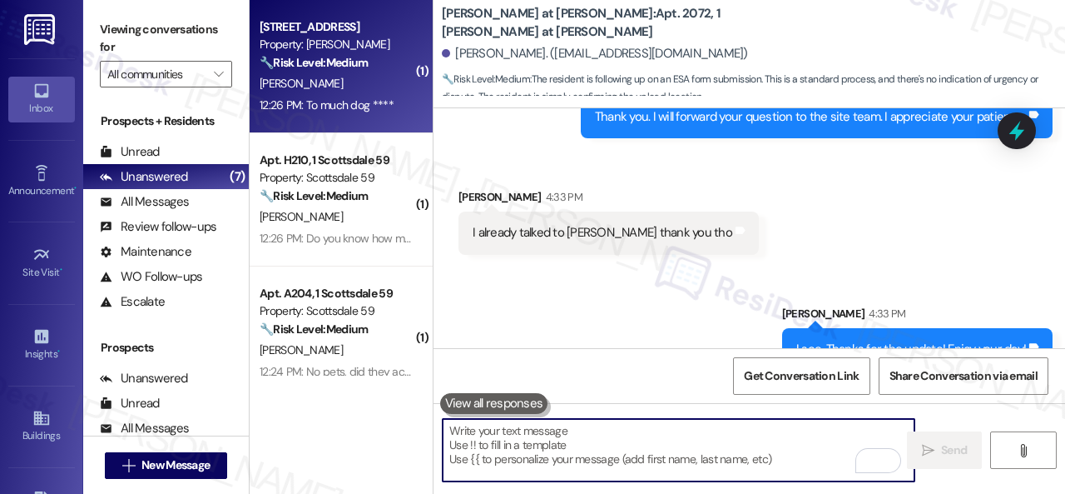
click at [321, 67] on strong "🔧 Risk Level: Medium" at bounding box center [314, 62] width 108 height 15
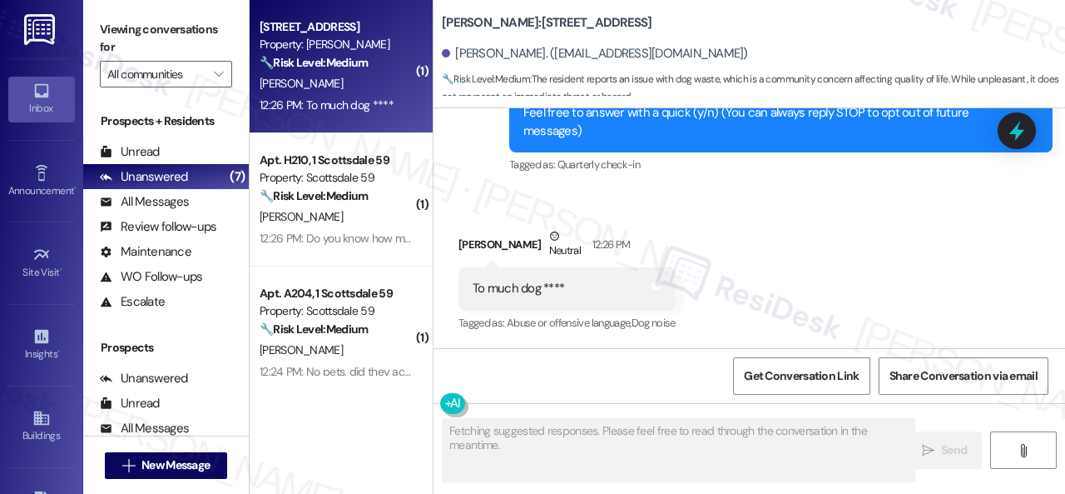
scroll to position [188, 0]
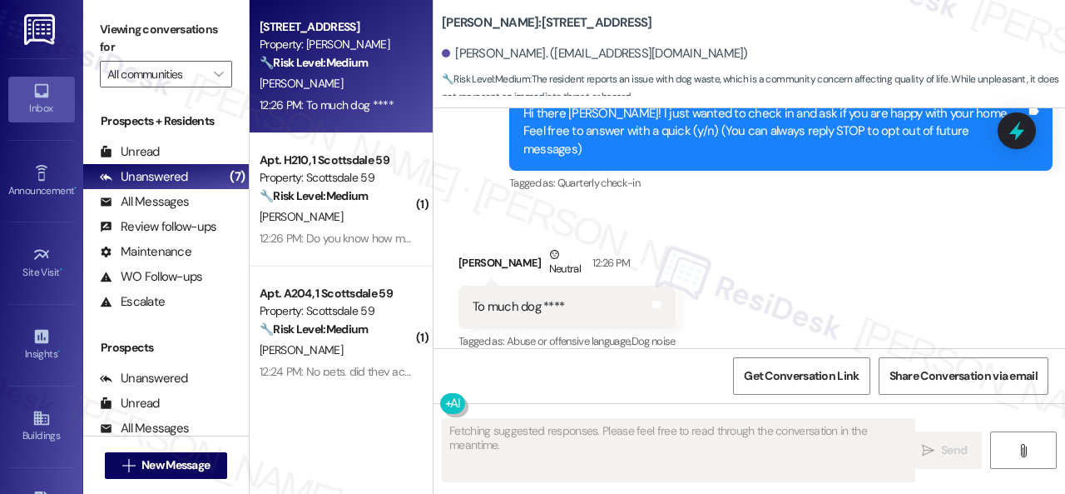
click at [549, 298] on div "To much dog ****" at bounding box center [519, 306] width 92 height 17
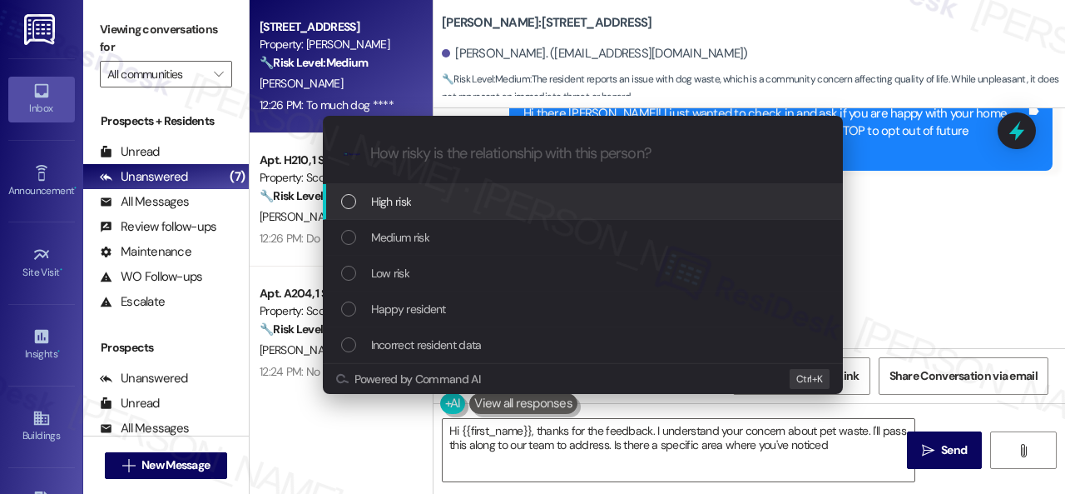
click at [405, 269] on span "Low risk" at bounding box center [390, 273] width 38 height 18
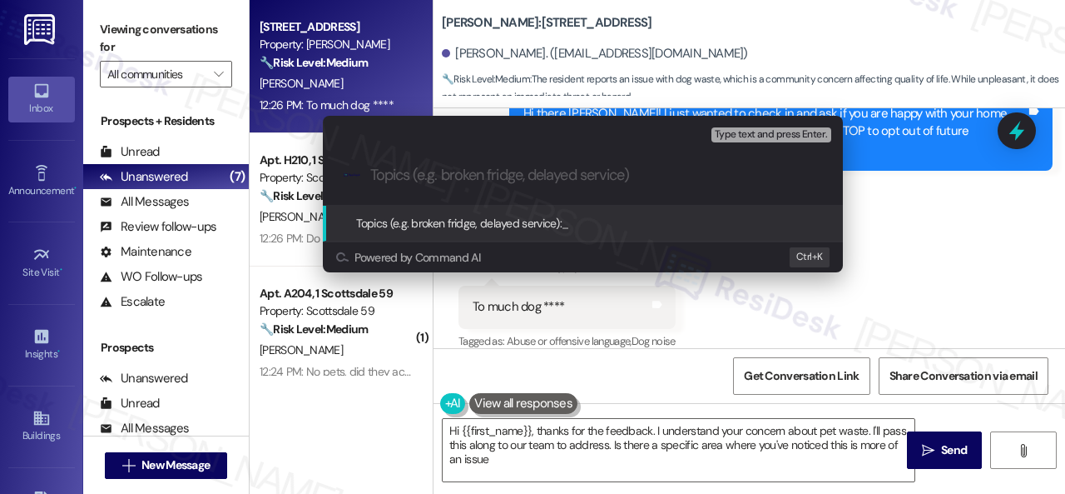
type textarea "Hi {{first_name}}, thanks for the feedback. I understand your concern about pet…"
type input "dfs"
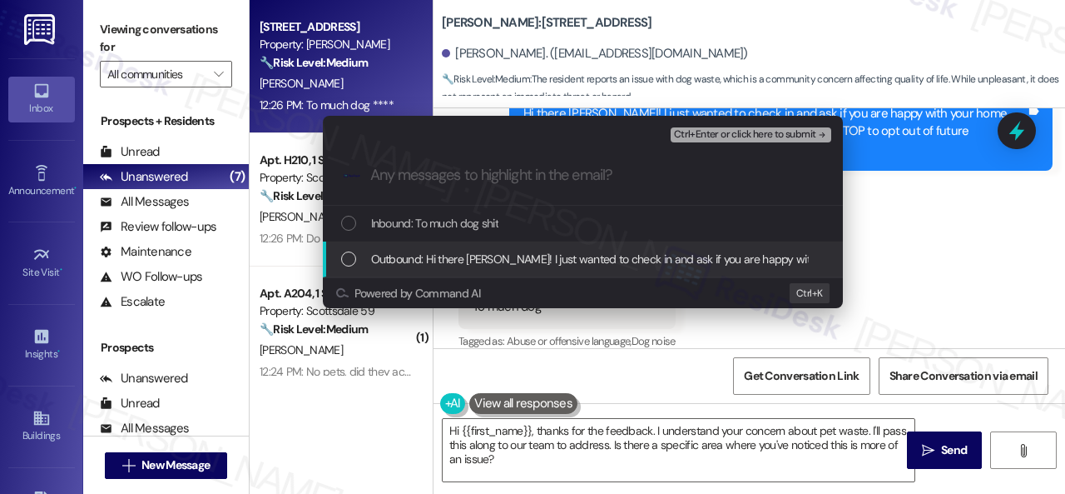
click at [919, 244] on div "Escalate Conversation Low risk dfs Any messages to highlight in the email? Ctrl…" at bounding box center [532, 247] width 1065 height 494
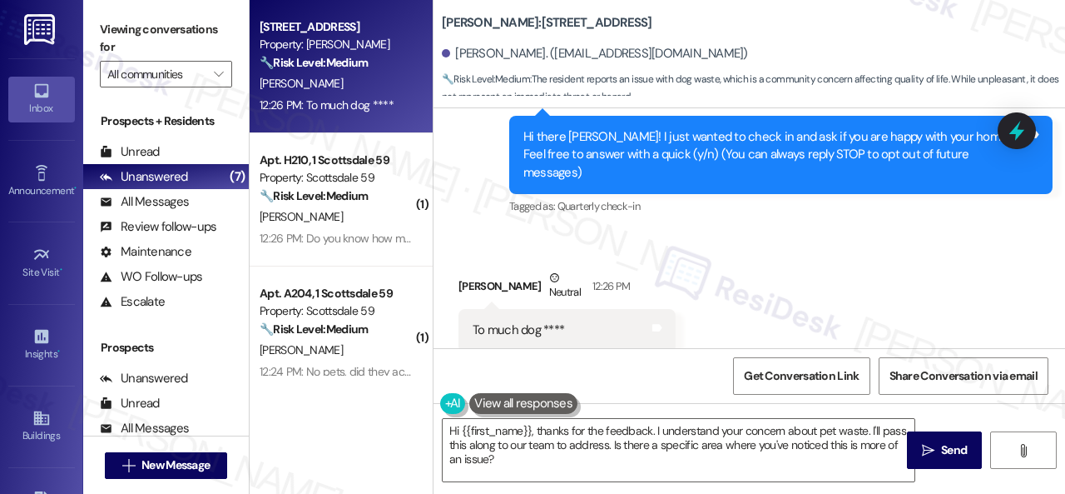
scroll to position [105, 0]
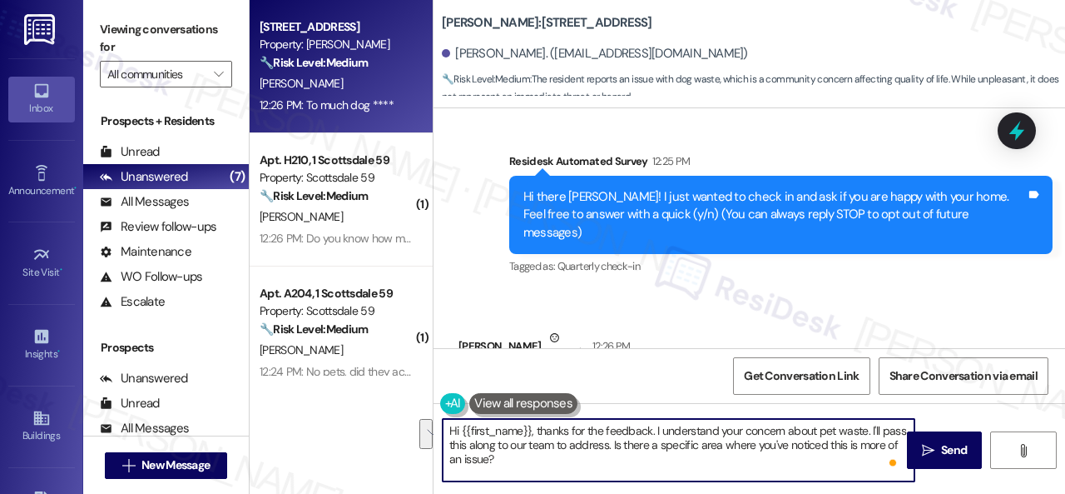
drag, startPoint x: 614, startPoint y: 444, endPoint x: 622, endPoint y: 455, distance: 13.9
click at [622, 455] on textarea "Hi {{first_name}}, thanks for the feedback. I understand your concern about pet…" at bounding box center [679, 450] width 472 height 62
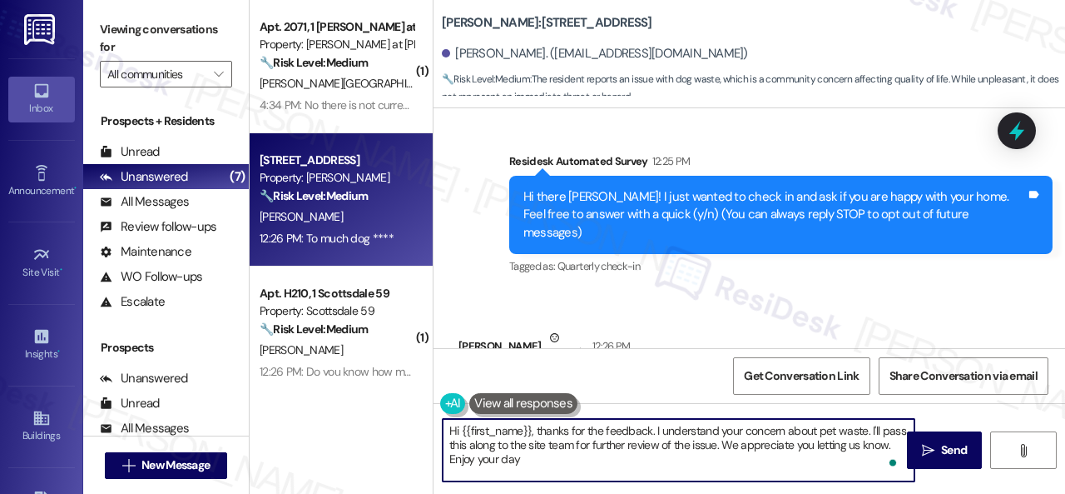
type textarea "Hi {{first_name}}, thanks for the feedback. I understand your concern about pet…"
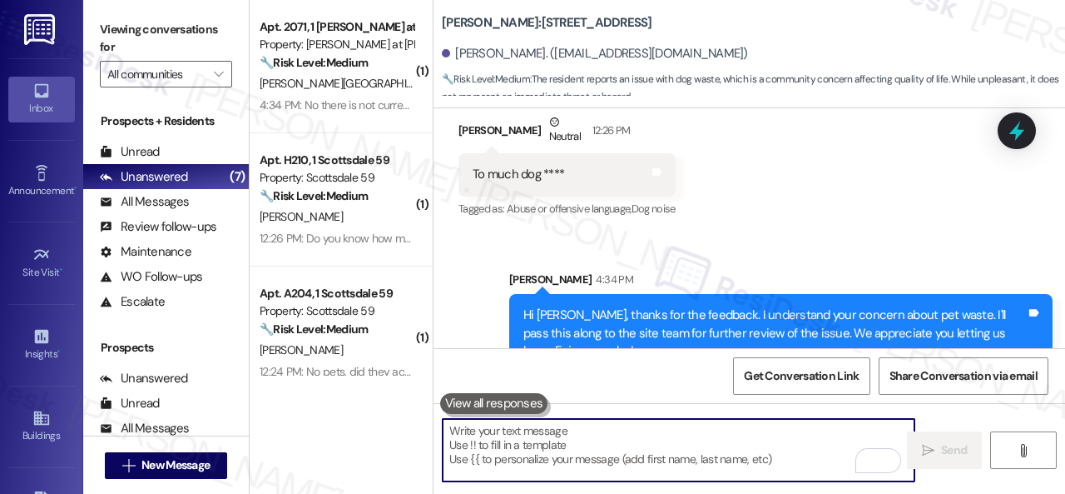
scroll to position [340, 0]
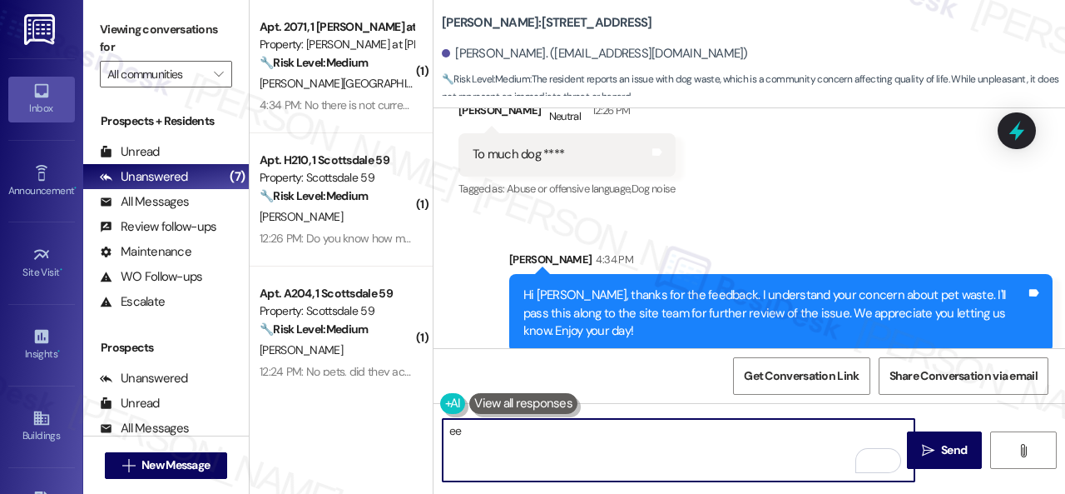
type textarea "ee"
click at [814, 251] on div "[PERSON_NAME] 4:34 PM" at bounding box center [781, 262] width 544 height 23
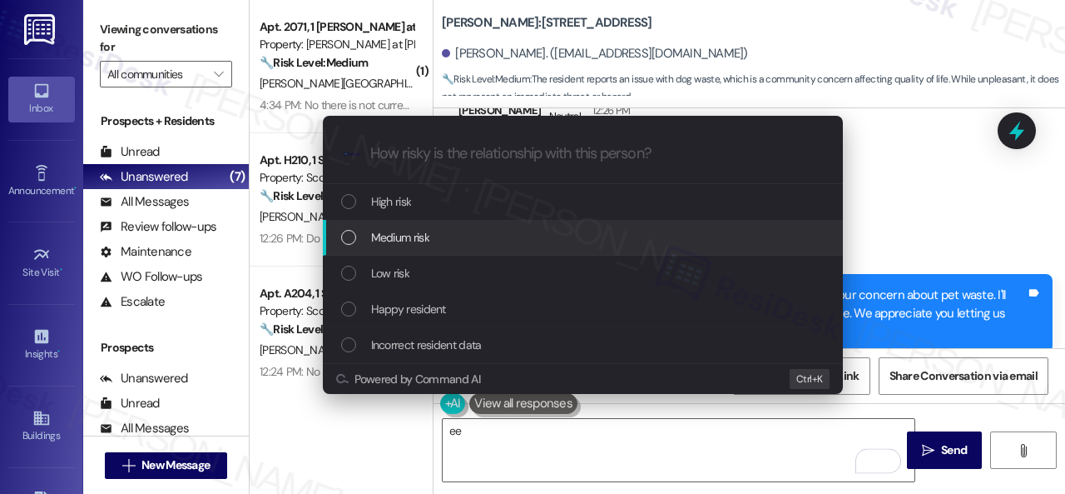
click at [392, 239] on span "Medium risk" at bounding box center [400, 237] width 58 height 18
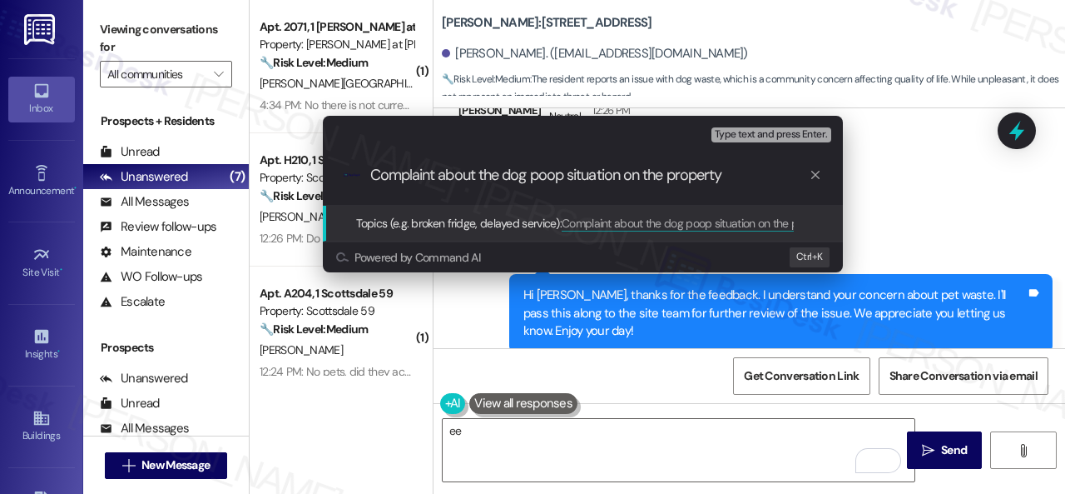
type input "Complaint about the dog poop situation on the property."
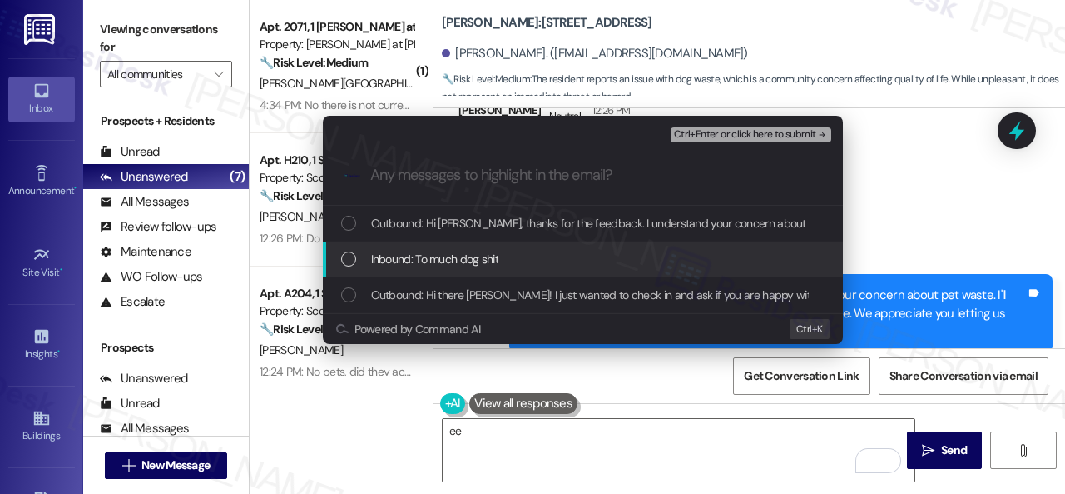
click at [405, 261] on span "Inbound: To much dog shit" at bounding box center [435, 259] width 128 height 18
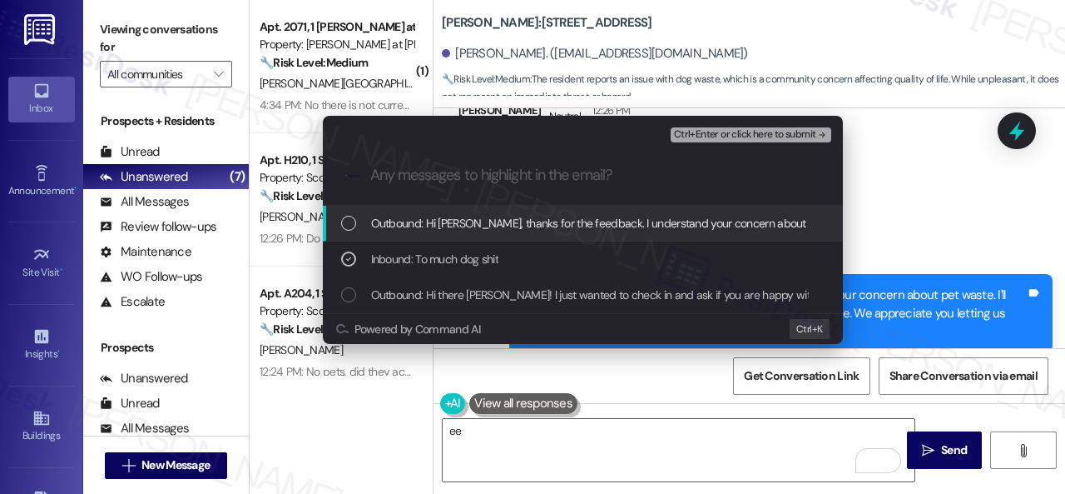
click at [712, 132] on span "Ctrl+Enter or click here to submit" at bounding box center [745, 135] width 142 height 12
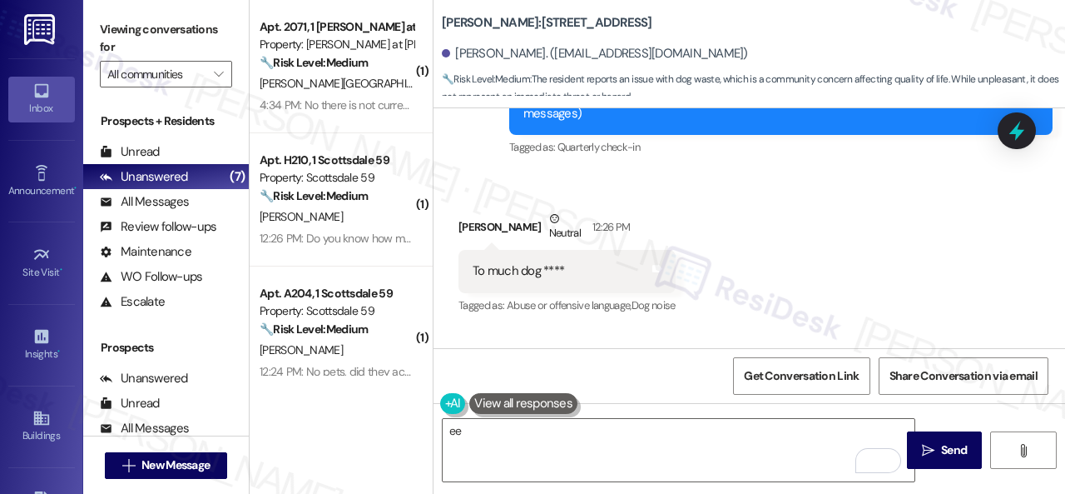
scroll to position [187, 0]
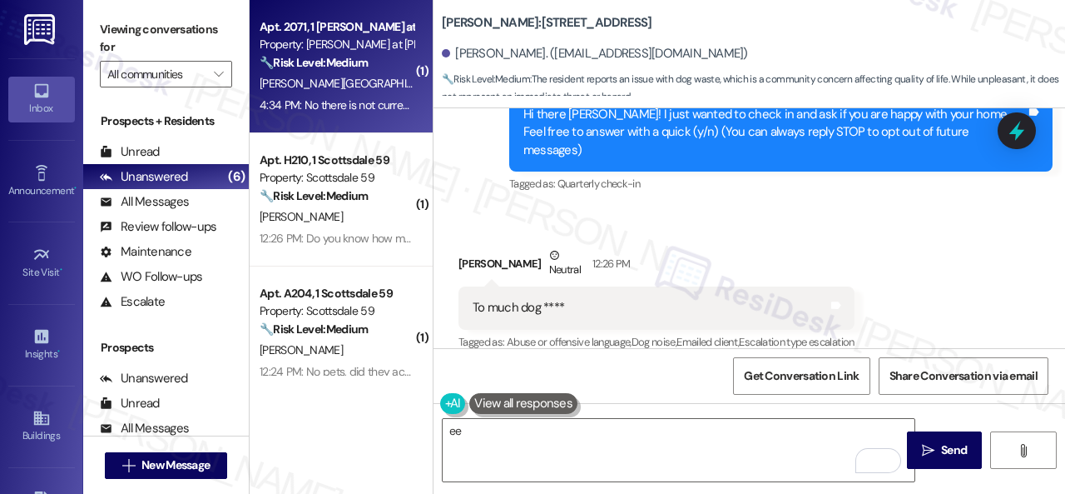
click at [386, 79] on div "[PERSON_NAME] [PERSON_NAME][GEOGRAPHIC_DATA]" at bounding box center [336, 83] width 157 height 21
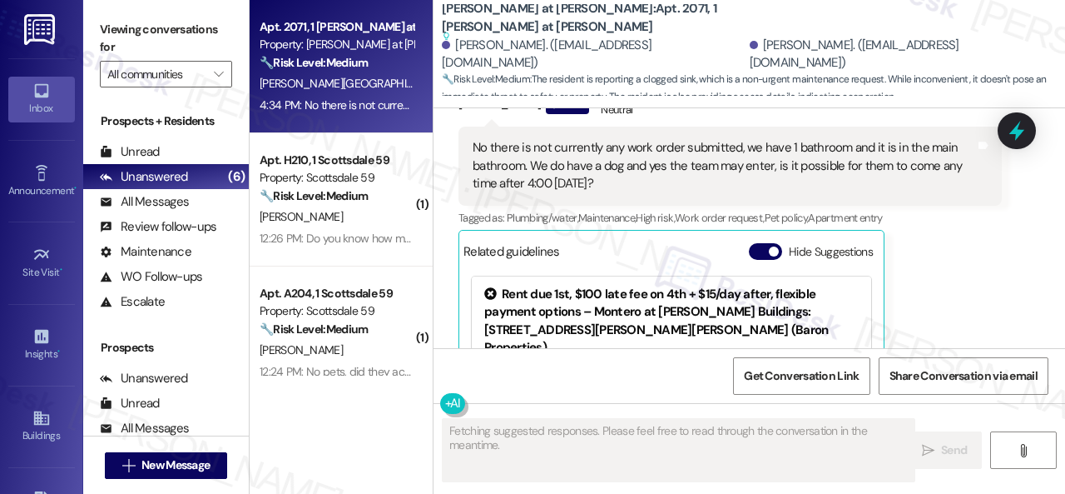
scroll to position [5377, 0]
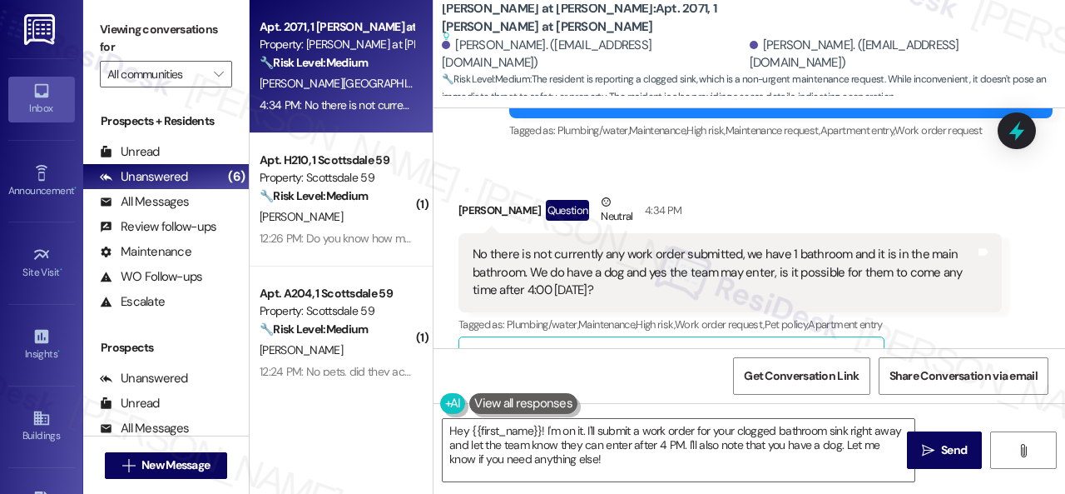
click at [943, 295] on div "[PERSON_NAME] Question Neutral 4:34 PM No there is not currently any work order…" at bounding box center [731, 385] width 544 height 384
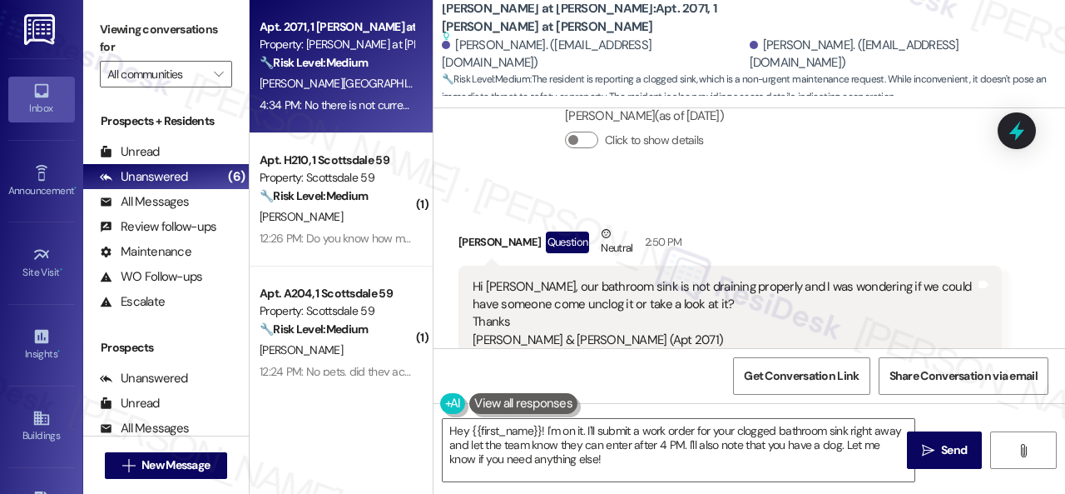
scroll to position [4878, 0]
drag, startPoint x: 529, startPoint y: 216, endPoint x: 736, endPoint y: 209, distance: 207.4
click at [736, 280] on div "Hi [PERSON_NAME], our bathroom sink is not draining properly and I was wonderin…" at bounding box center [724, 316] width 503 height 72
copy div "ur bathroom sink is not draining properly"
click at [835, 214] on div "Received via SMS [PERSON_NAME] Question Neutral 2:50 PM Hi [PERSON_NAME], our b…" at bounding box center [730, 328] width 569 height 229
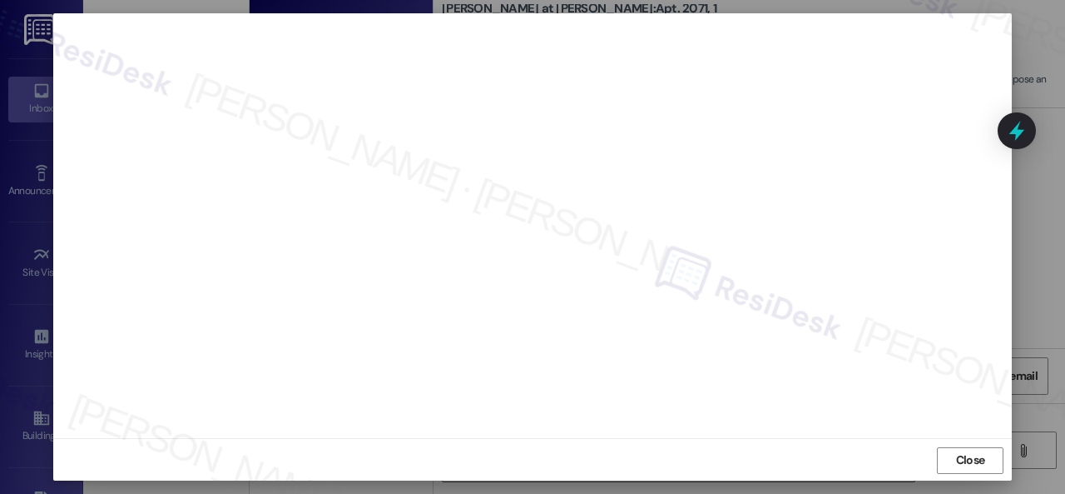
scroll to position [21, 0]
click at [962, 457] on span "Close" at bounding box center [970, 458] width 29 height 17
click at [956, 459] on span "Close" at bounding box center [970, 458] width 29 height 17
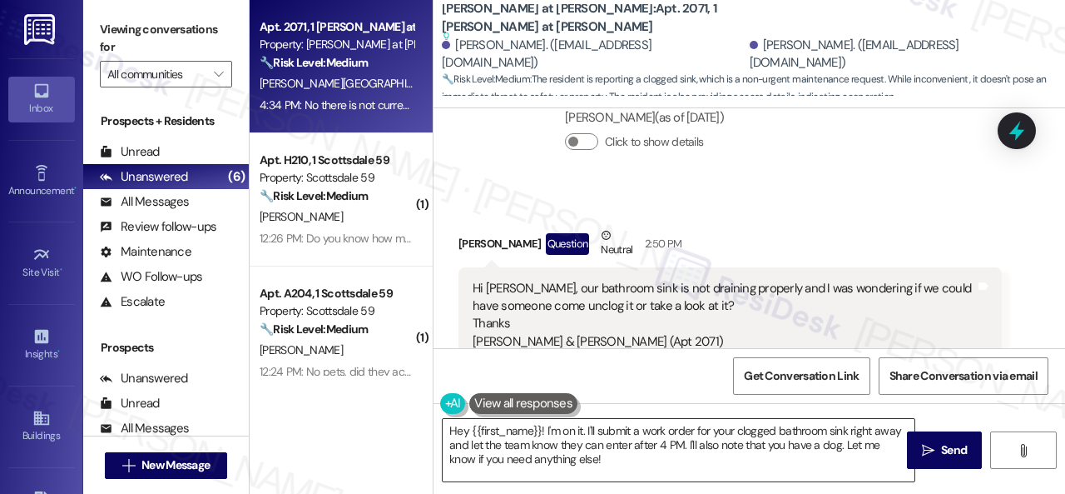
click at [743, 422] on textarea "Hey {{first_name}}! I'm on it. I'll submit a work order for your clogged bathro…" at bounding box center [679, 450] width 472 height 62
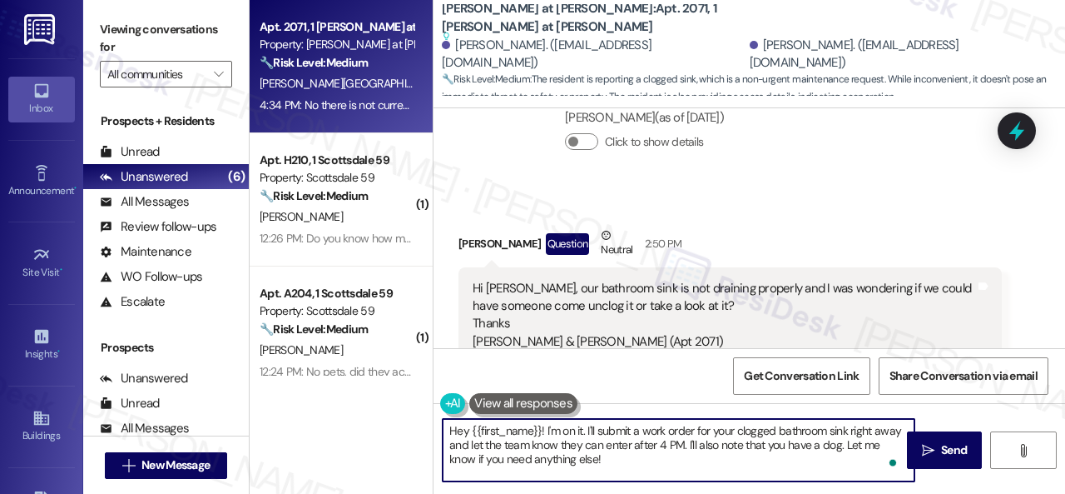
drag, startPoint x: 578, startPoint y: 457, endPoint x: 369, endPoint y: 390, distance: 220.1
click at [369, 390] on div "Apt. 2071, 1 [PERSON_NAME] at [PERSON_NAME] Property: [PERSON_NAME] at [PERSON_…" at bounding box center [658, 247] width 816 height 494
paste textarea "I've submitted a work order on your behalf and notified the site team."
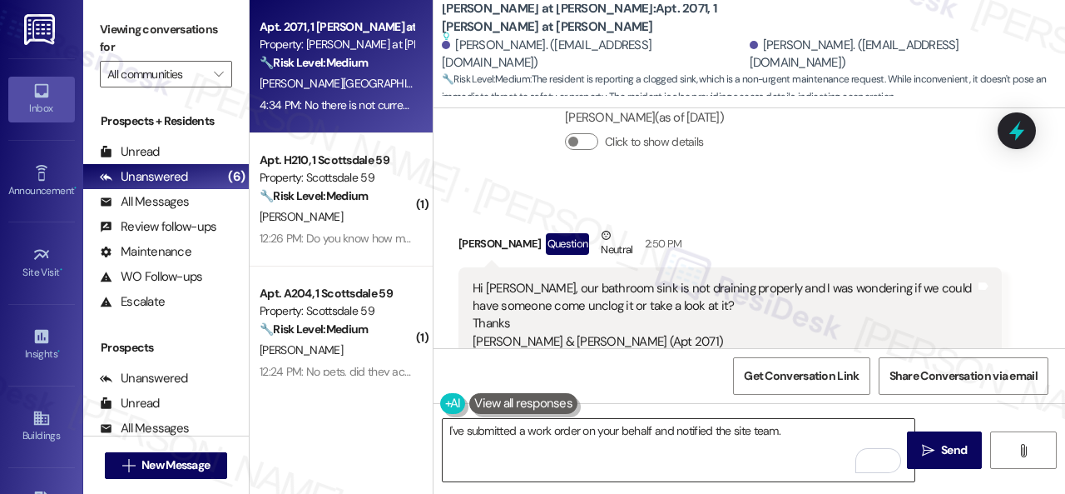
click at [753, 425] on textarea "I've submitted a work order on your behalf and notified the site team." at bounding box center [679, 450] width 472 height 62
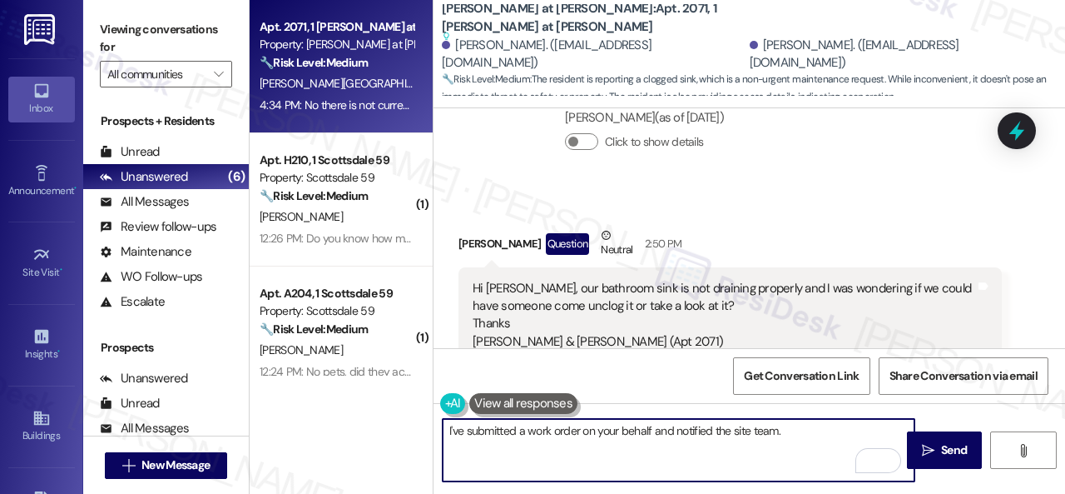
click at [445, 427] on textarea "I've submitted a work order on your behalf and notified the site team." at bounding box center [679, 450] width 472 height 62
paste textarea "I apologize if I cannot confirm when the maintenance team will visit your apart…"
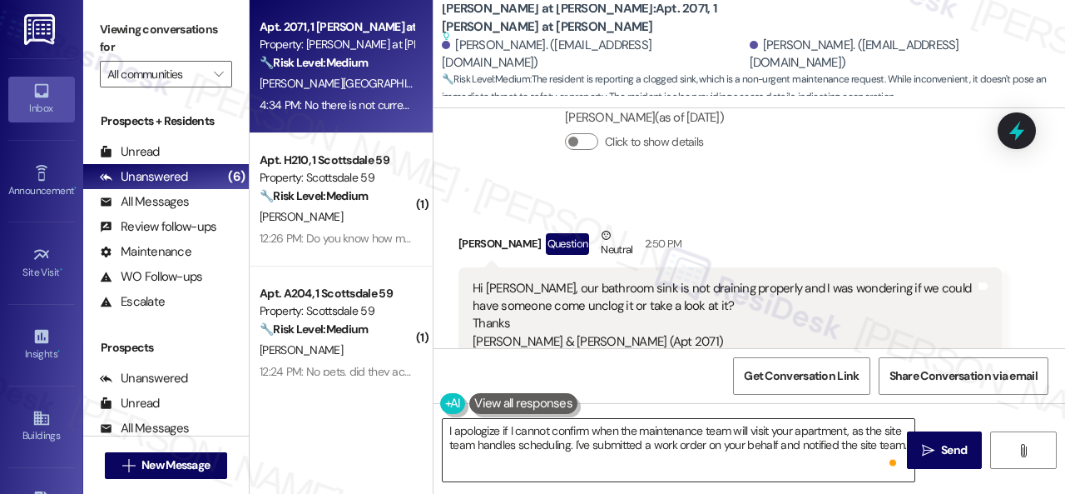
click at [725, 434] on textarea "I apologize if I cannot confirm when the maintenance team will visit your apart…" at bounding box center [679, 450] width 472 height 62
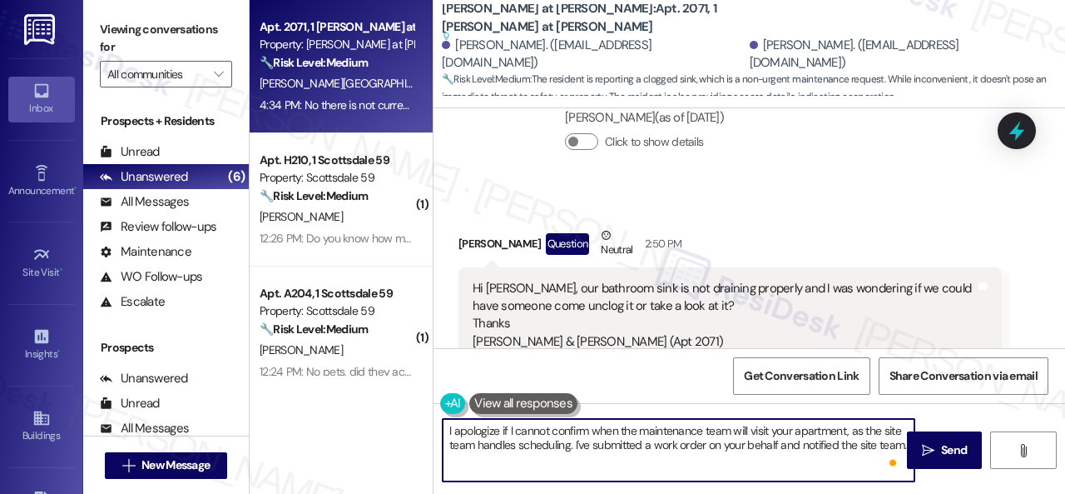
click at [569, 460] on textarea "I apologize if I cannot confirm when the maintenance team will visit your apart…" at bounding box center [679, 450] width 472 height 62
paste textarea "Please let me know if you have an update or need anything else."
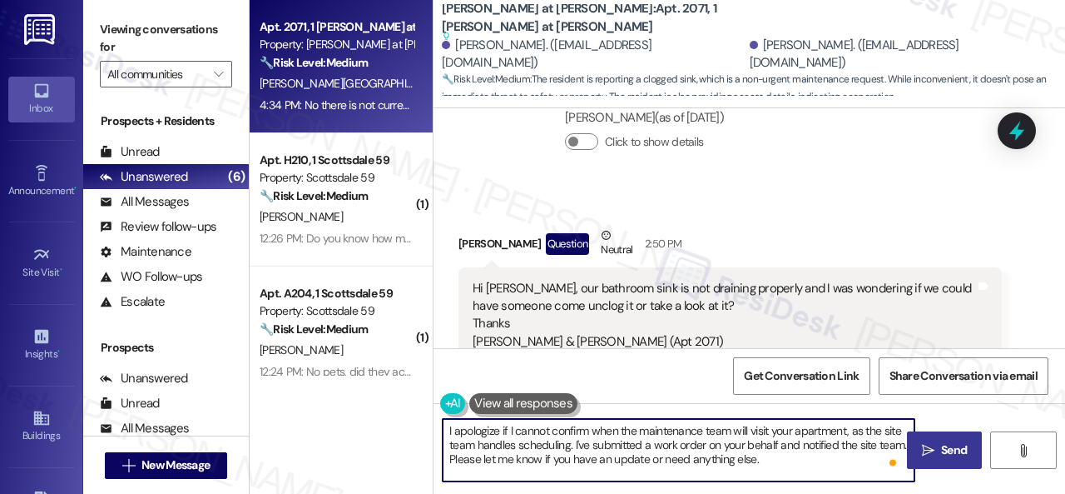
type textarea "I apologize if I cannot confirm when the maintenance team will visit your apart…"
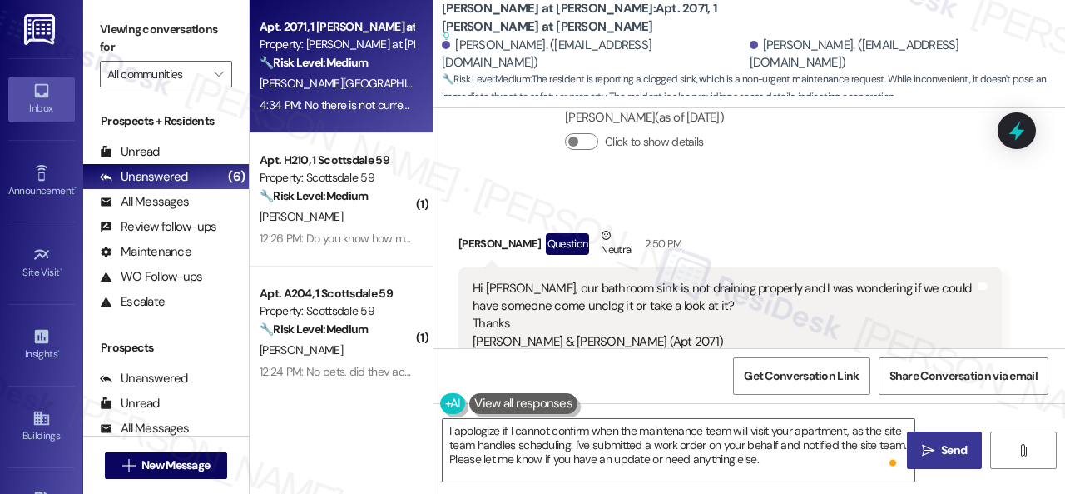
click at [951, 440] on button " Send" at bounding box center [944, 449] width 75 height 37
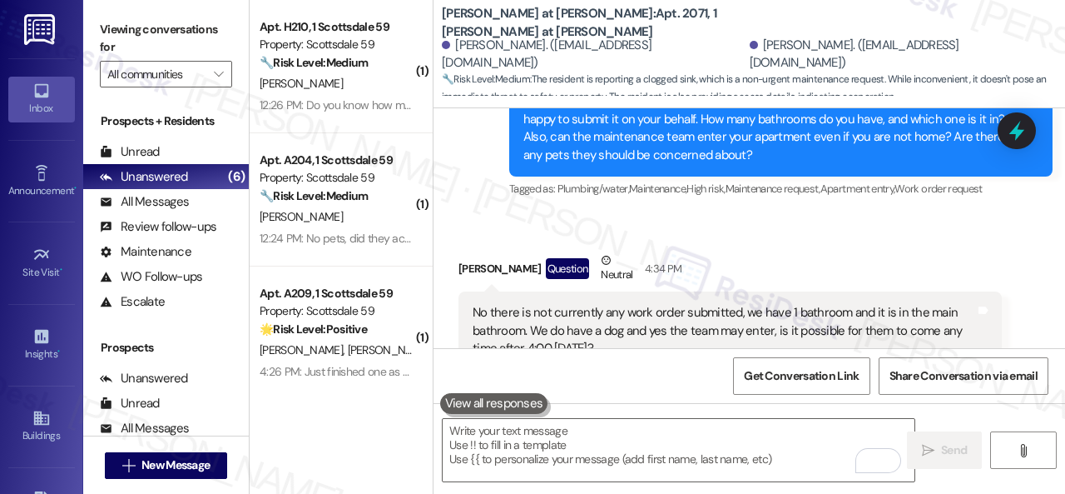
scroll to position [5294, 0]
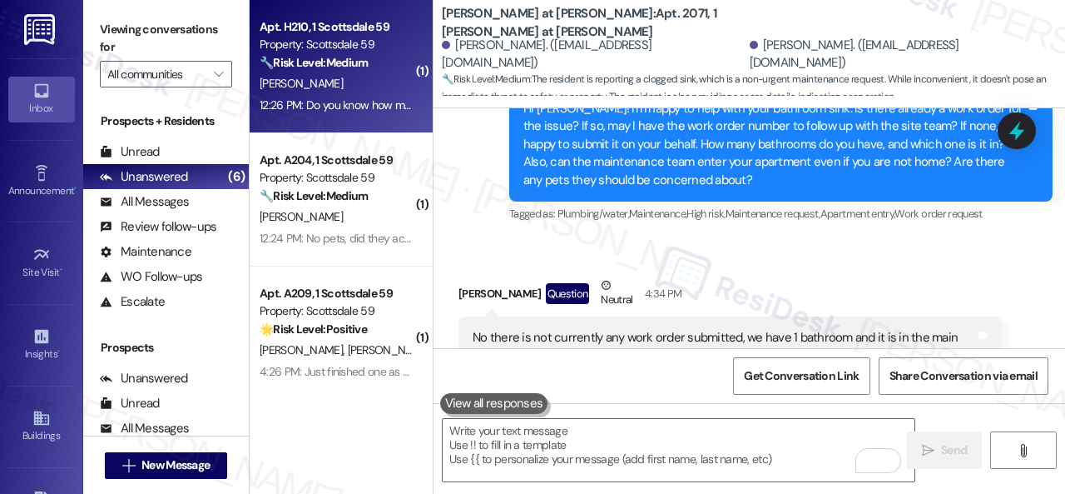
click at [335, 82] on div "[PERSON_NAME]" at bounding box center [336, 83] width 157 height 21
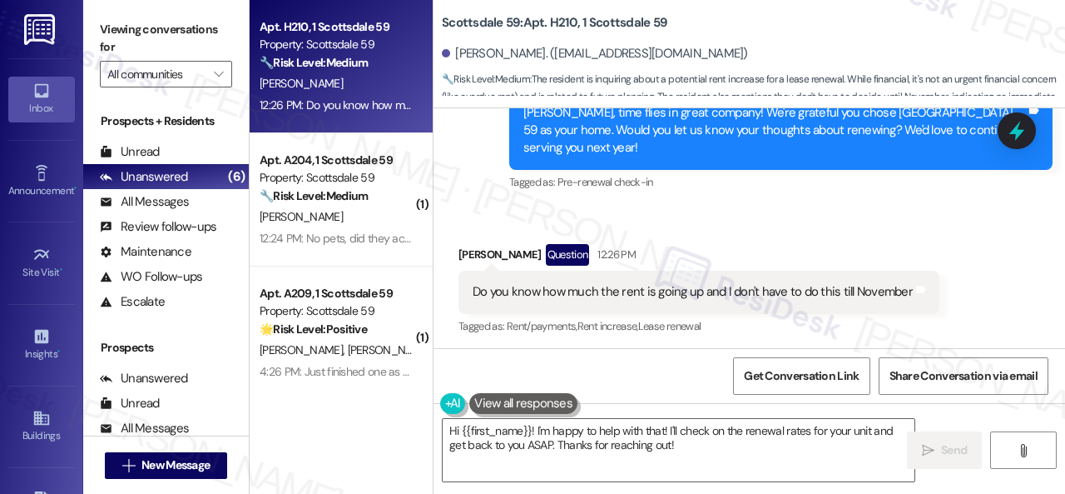
scroll to position [782, 0]
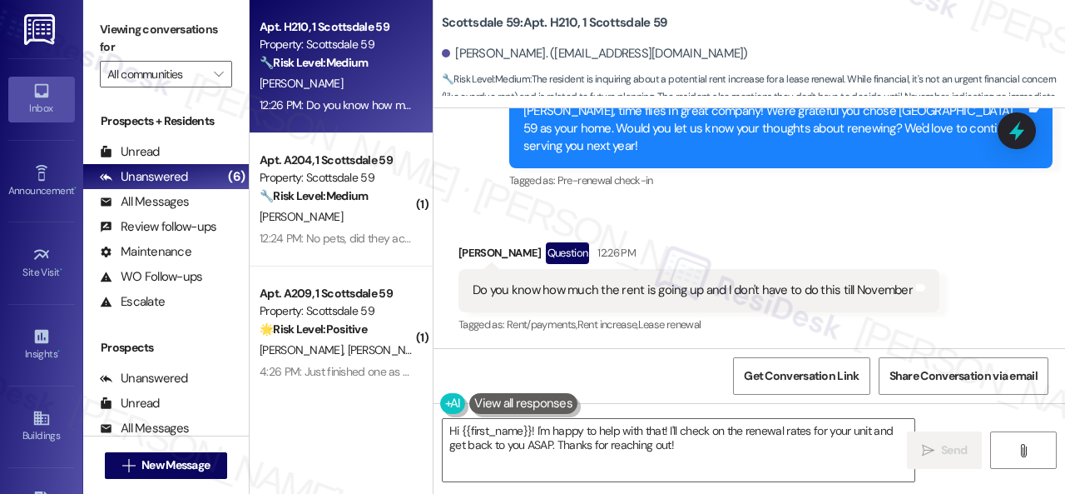
click at [746, 214] on div "Received via SMS [PERSON_NAME] Question 12:26 PM Do you know how much the rent …" at bounding box center [750, 277] width 632 height 144
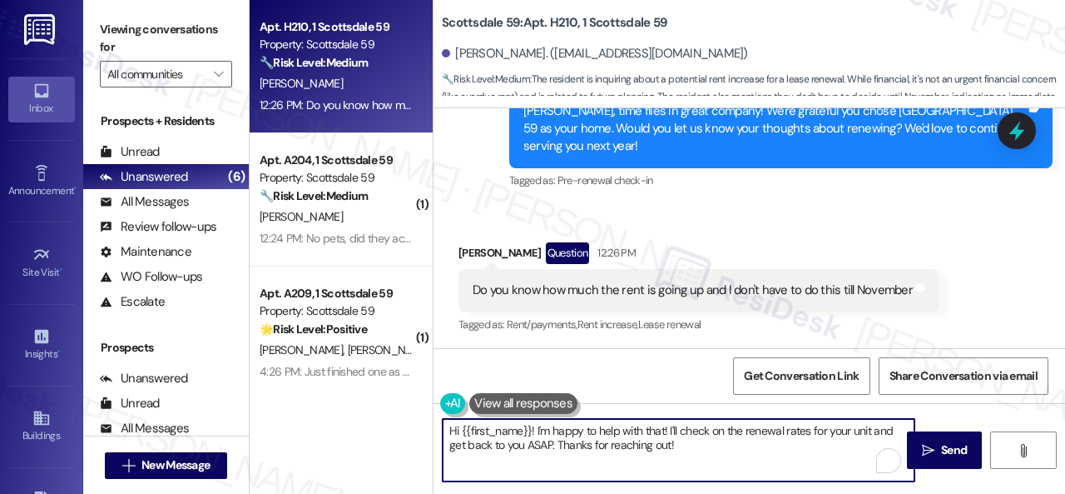
drag, startPoint x: 439, startPoint y: 409, endPoint x: 335, endPoint y: 389, distance: 105.9
click at [335, 389] on div "Apt. H210, 1 Scottsdale 59 Property: Scottsdale 59 🔧 Risk Level: Medium The res…" at bounding box center [658, 247] width 816 height 494
paste textarea "I will forward your inquiry to the site team and get back to you as soon as I r…"
type textarea "I will forward your inquiry to the site team and get back to you as soon as I r…"
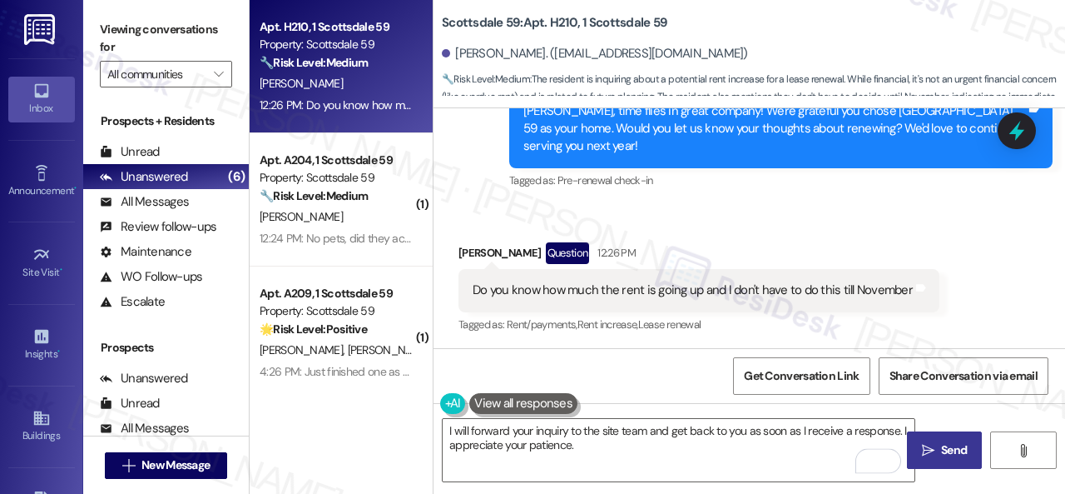
click at [931, 445] on span " Send" at bounding box center [945, 449] width 52 height 17
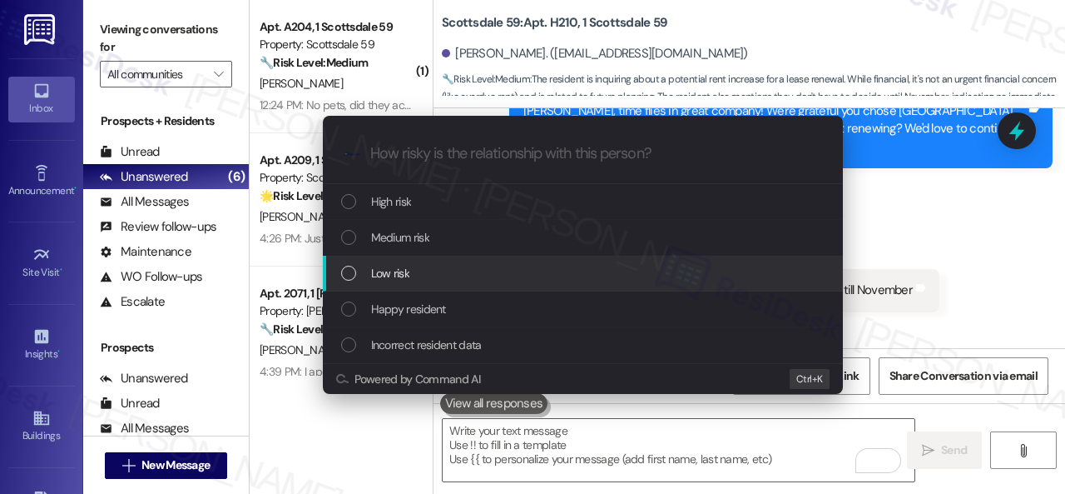
click at [375, 272] on span "Low risk" at bounding box center [390, 273] width 38 height 18
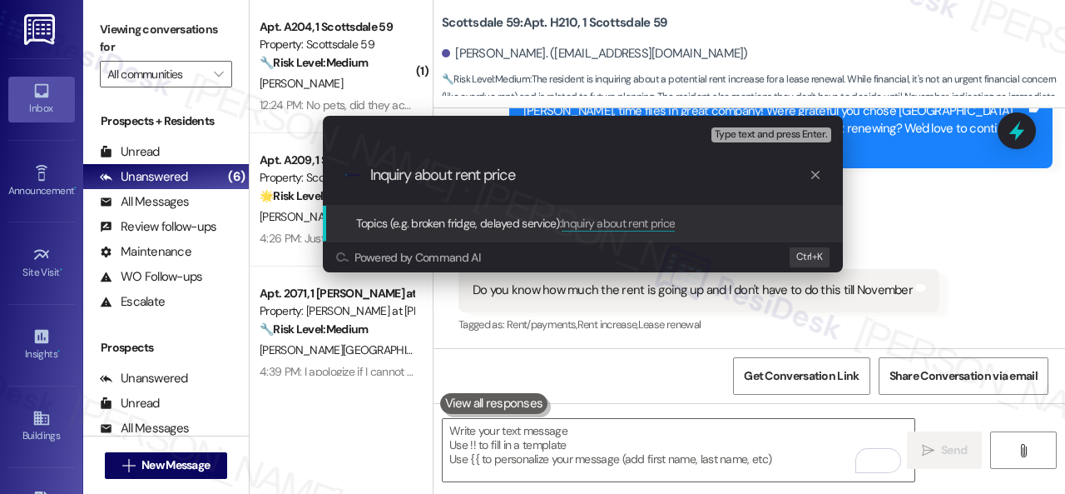
type input "Inquiry about rent price."
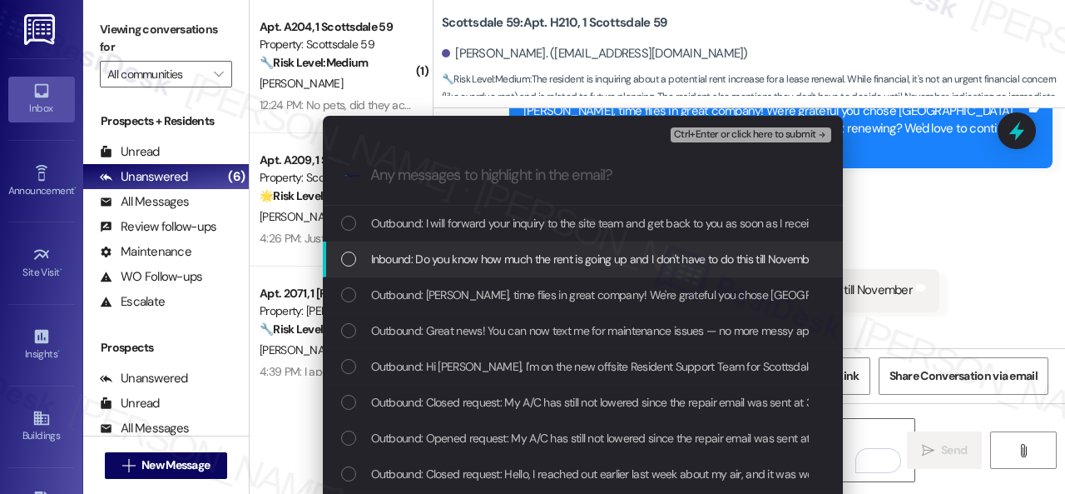
click at [450, 264] on span "Inbound: Do you know how much the rent is going up and I don't have to do this …" at bounding box center [595, 259] width 449 height 18
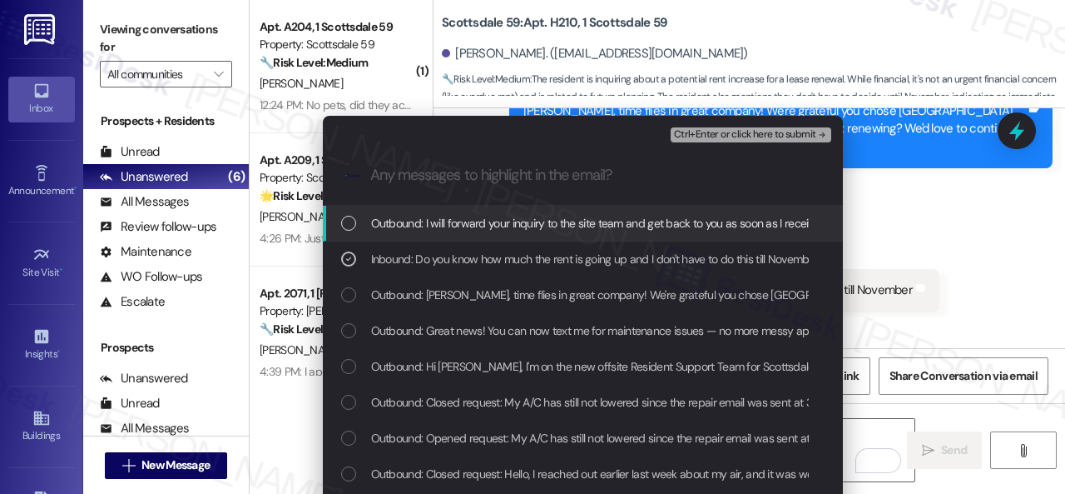
click at [730, 136] on span "Ctrl+Enter or click here to submit" at bounding box center [745, 135] width 142 height 12
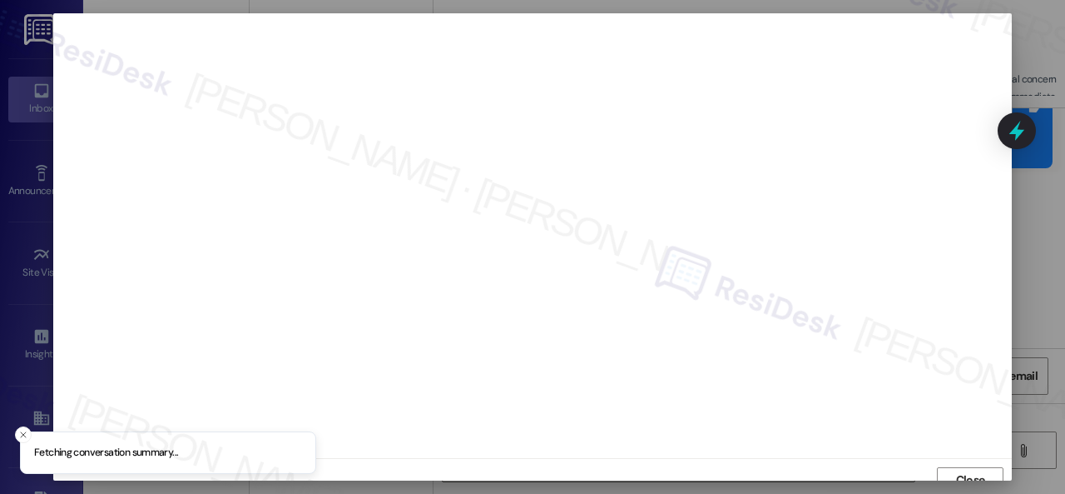
scroll to position [12, 0]
click at [977, 473] on span "Close" at bounding box center [970, 467] width 29 height 17
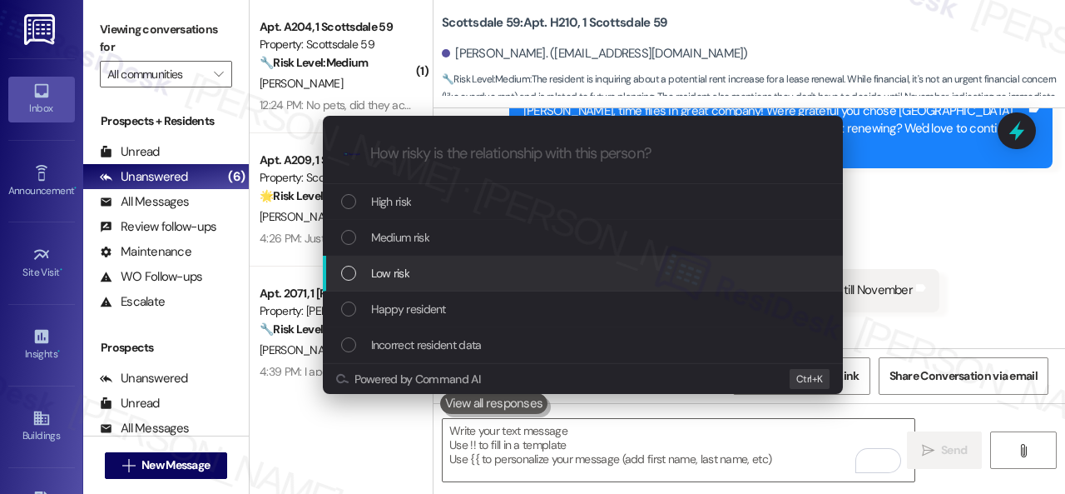
click at [386, 266] on span "Low risk" at bounding box center [390, 273] width 38 height 18
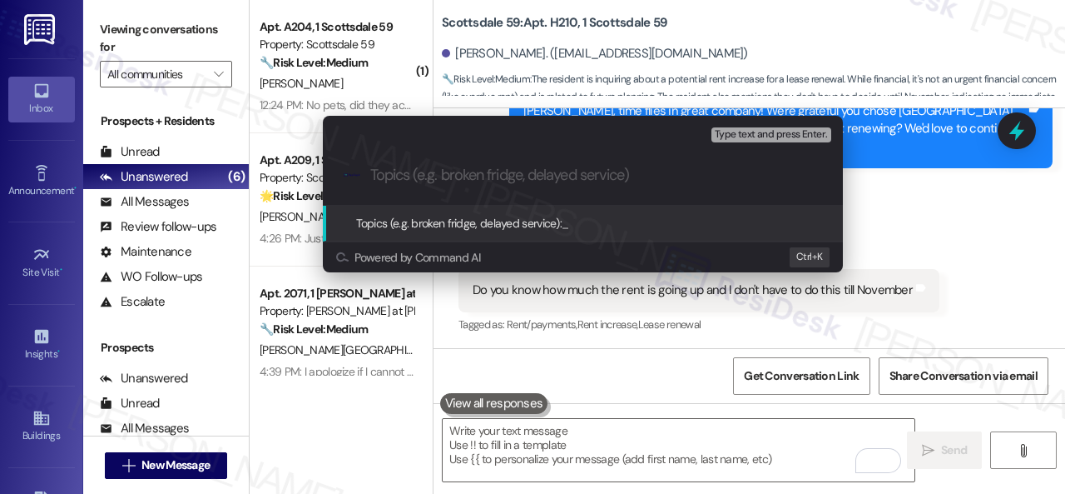
paste input "Inquiry about rent price."
type input "Inquiry about rent price."
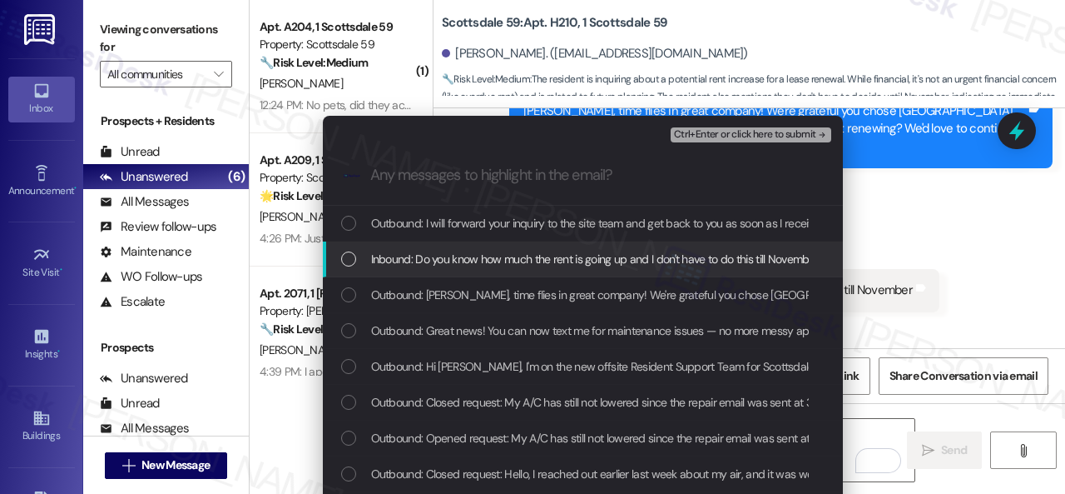
click at [465, 255] on span "Inbound: Do you know how much the rent is going up and I don't have to do this …" at bounding box center [595, 259] width 449 height 18
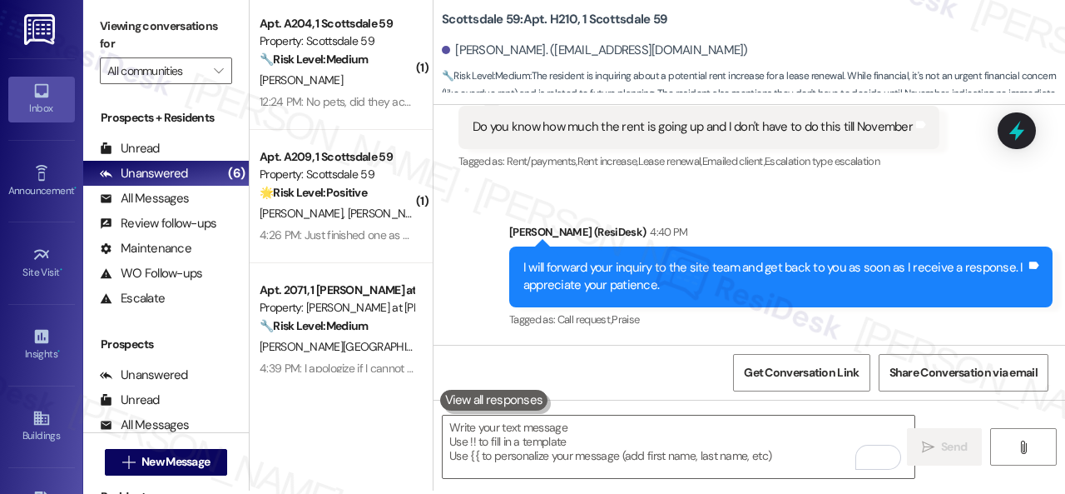
scroll to position [5, 0]
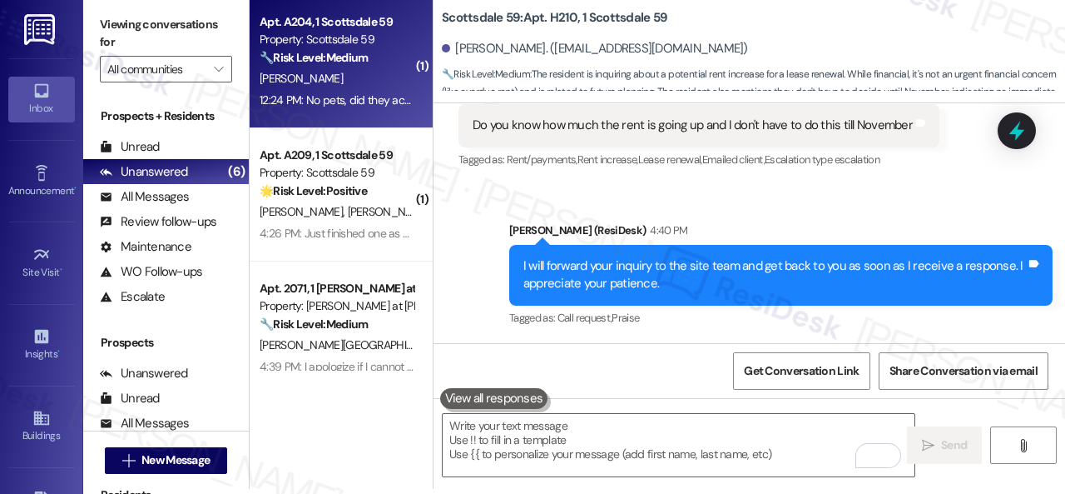
click at [370, 79] on div "[PERSON_NAME]" at bounding box center [336, 78] width 157 height 21
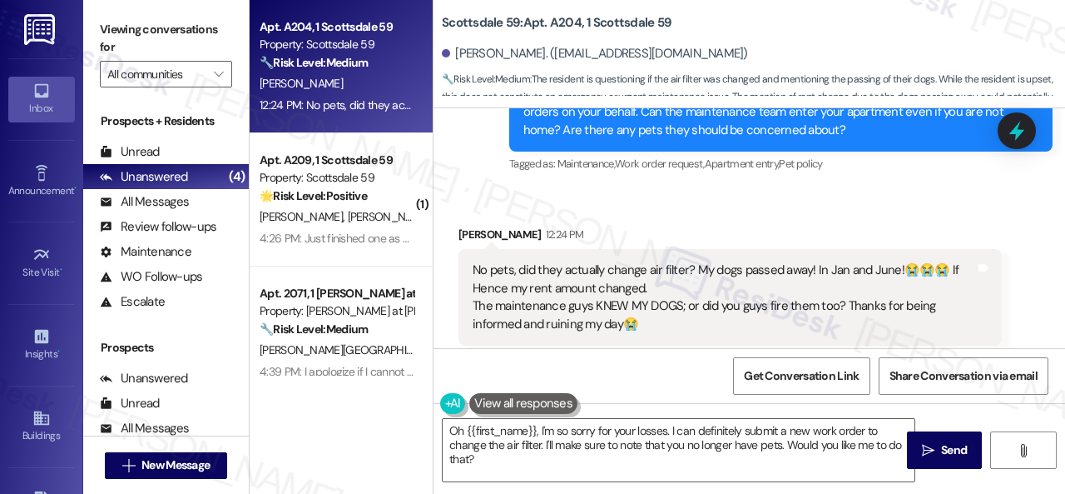
scroll to position [4010, 0]
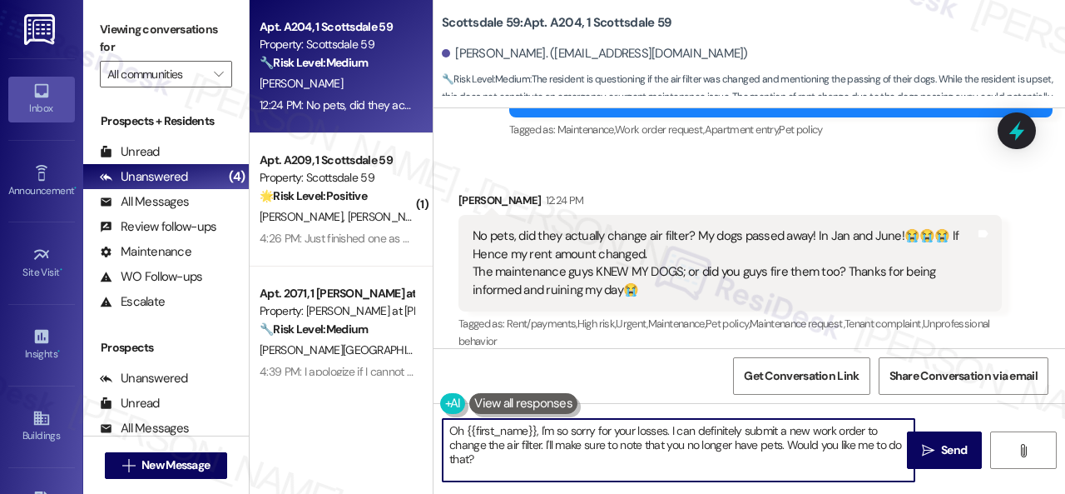
drag, startPoint x: 504, startPoint y: 464, endPoint x: 422, endPoint y: 404, distance: 101.2
click at [422, 404] on div "Apt. A204, 1 Scottsdale 59 Property: Scottsdale 59 🔧 Risk Level: Medium The res…" at bounding box center [658, 247] width 816 height 494
click at [583, 457] on textarea "Oh {{first_name}}, I'm so sorry for your losses. I can definitely submit a new …" at bounding box center [679, 450] width 472 height 62
drag, startPoint x: 539, startPoint y: 429, endPoint x: 418, endPoint y: 425, distance: 120.7
click at [418, 425] on div "Apt. A204, 1 Scottsdale 59 Property: Scottsdale 59 🔧 Risk Level: Medium The res…" at bounding box center [658, 247] width 816 height 494
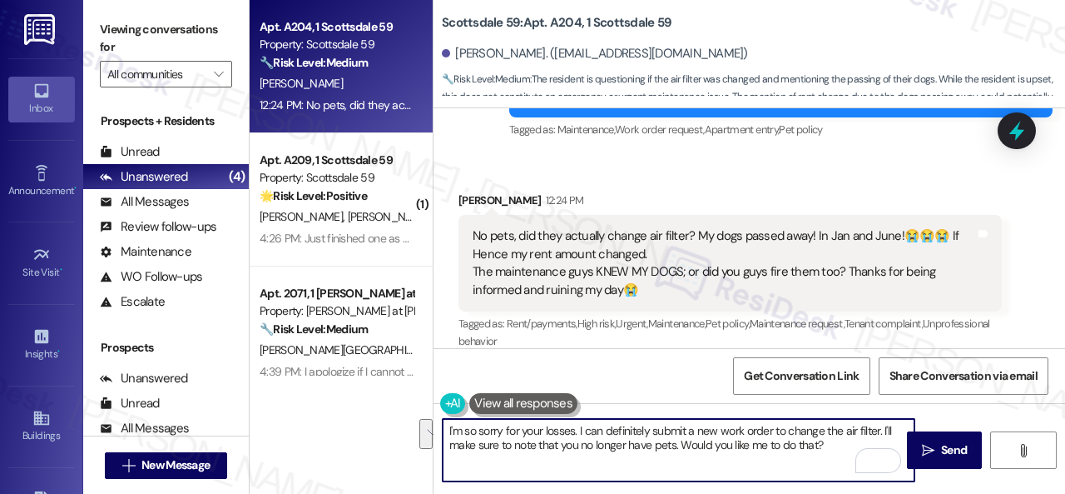
drag, startPoint x: 578, startPoint y: 428, endPoint x: 832, endPoint y: 459, distance: 254.9
click at [832, 459] on textarea "I'm so sorry for your losses. I can definitely submit a new work order to chang…" at bounding box center [679, 450] width 472 height 62
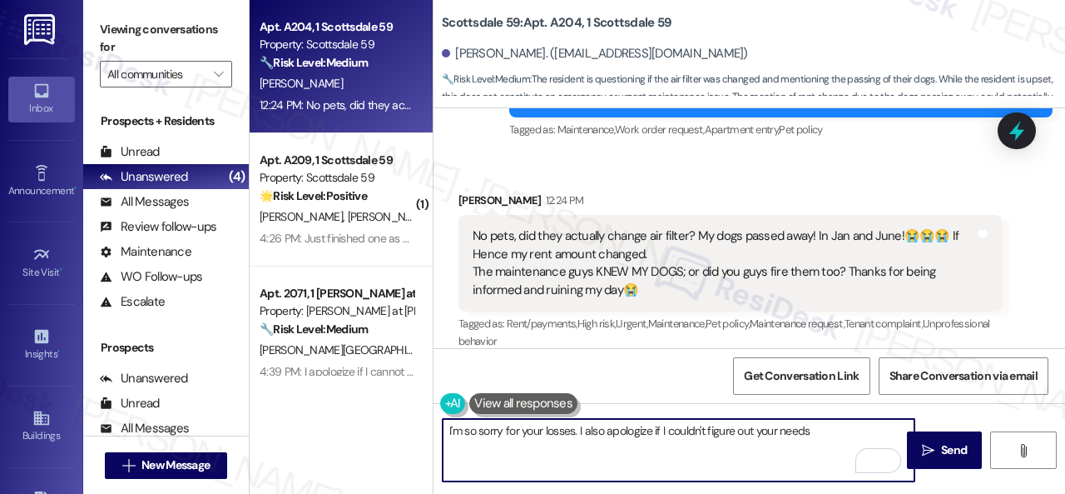
click at [811, 429] on textarea "I'm so sorry for your losses. I also apologize if I couldn't figure out your ne…" at bounding box center [679, 450] width 472 height 62
click at [474, 440] on textarea "I'm so sorry for your losses. I also apologize if I couldn't figure out your ne…" at bounding box center [679, 450] width 472 height 62
click at [677, 445] on textarea "I'm so sorry for your losses. I also apologize if I couldn't figure out your ne…" at bounding box center [679, 450] width 472 height 62
drag, startPoint x: 464, startPoint y: 443, endPoint x: 487, endPoint y: 437, distance: 24.0
click at [487, 437] on textarea "I'm so sorry for your losses. I also apologize if I couldn't figure out your ne…" at bounding box center [679, 450] width 472 height 62
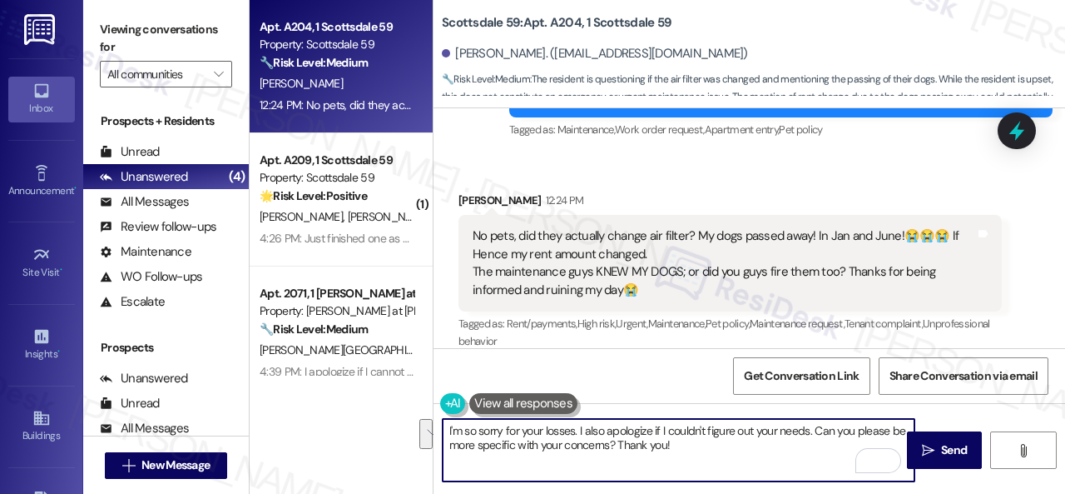
click at [469, 448] on textarea "I'm so sorry for your losses. I also apologize if I couldn't figure out your ne…" at bounding box center [679, 450] width 472 height 62
click at [445, 445] on textarea "I'm so sorry for your losses. I also apologize if I couldn't figure out your ne…" at bounding box center [679, 450] width 472 height 62
click at [768, 442] on textarea "I'm so sorry for your losses. I also apologize if I couldn't figure out your ne…" at bounding box center [679, 450] width 472 height 62
type textarea "I'm so sorry for your losses. I also apologize if I couldn't figure out your ne…"
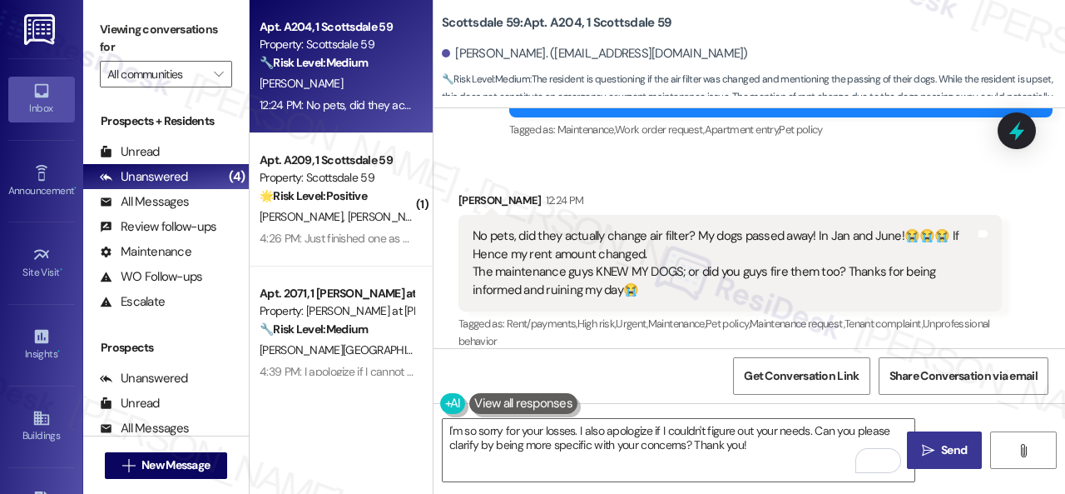
click at [938, 443] on span "Send" at bounding box center [954, 449] width 32 height 17
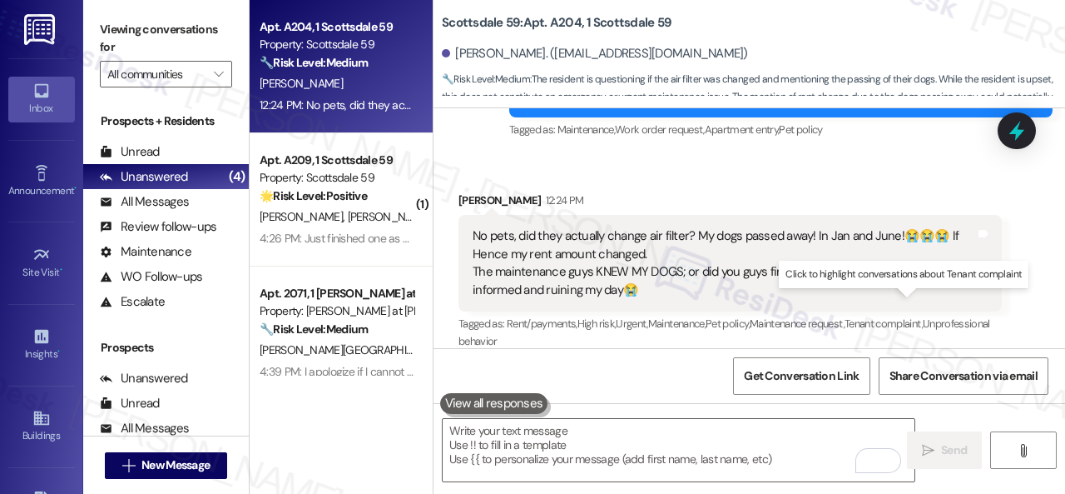
scroll to position [4009, 0]
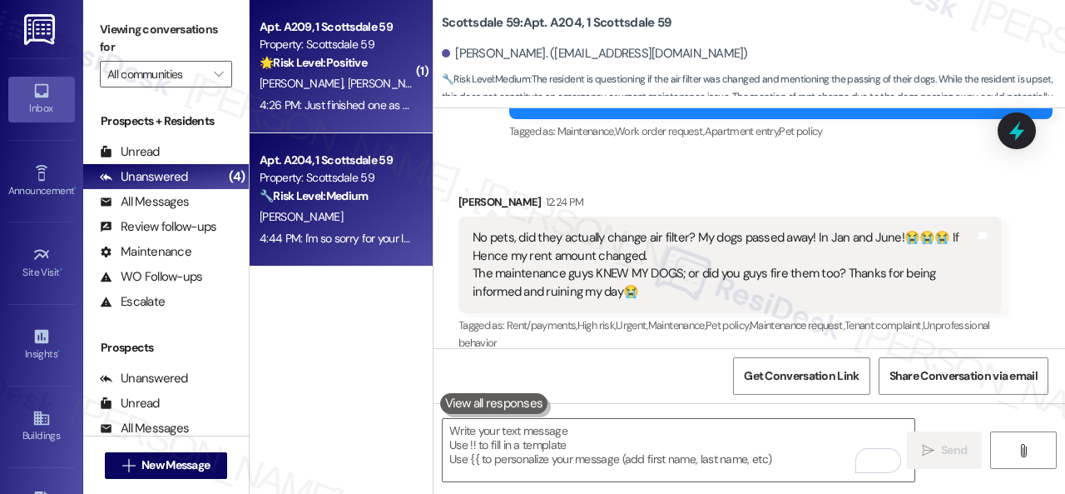
click at [403, 81] on div "E. Graham A. Cloutier" at bounding box center [336, 83] width 157 height 21
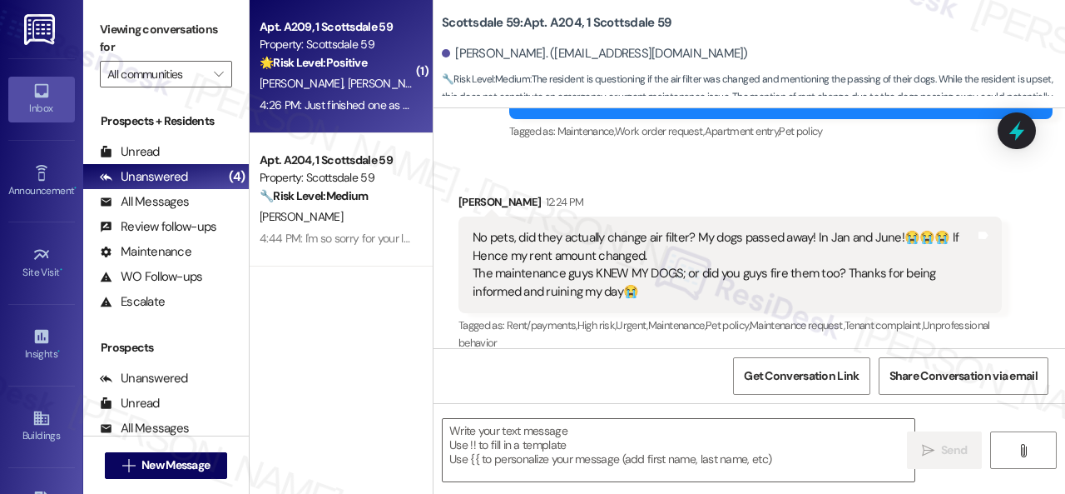
type textarea "Fetching suggested responses. Please feel free to read through the conversation…"
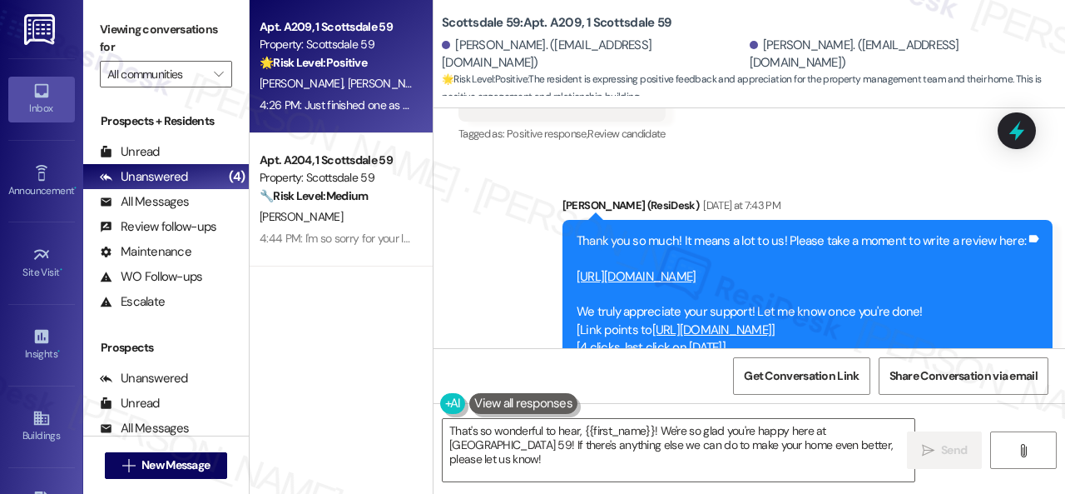
scroll to position [1277, 0]
click at [648, 276] on link "https://www.theresidesk.com/links/review-f2J74FwLA" at bounding box center [637, 277] width 120 height 17
click at [635, 279] on link "https://www.theresidesk.com/links/review-f2J74FwLA" at bounding box center [637, 277] width 120 height 17
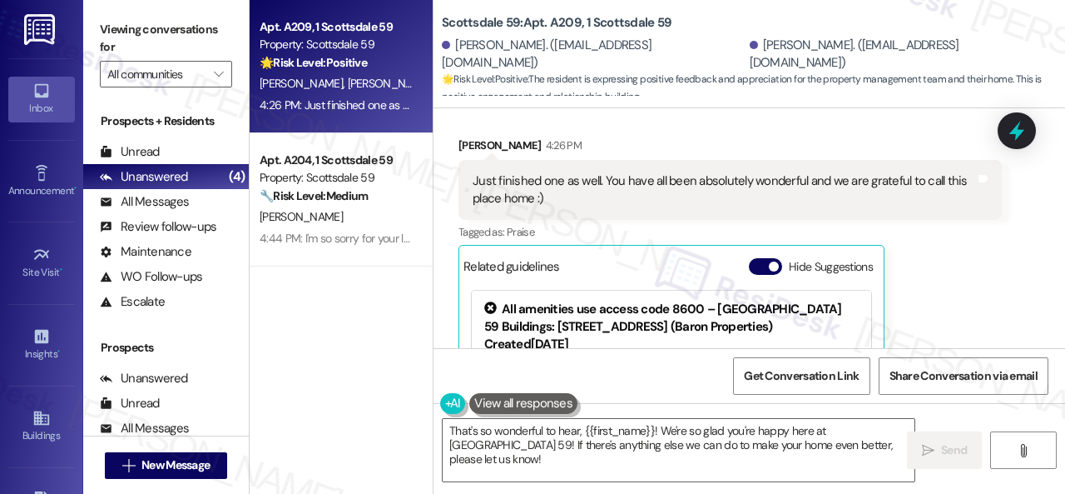
scroll to position [1859, 0]
click at [703, 159] on div "Emily Graham 4:26 PM" at bounding box center [731, 148] width 544 height 23
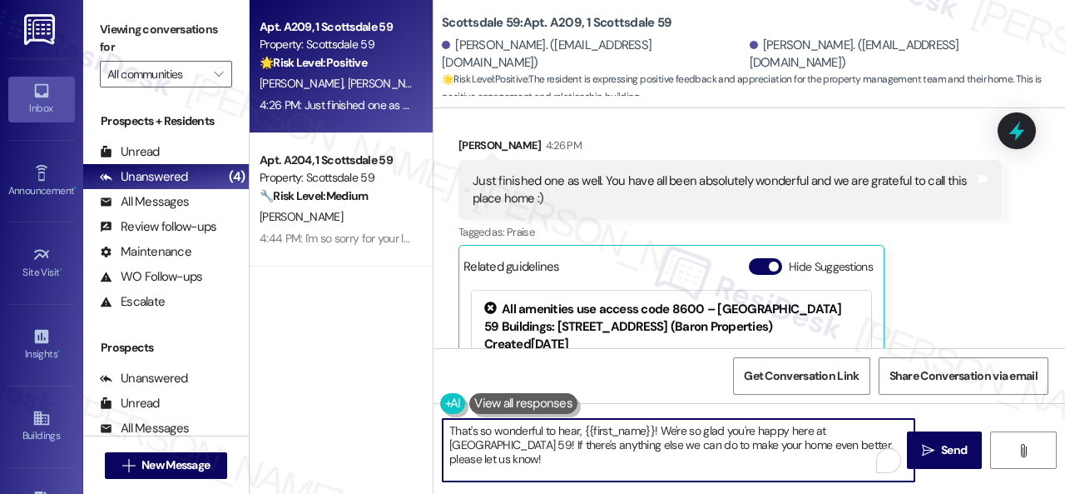
drag, startPoint x: 449, startPoint y: 428, endPoint x: 892, endPoint y: 444, distance: 444.0
click at [892, 444] on textarea "That's so wonderful to hear, {{first_name}}! We're so glad you're happy here at…" at bounding box center [679, 450] width 472 height 62
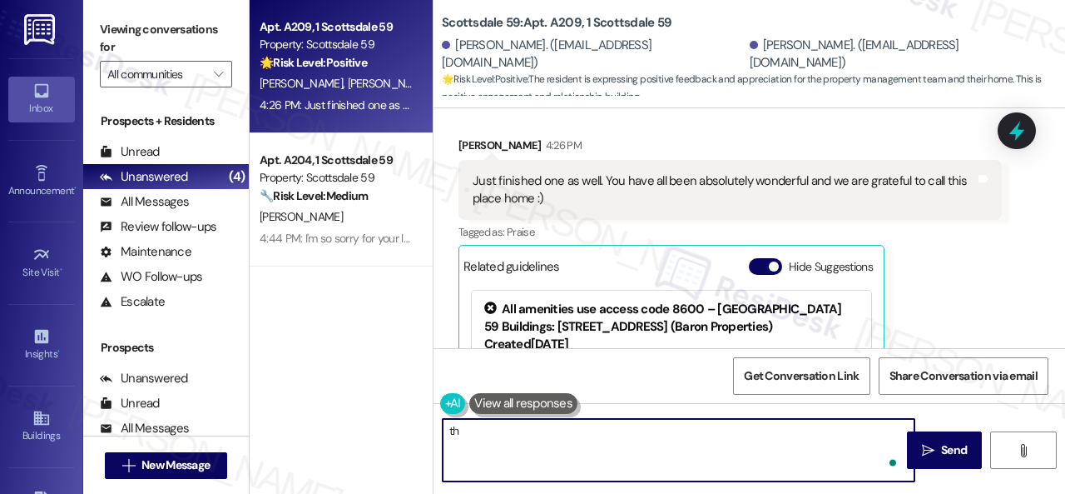
type textarea "t"
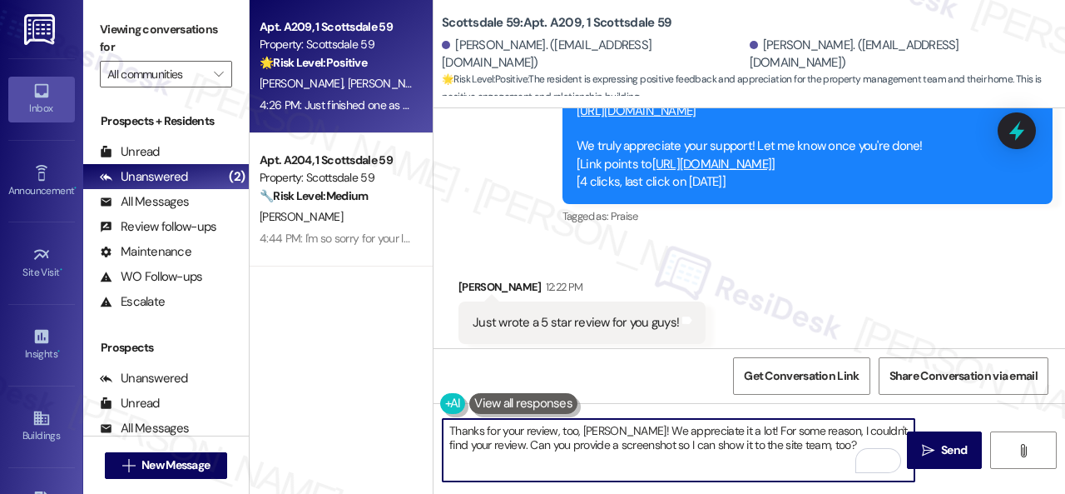
scroll to position [1360, 0]
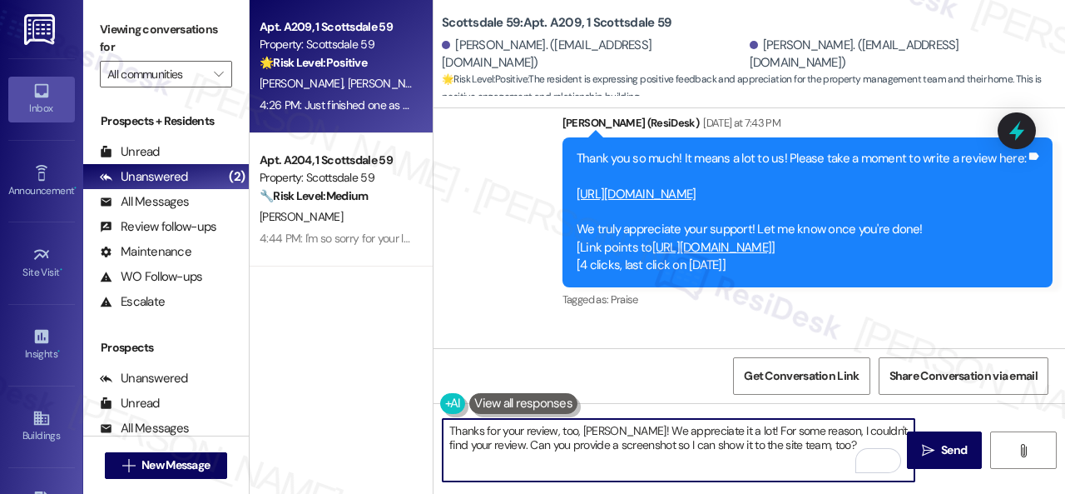
type textarea "Thanks for your review, too, Emily! We appreciate it a lot! For some reason, I …"
click at [746, 247] on link "https://search.google.com/local/writereview?placeid=ChIJR6a76gkMK4cRpiwxjz-zIHg" at bounding box center [713, 247] width 120 height 17
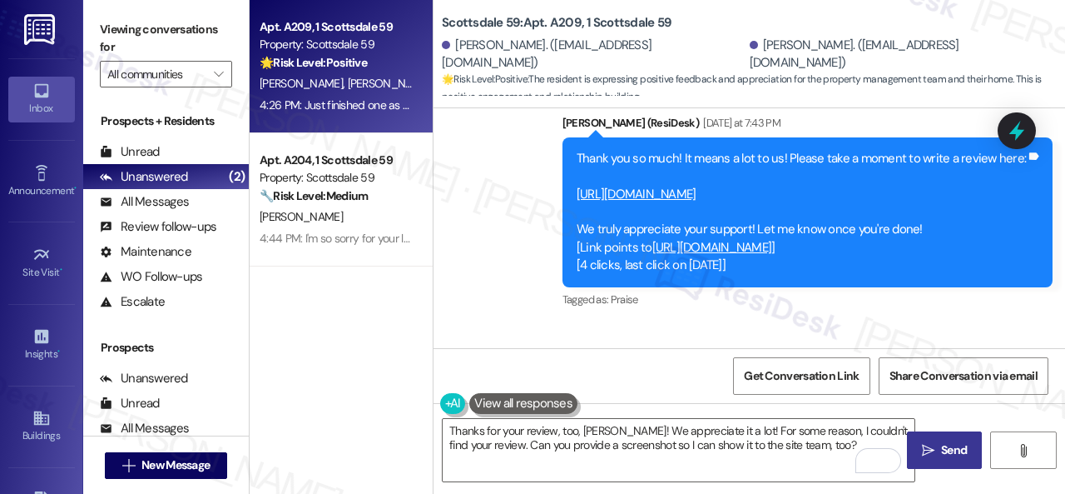
click at [945, 450] on span "Send" at bounding box center [954, 449] width 26 height 17
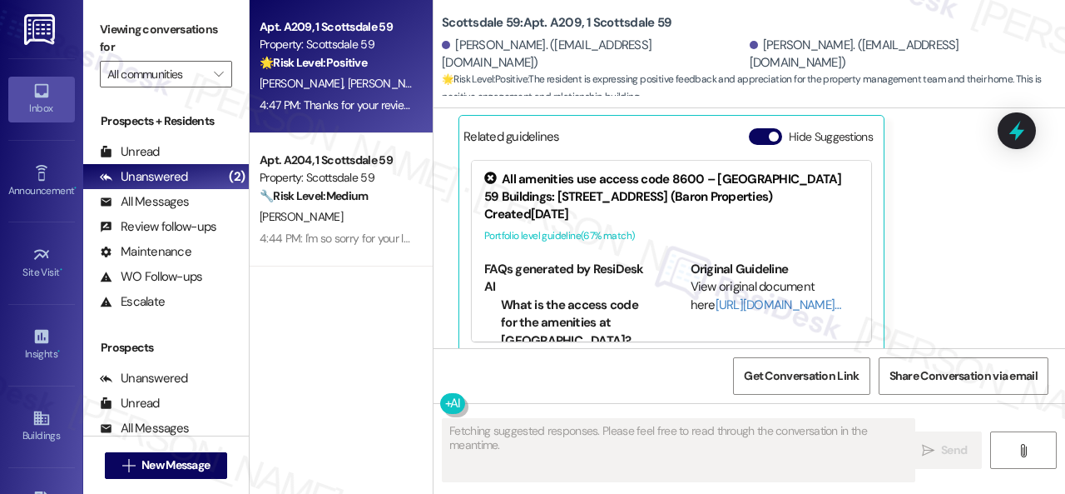
scroll to position [2026, 0]
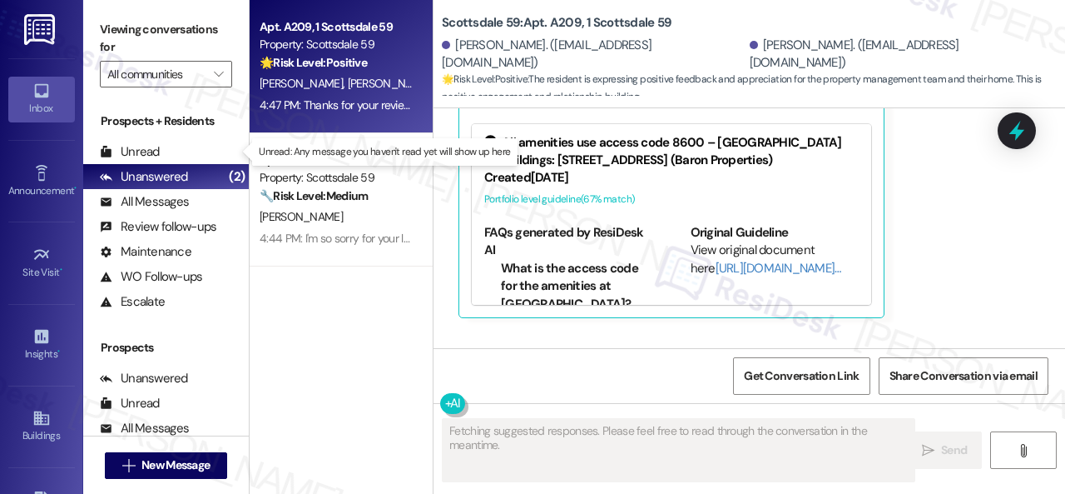
drag, startPoint x: 120, startPoint y: 149, endPoint x: 160, endPoint y: 119, distance: 49.9
click at [123, 149] on div "Unread" at bounding box center [130, 151] width 60 height 17
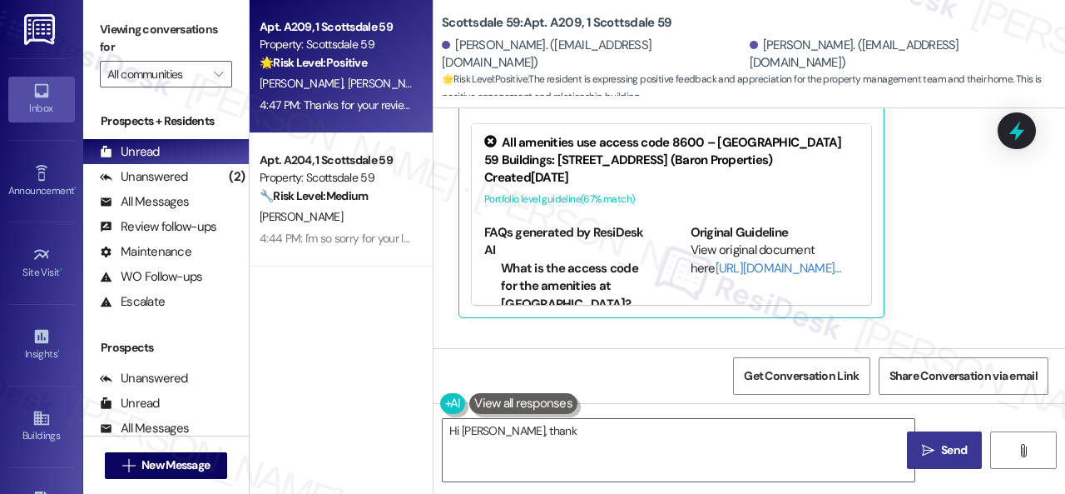
type textarea "Hi Emily, thank"
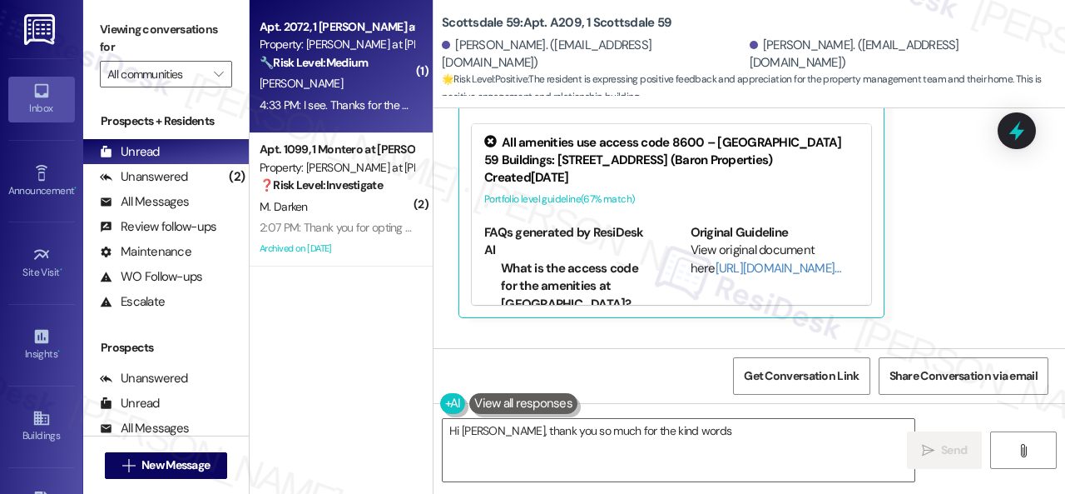
type textarea "Hi Emily, thank you so much for the kind words!"
click at [314, 94] on div "[PERSON_NAME]" at bounding box center [336, 83] width 157 height 21
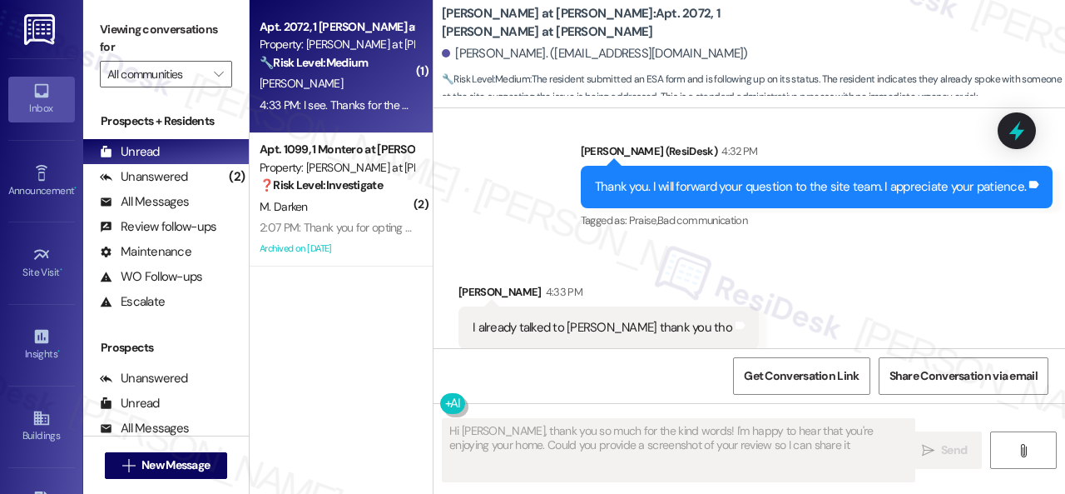
scroll to position [2577, 0]
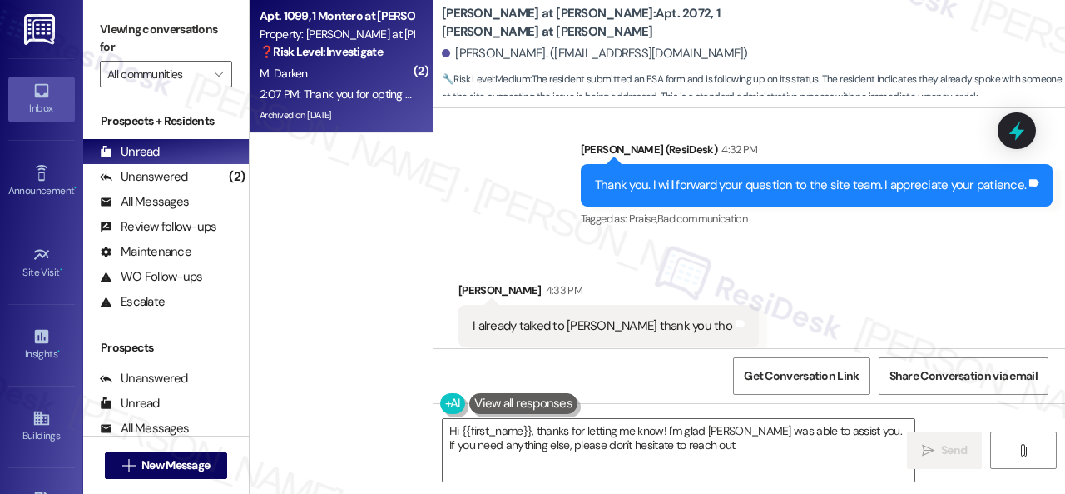
type textarea "Hi {{first_name}}, thanks for letting me know! I'm glad Karen was able to assis…"
click at [357, 92] on div "2:07 PM: Thank you for opting back in to this text conversation. You can now re…" at bounding box center [520, 94] width 521 height 15
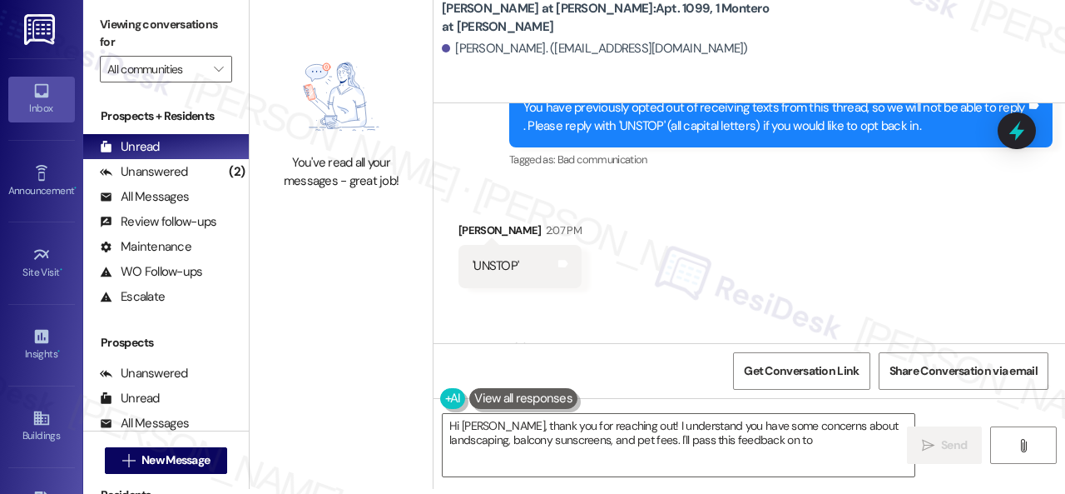
scroll to position [1221, 0]
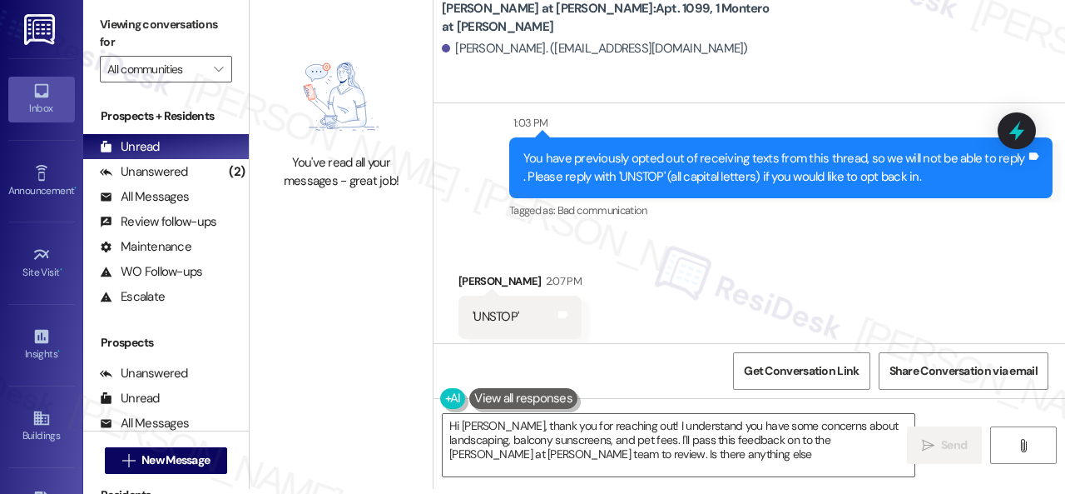
type textarea "Hi Mathew, thank you for reaching out! I understand you have some concerns abou…"
click at [154, 179] on div "Unanswered" at bounding box center [144, 171] width 88 height 17
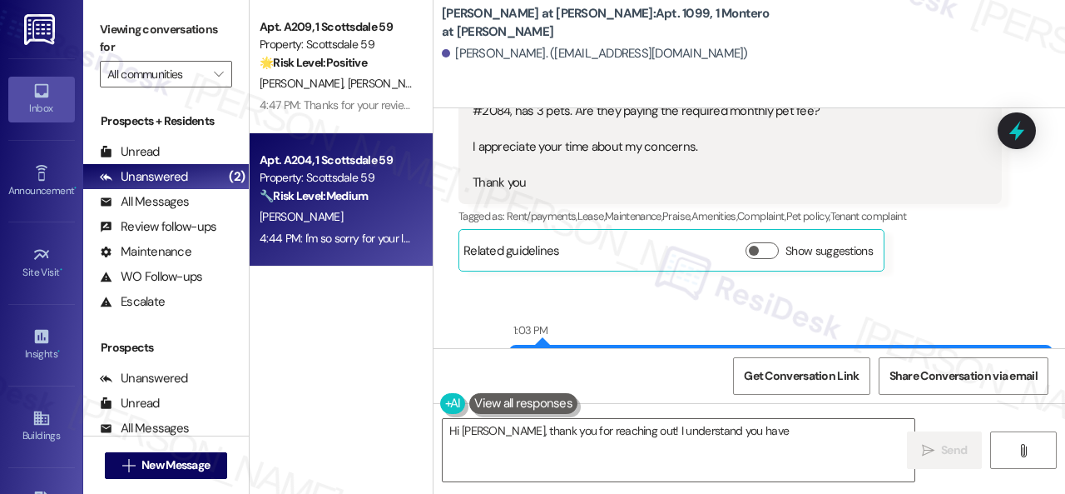
scroll to position [1229, 0]
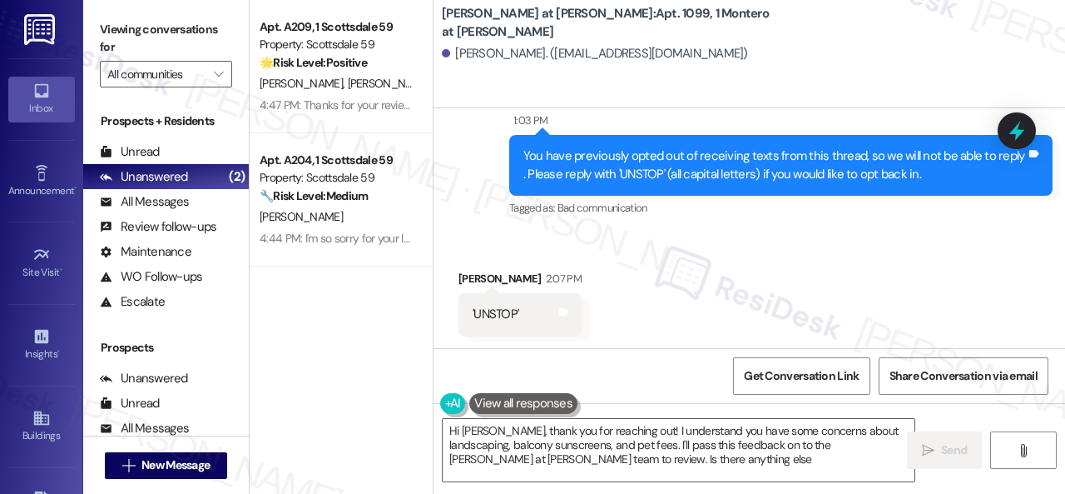
type textarea "Hi Mathew, thank you for reaching out! I understand you have some concerns abou…"
